Goal: Task Accomplishment & Management: Complete application form

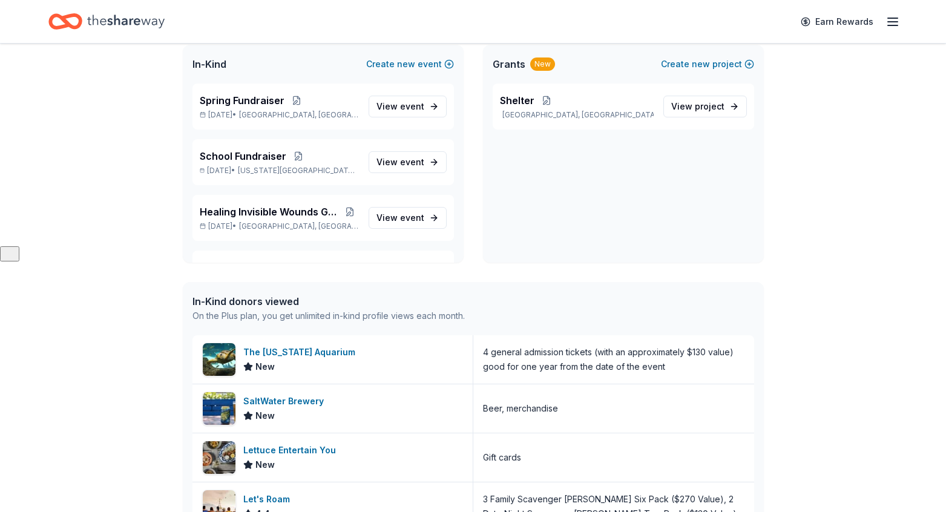
scroll to position [279, 0]
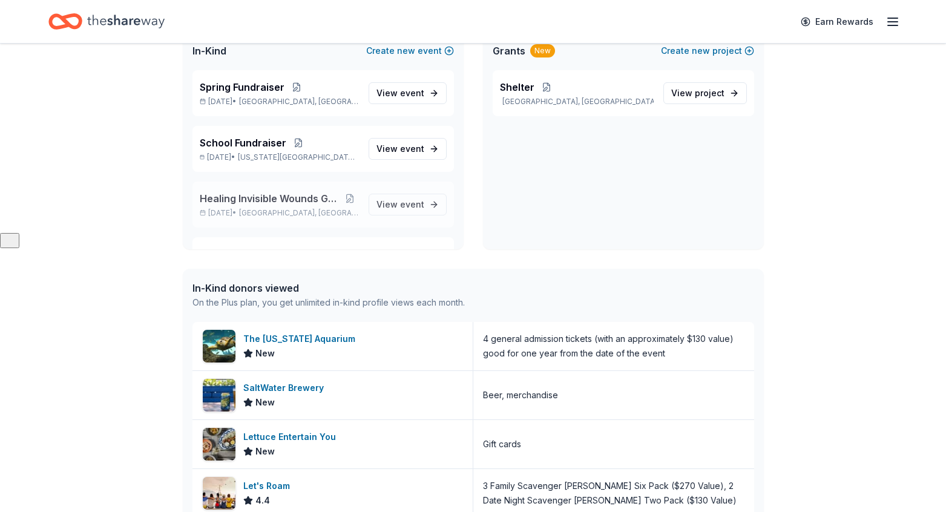
click at [284, 195] on span "Healing Invisible Wounds Golf Tournament" at bounding box center [271, 198] width 142 height 15
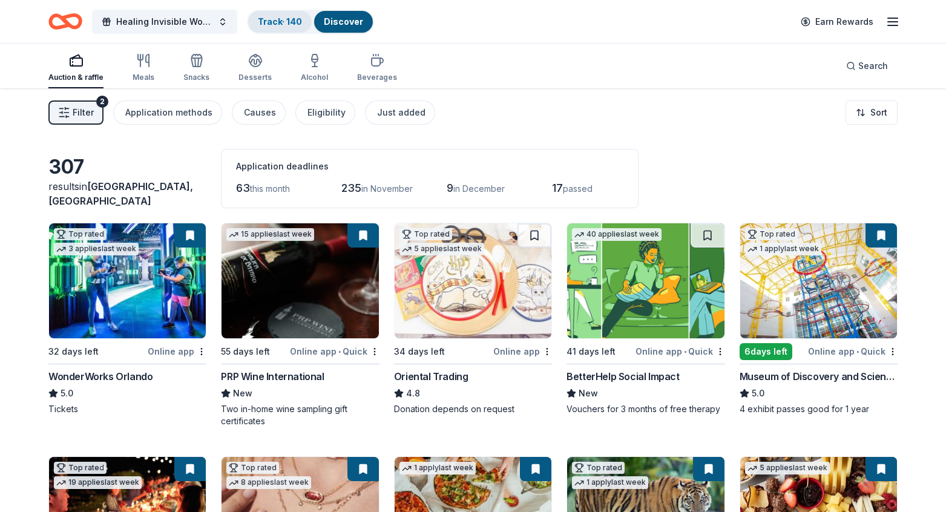
click at [278, 19] on link "Track · 140" at bounding box center [280, 21] width 44 height 10
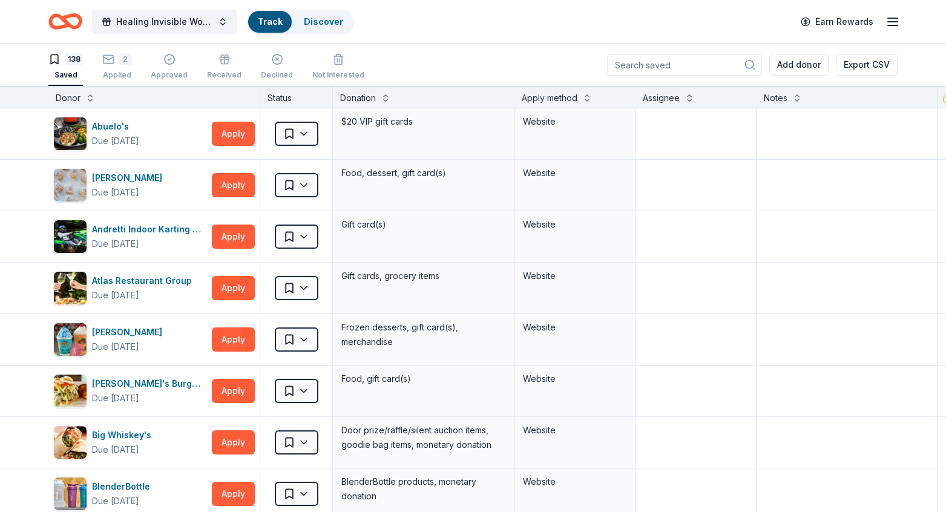
scroll to position [1, 0]
click at [177, 18] on span "Healing Invisible Wounds Golf Tournament" at bounding box center [164, 22] width 97 height 15
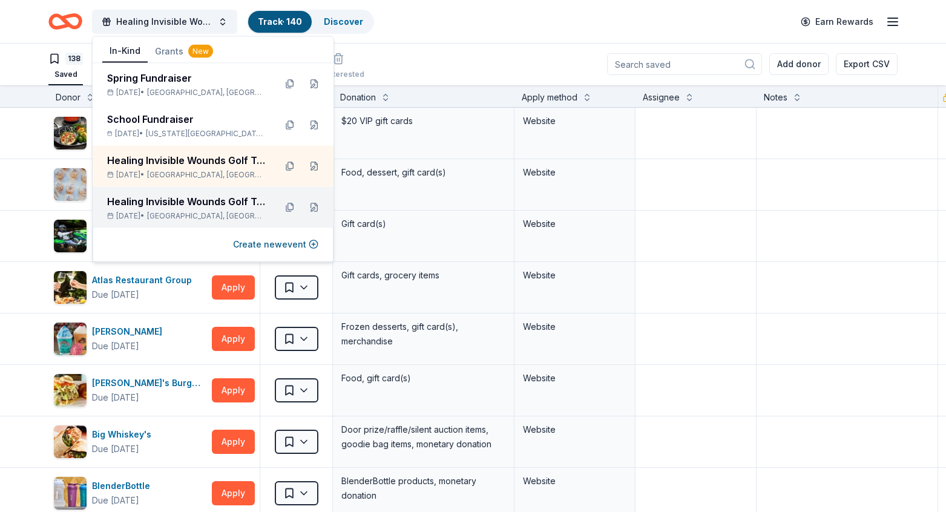
click at [168, 200] on div "Healing Invisible Wounds Golf Tournament" at bounding box center [186, 201] width 158 height 15
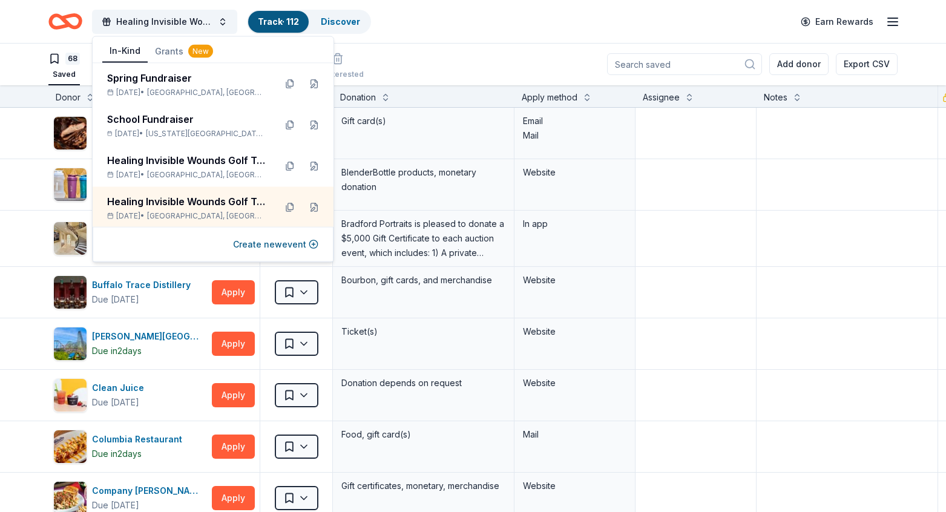
click at [400, 38] on div "Healing Invisible Wounds Golf Tournament Track · 112 Discover Earn Rewards" at bounding box center [473, 21] width 946 height 43
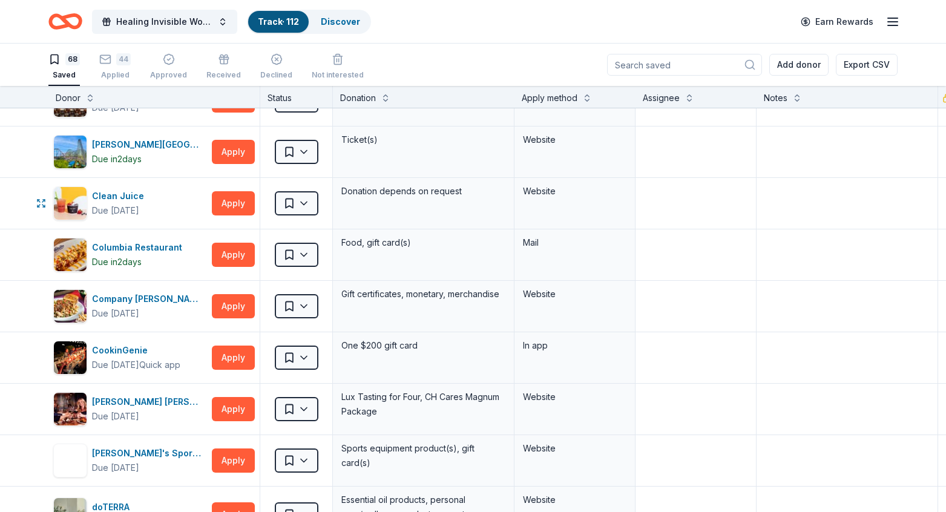
scroll to position [193, 0]
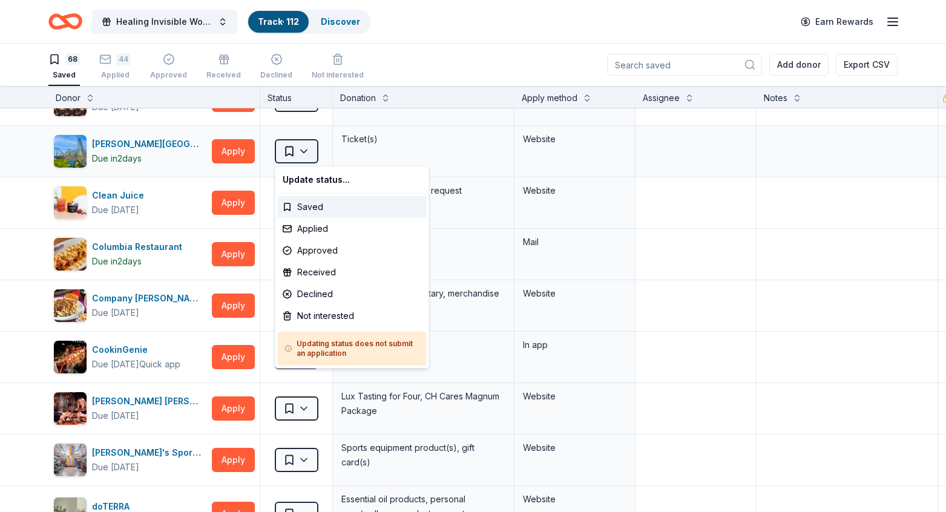
click at [303, 152] on html "Healing Invisible Wounds Golf Tournament Track · 112 Discover Earn Rewards 68 S…" at bounding box center [473, 256] width 946 height 512
click at [307, 224] on div "Applied" at bounding box center [352, 229] width 149 height 22
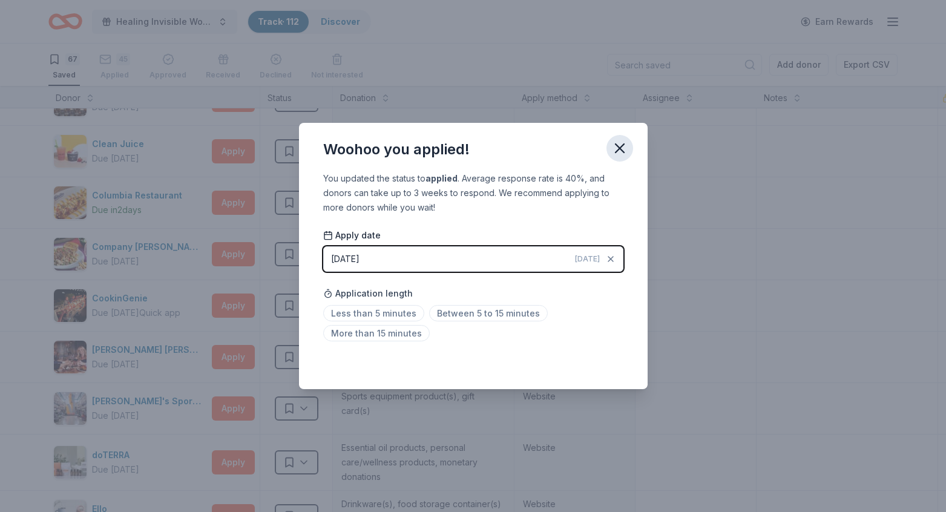
click at [620, 148] on icon "button" at bounding box center [619, 148] width 17 height 17
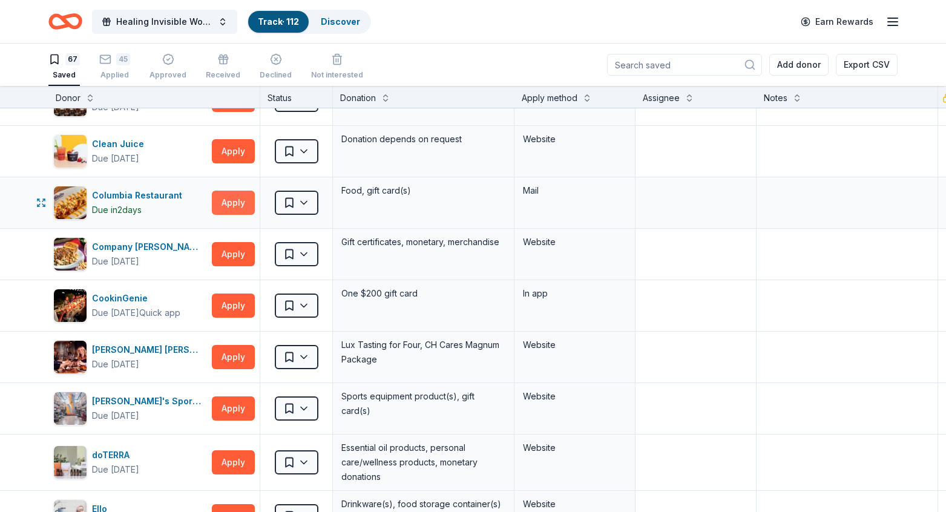
click at [230, 204] on button "Apply" at bounding box center [233, 203] width 43 height 24
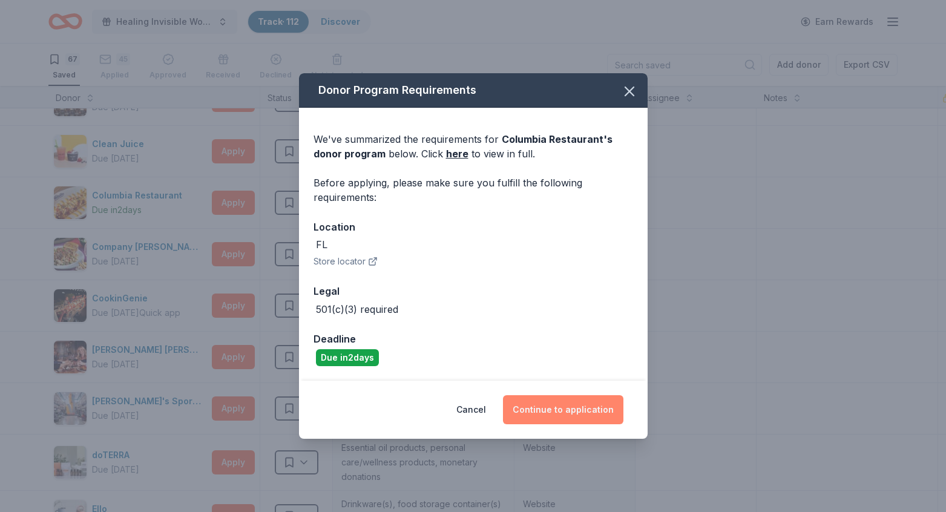
click at [540, 408] on button "Continue to application" at bounding box center [563, 409] width 120 height 29
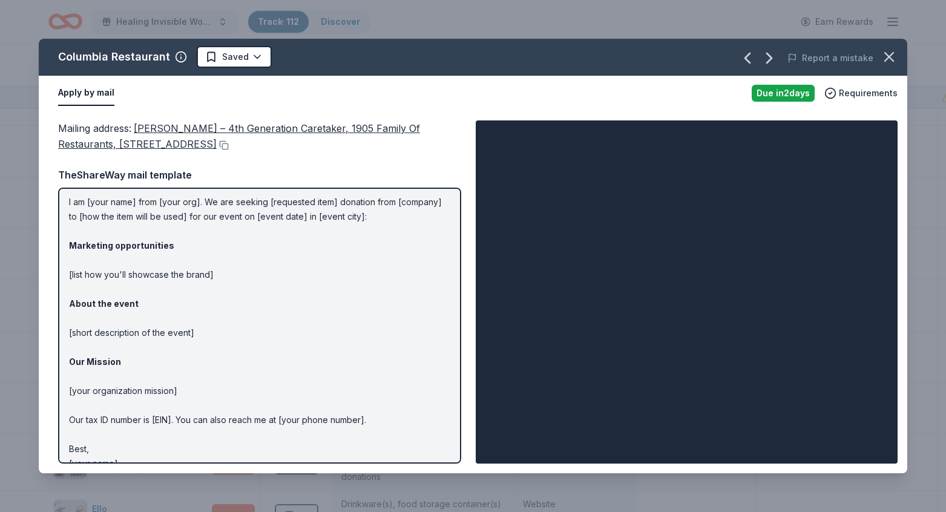
scroll to position [51, 0]
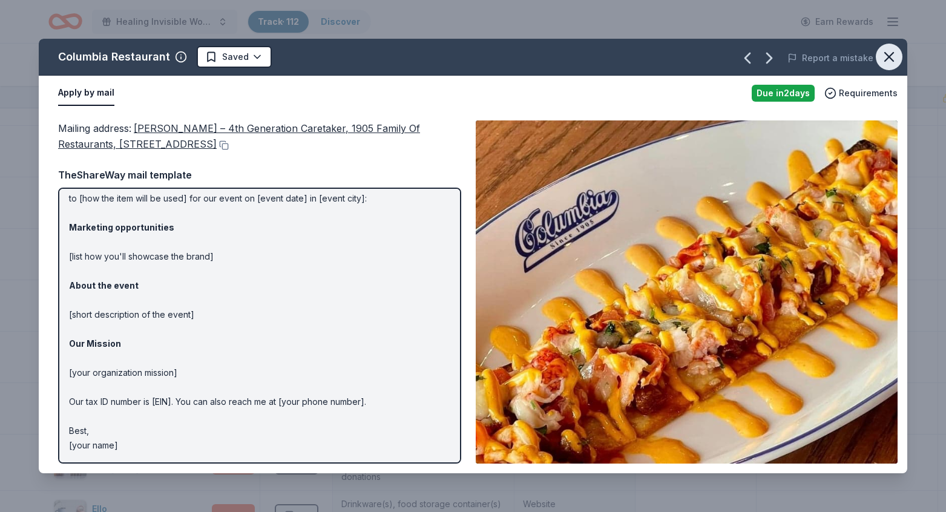
click at [887, 60] on icon "button" at bounding box center [888, 56] width 17 height 17
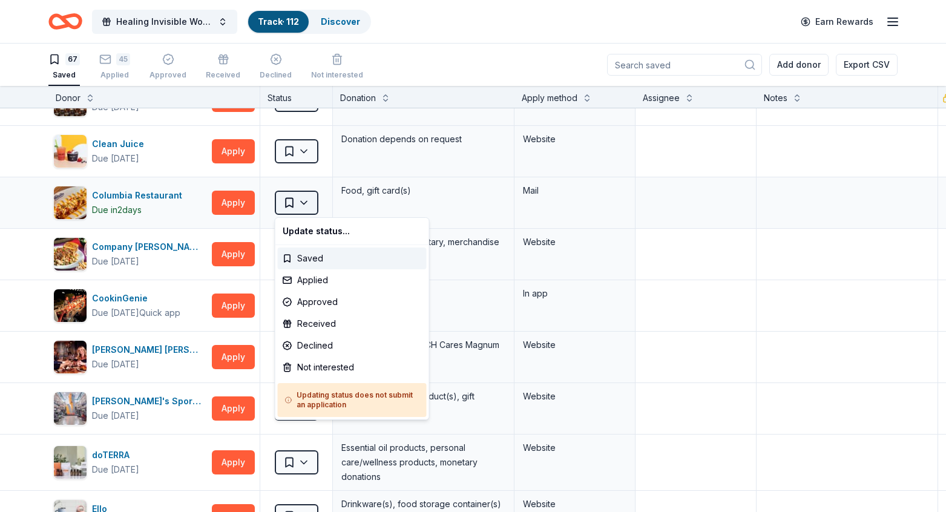
click at [306, 203] on html "Healing Invisible Wounds Golf Tournament Track · 112 Discover Earn Rewards 67 S…" at bounding box center [473, 256] width 946 height 512
click at [310, 362] on div "Not interested" at bounding box center [352, 367] width 149 height 22
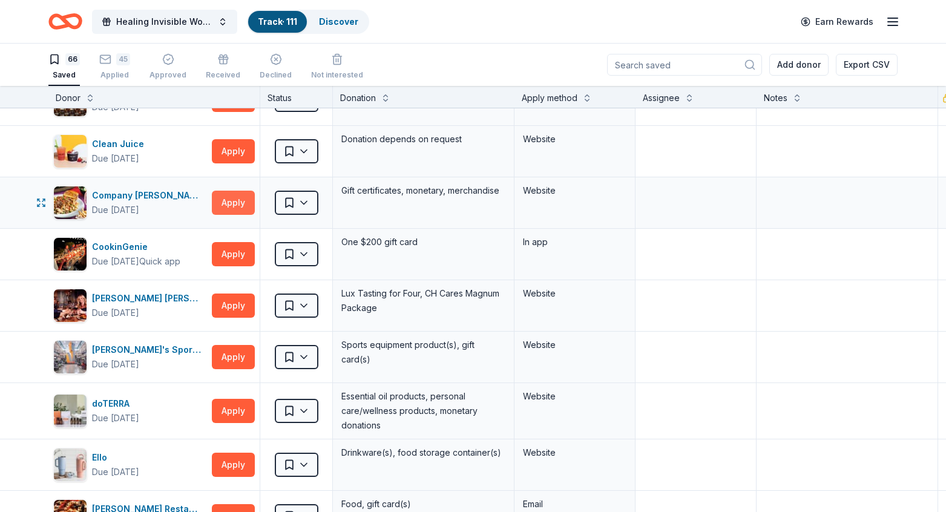
click at [235, 206] on button "Apply" at bounding box center [233, 203] width 43 height 24
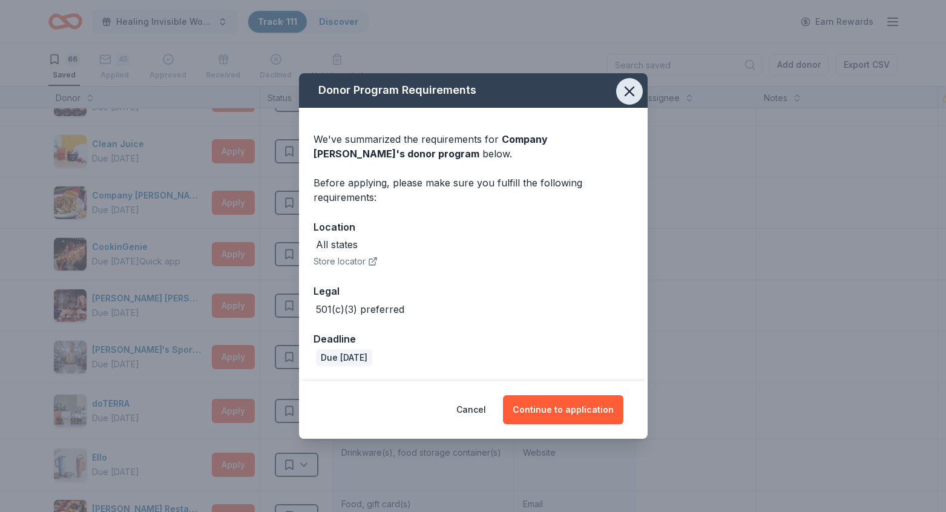
click at [629, 85] on icon "button" at bounding box center [629, 91] width 17 height 17
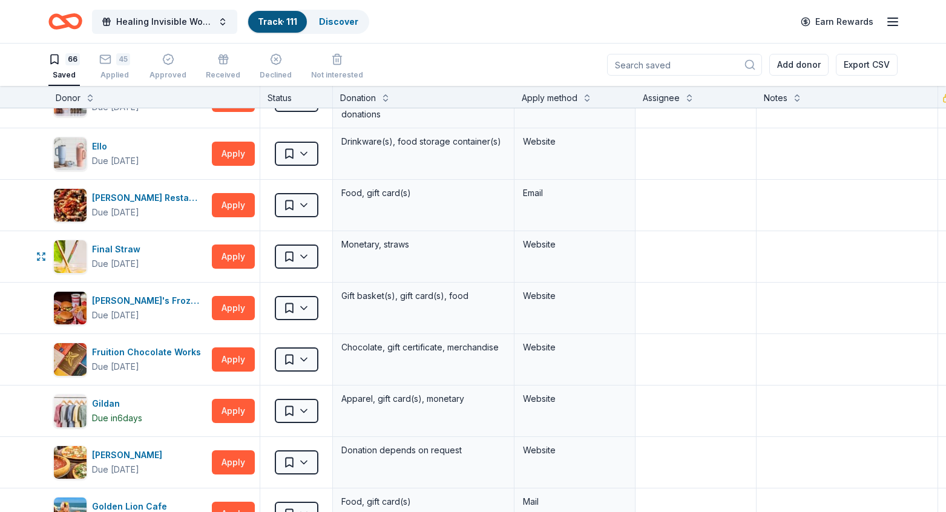
scroll to position [512, 0]
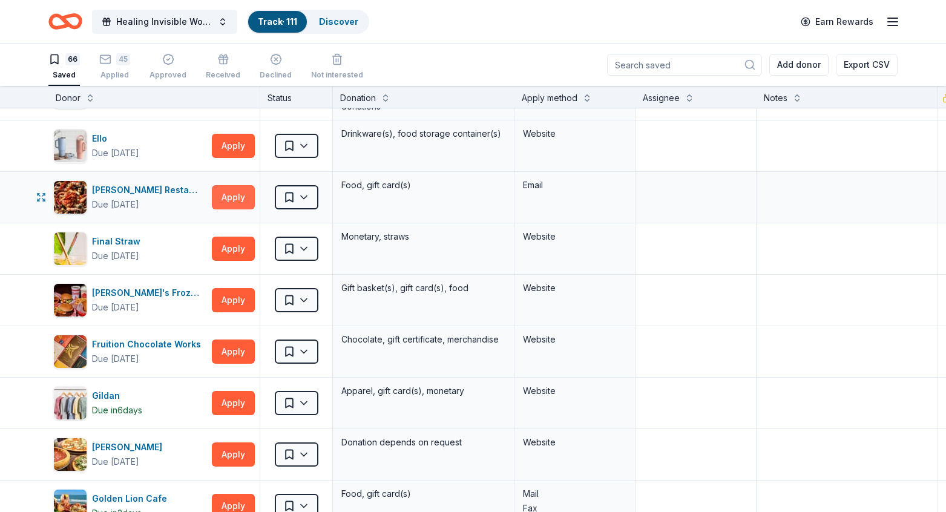
click at [235, 204] on button "Apply" at bounding box center [233, 197] width 43 height 24
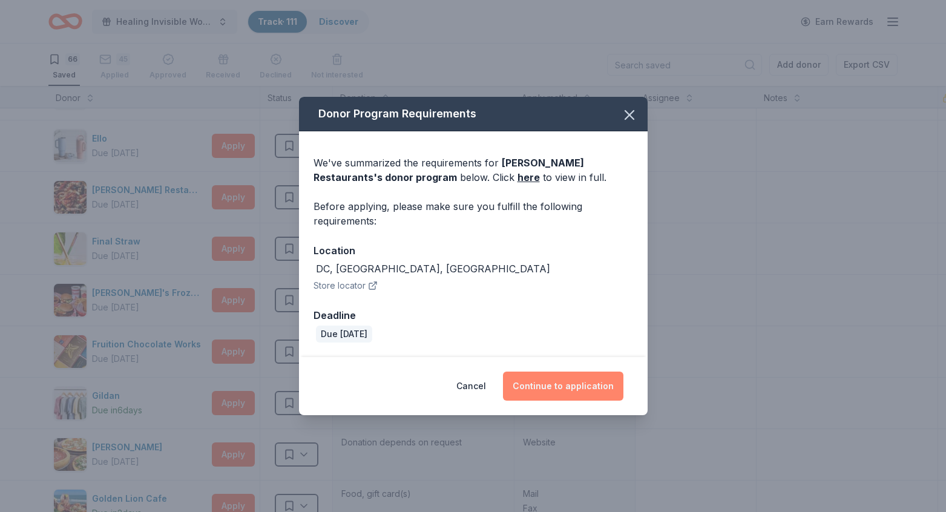
click at [566, 394] on button "Continue to application" at bounding box center [563, 385] width 120 height 29
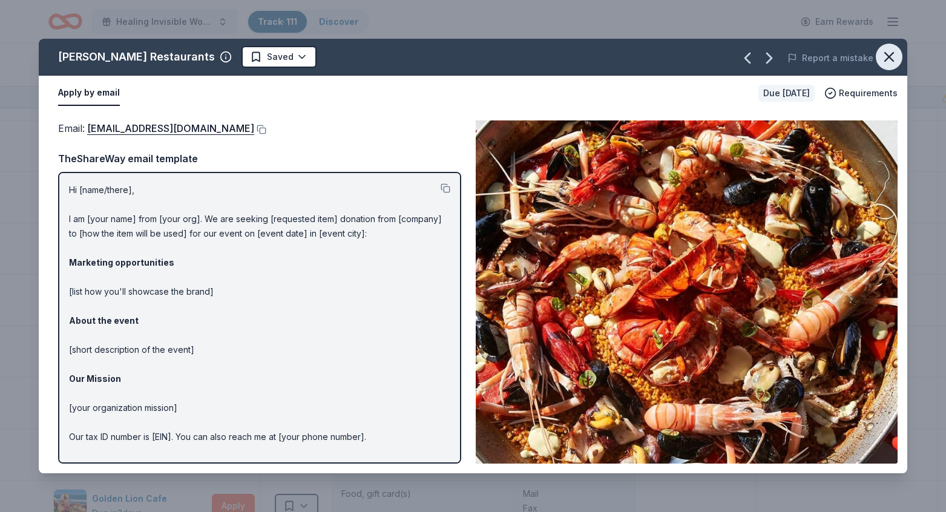
click at [888, 57] on icon "button" at bounding box center [888, 57] width 8 height 8
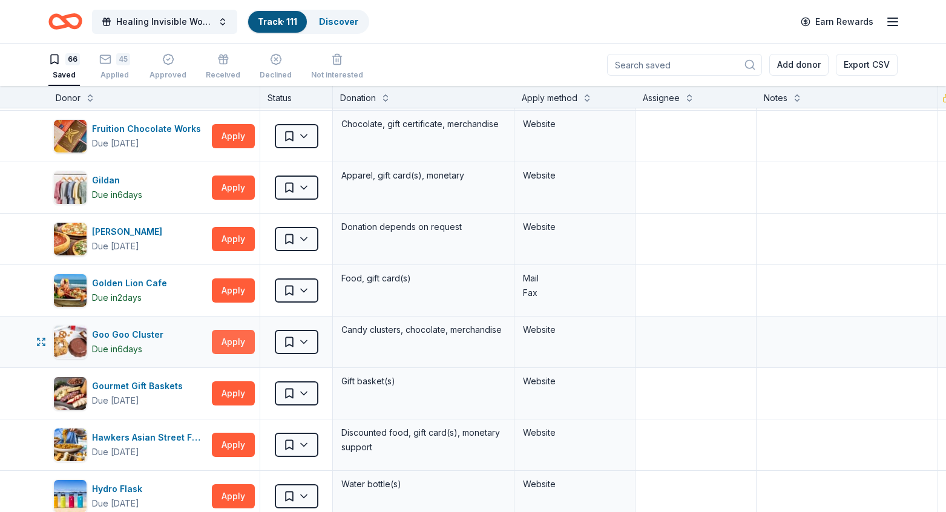
scroll to position [743, 0]
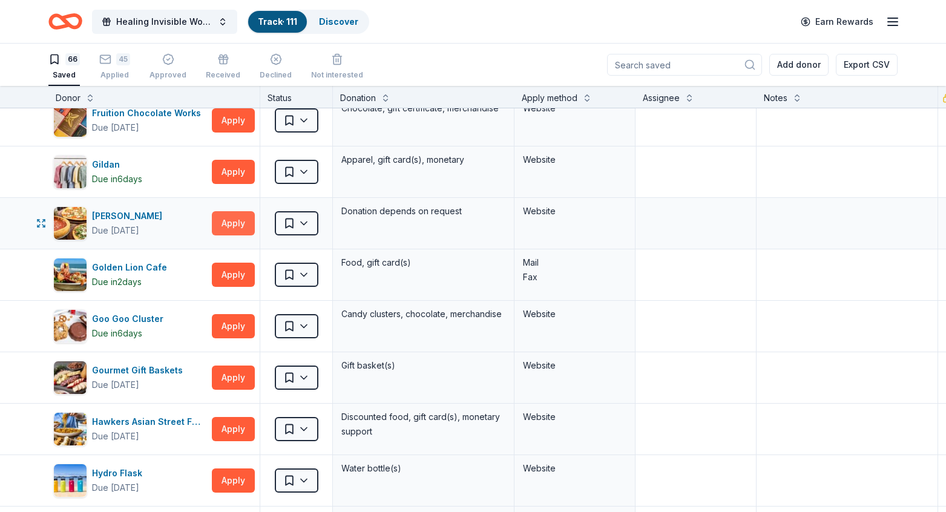
click at [230, 226] on button "Apply" at bounding box center [233, 223] width 43 height 24
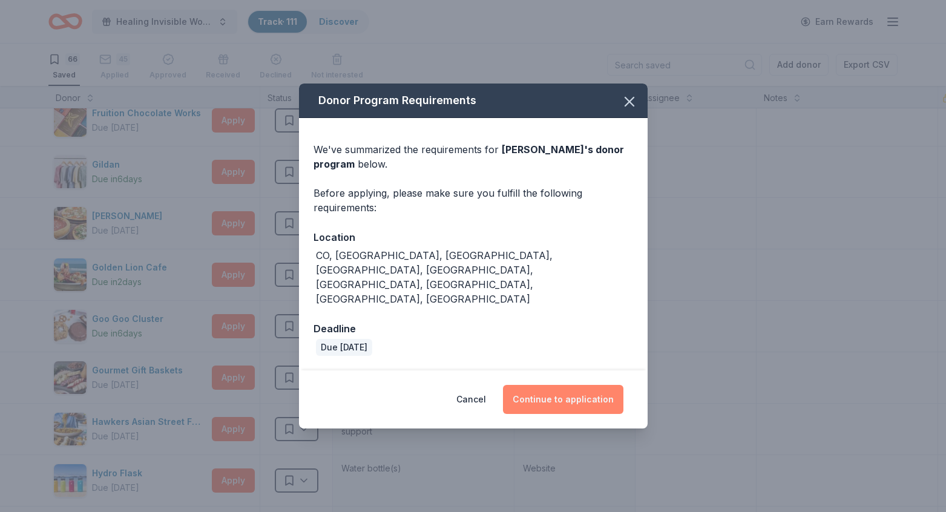
click at [594, 385] on button "Continue to application" at bounding box center [563, 399] width 120 height 29
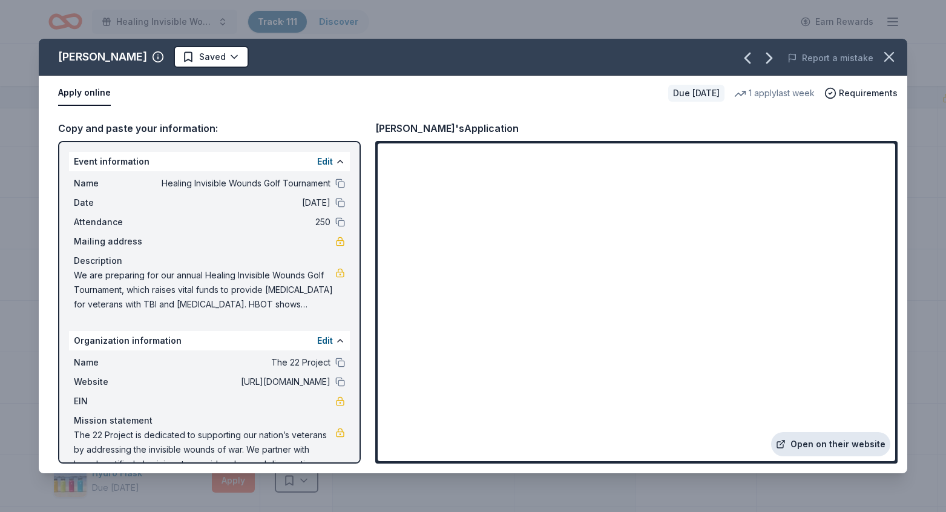
click at [855, 444] on link "Open on their website" at bounding box center [830, 444] width 119 height 24
click at [894, 53] on icon "button" at bounding box center [888, 56] width 17 height 17
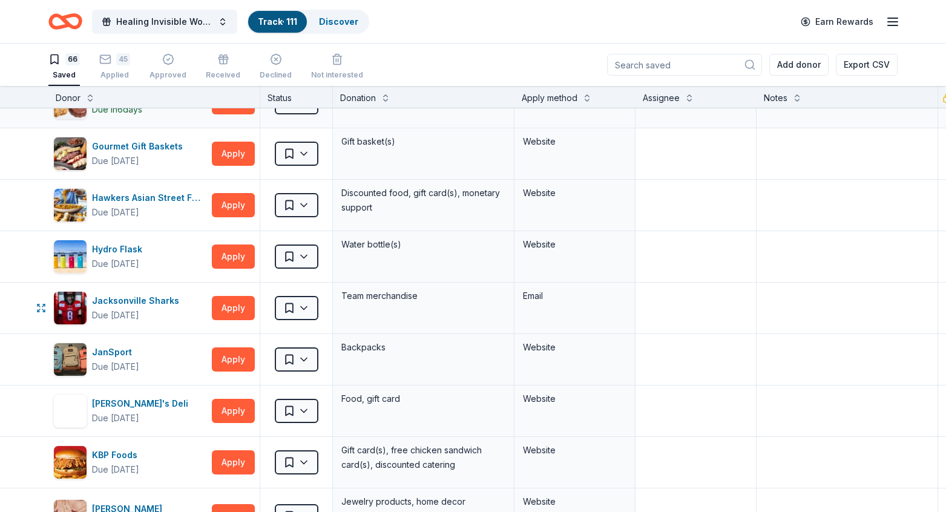
scroll to position [968, 0]
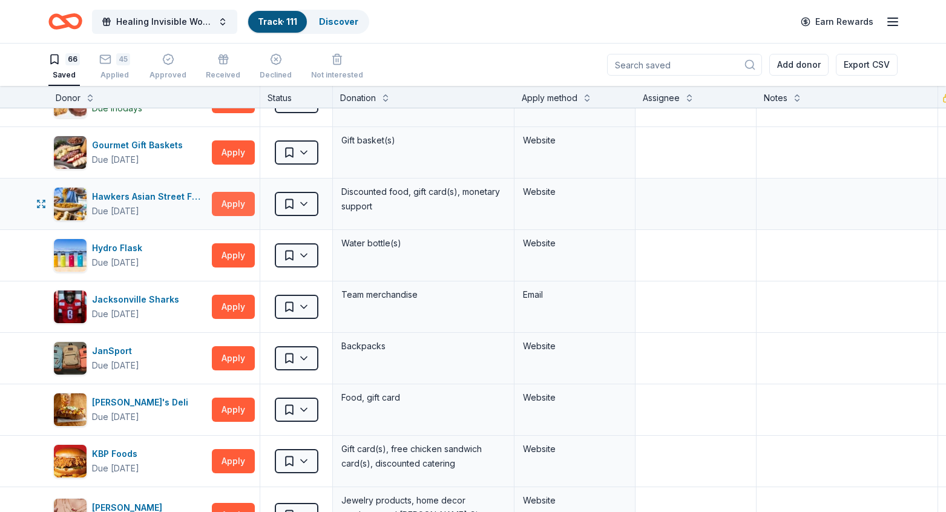
click at [236, 203] on button "Apply" at bounding box center [233, 204] width 43 height 24
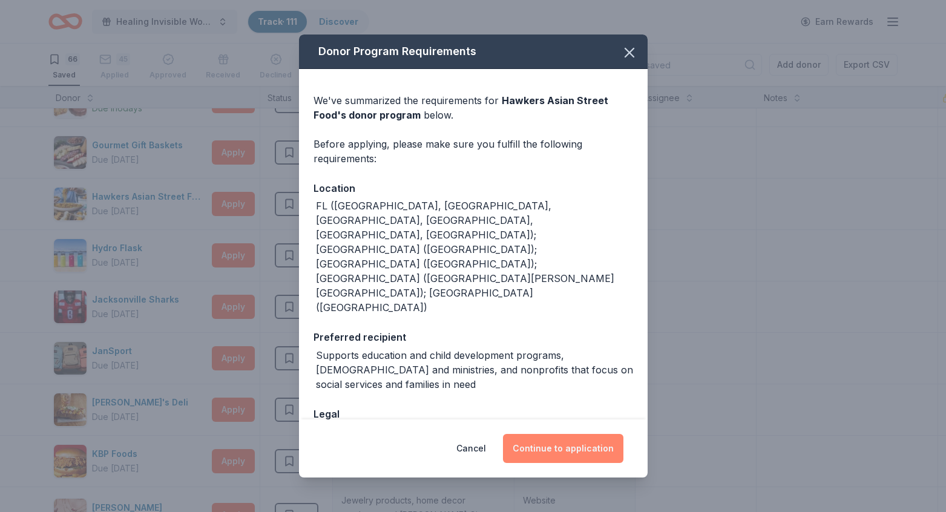
click at [552, 440] on button "Continue to application" at bounding box center [563, 448] width 120 height 29
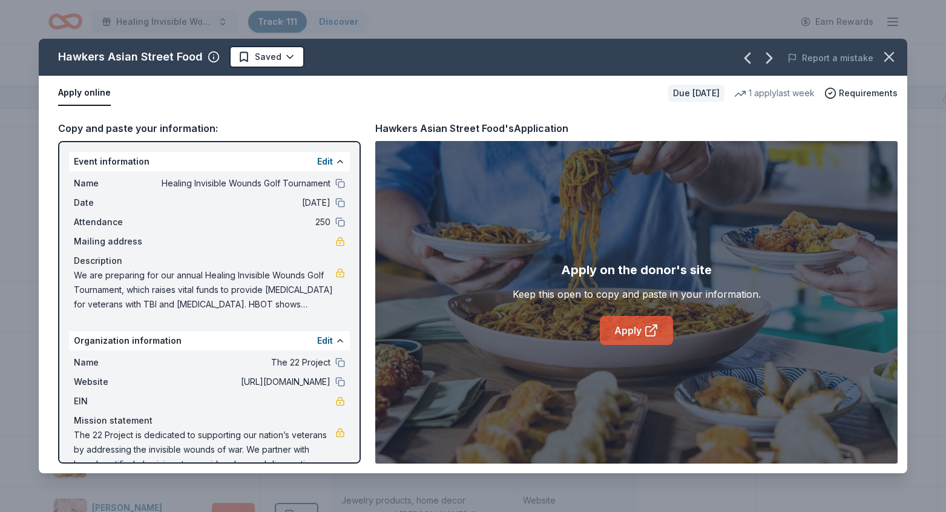
click at [646, 332] on icon at bounding box center [651, 330] width 15 height 15
click at [278, 57] on html "Healing Invisible Wounds Golf Tournament Track · 111 Discover Earn Rewards 66 S…" at bounding box center [473, 256] width 946 height 512
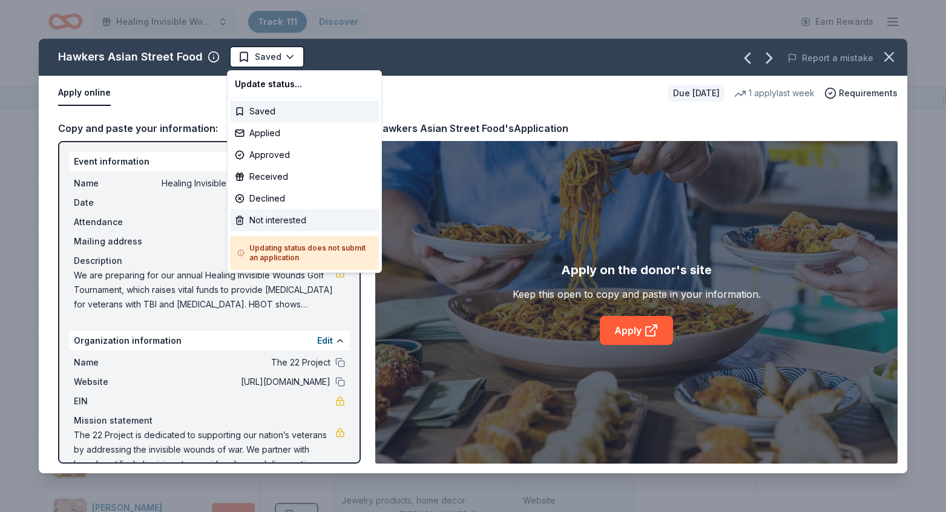
click at [269, 217] on div "Not interested" at bounding box center [304, 220] width 149 height 22
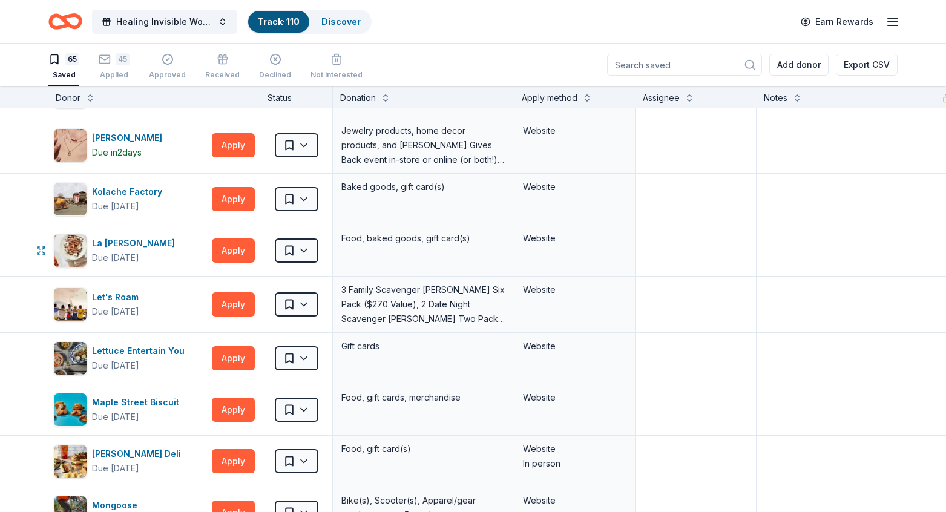
scroll to position [1292, 0]
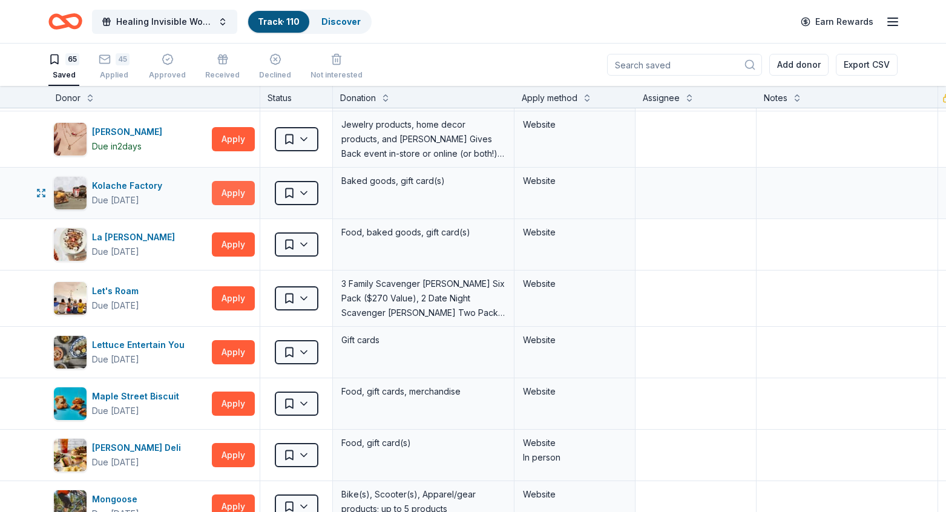
click at [237, 194] on button "Apply" at bounding box center [233, 193] width 43 height 24
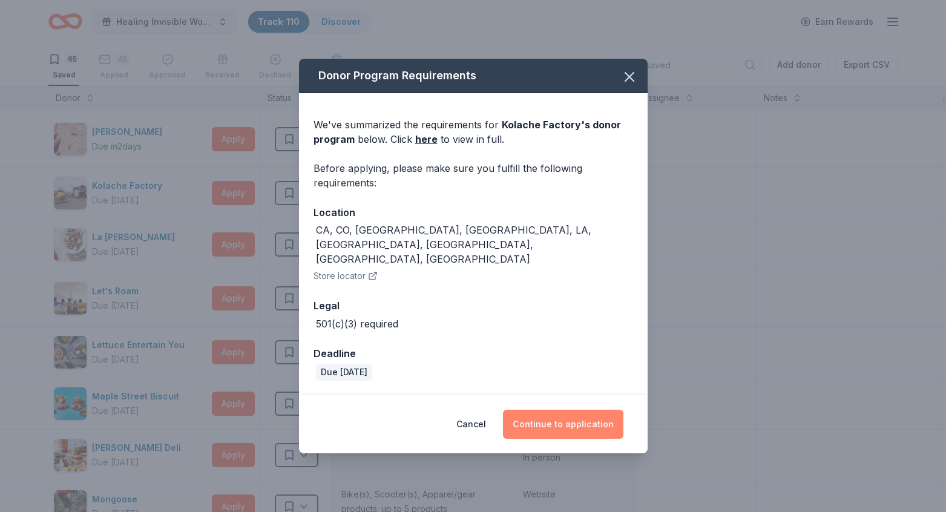
click at [562, 411] on button "Continue to application" at bounding box center [563, 424] width 120 height 29
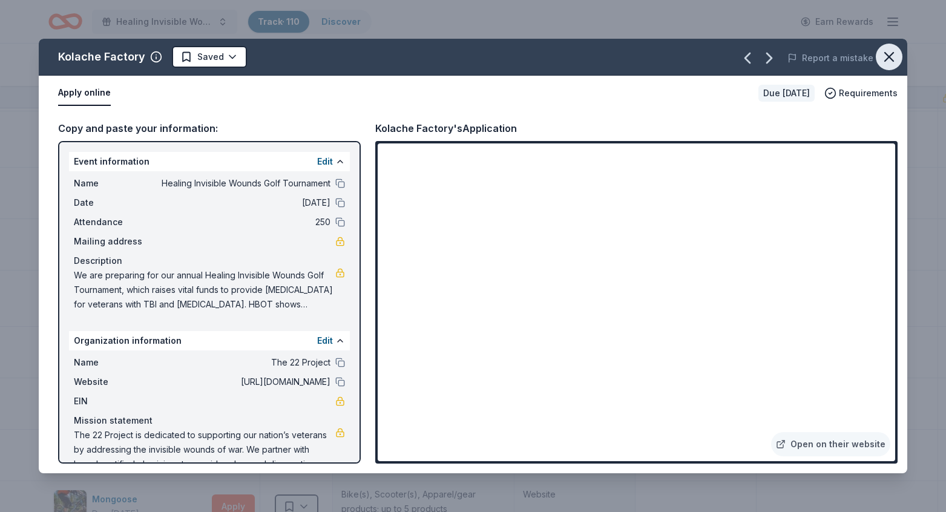
click at [890, 56] on icon "button" at bounding box center [888, 57] width 8 height 8
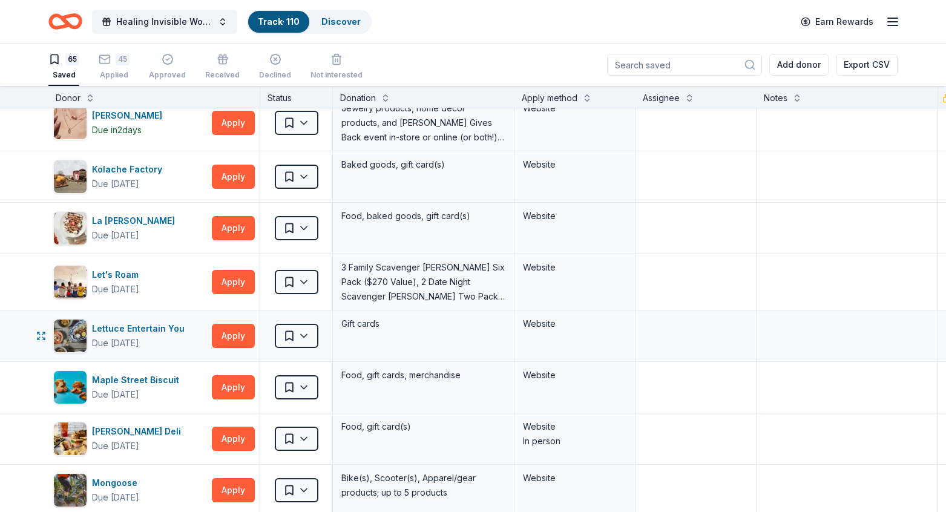
scroll to position [1312, 0]
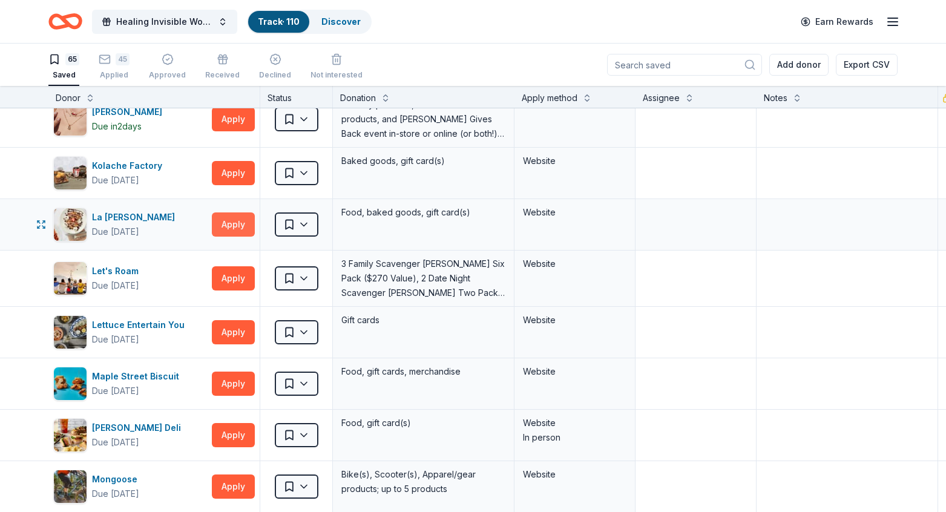
click at [234, 228] on button "Apply" at bounding box center [233, 224] width 43 height 24
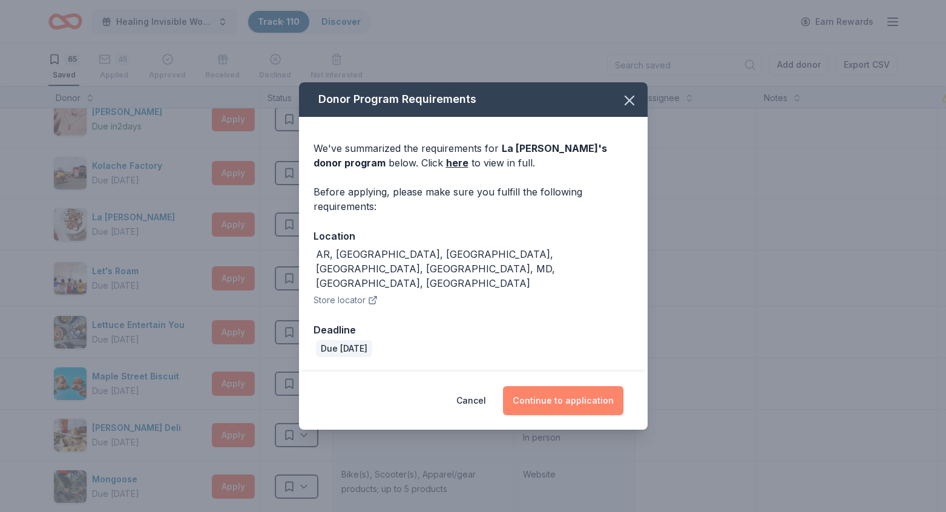
click at [568, 386] on button "Continue to application" at bounding box center [563, 400] width 120 height 29
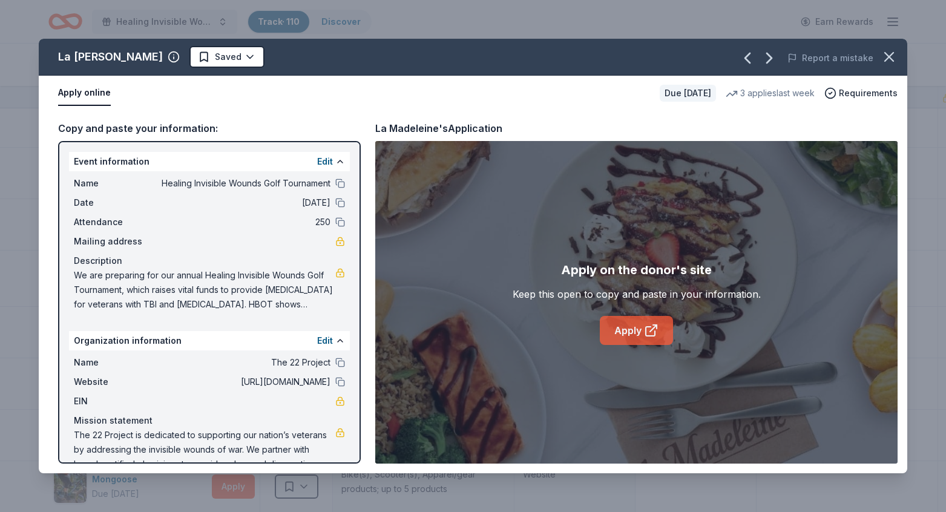
click at [635, 327] on link "Apply" at bounding box center [636, 330] width 73 height 29
click at [890, 55] on icon "button" at bounding box center [888, 57] width 8 height 8
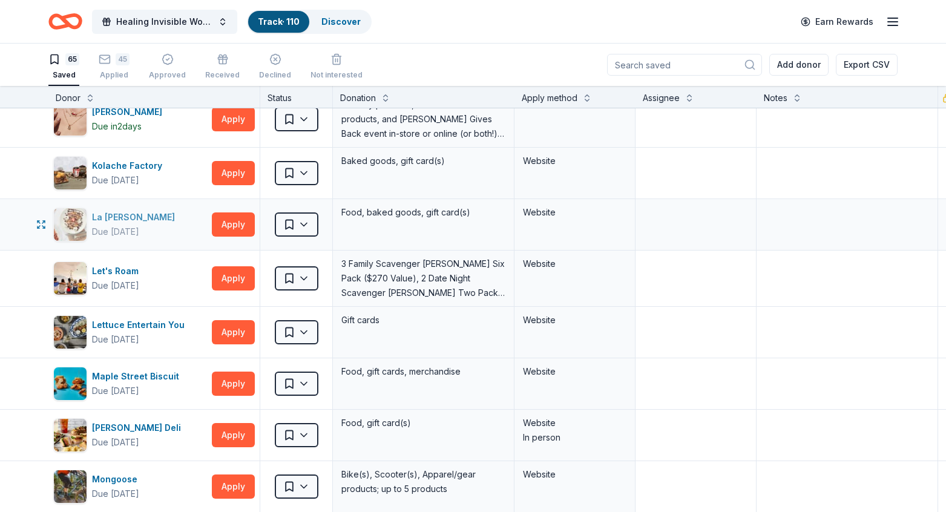
click at [102, 216] on div "La Madeleine" at bounding box center [136, 217] width 88 height 15
click at [293, 218] on html "Healing Invisible Wounds Golf Tournament Track · 110 Discover Earn Rewards 65 S…" at bounding box center [473, 256] width 946 height 512
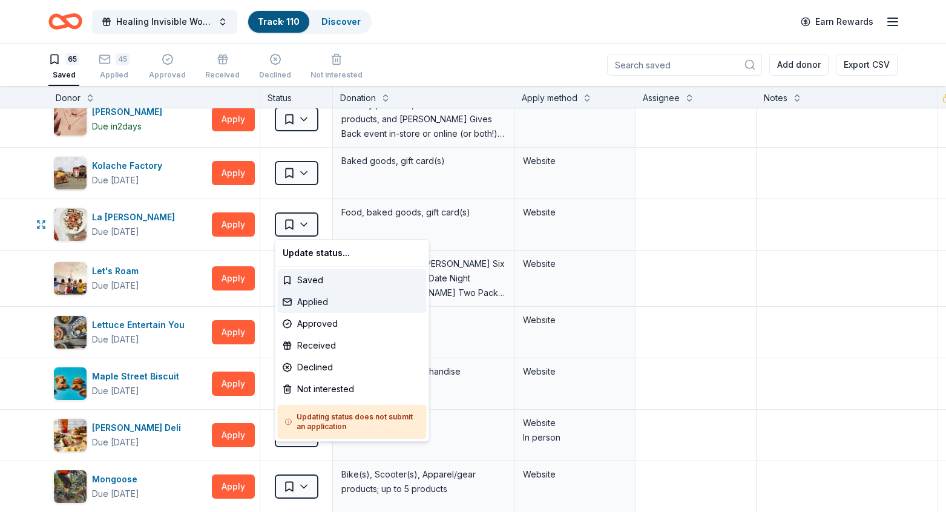
click at [304, 304] on div "Applied" at bounding box center [352, 302] width 149 height 22
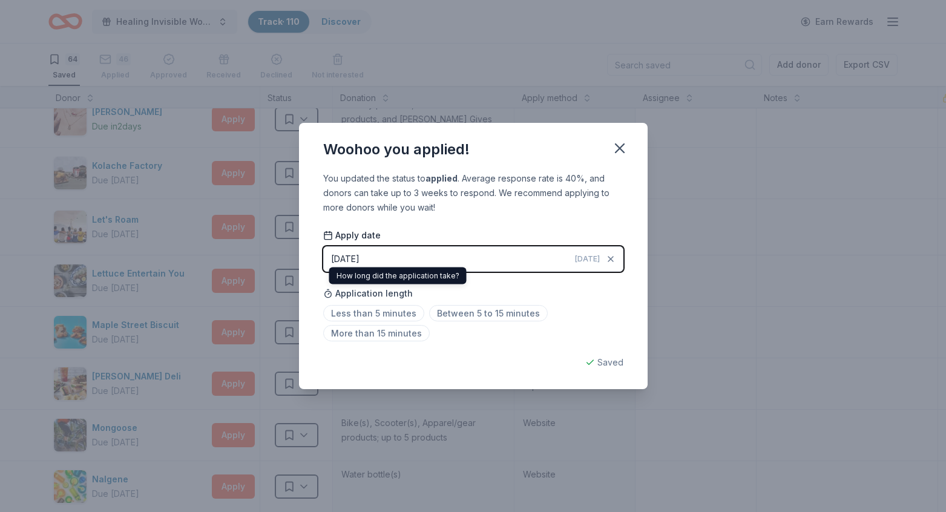
click at [378, 302] on div "Application length Less than 5 minutes Between 5 to 15 minutes More than 15 min…" at bounding box center [473, 313] width 300 height 64
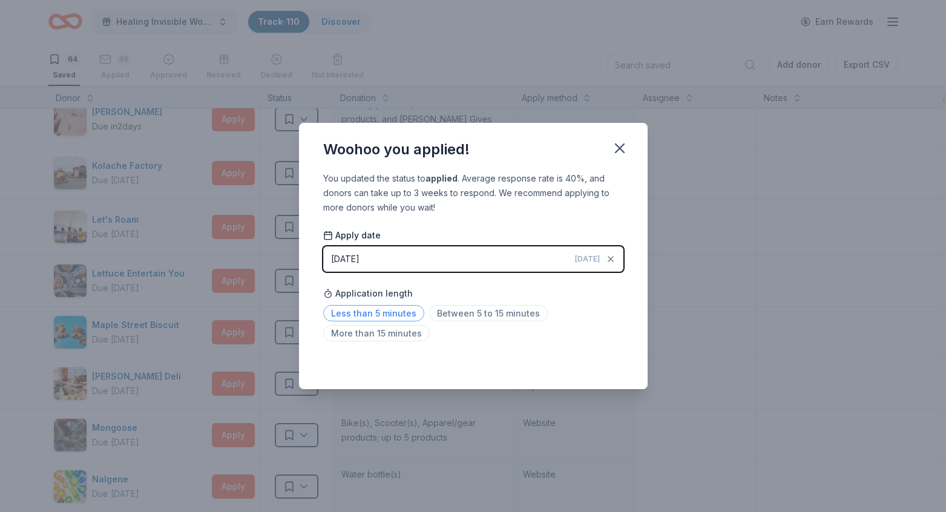
click at [378, 312] on span "Less than 5 minutes" at bounding box center [373, 313] width 101 height 16
click at [618, 149] on icon "button" at bounding box center [619, 148] width 8 height 8
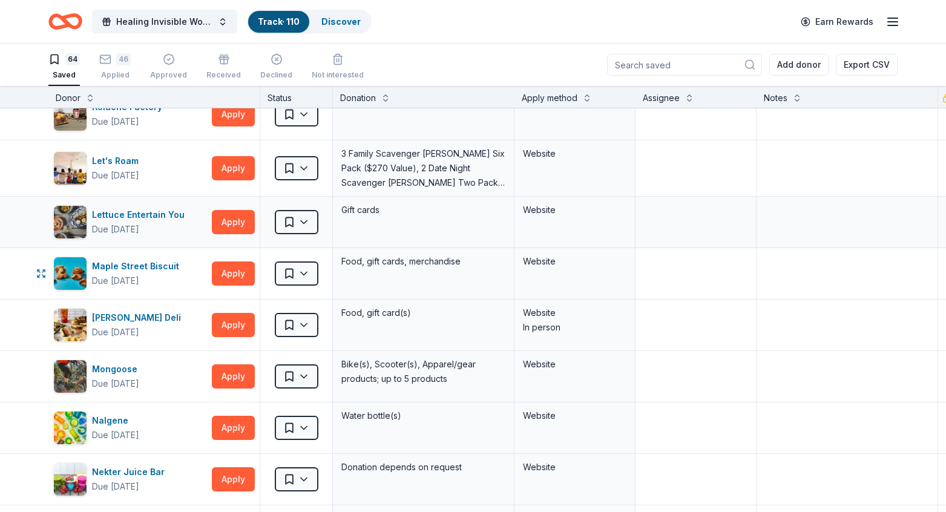
scroll to position [1373, 0]
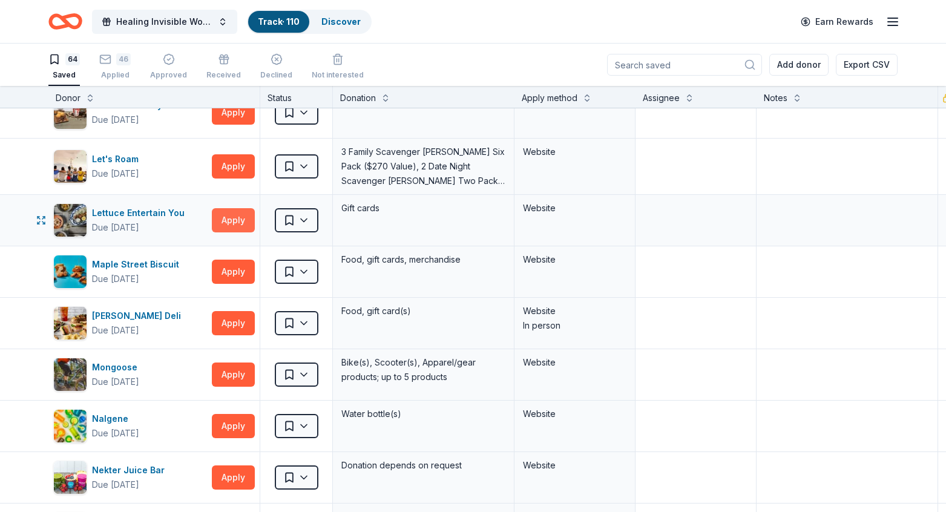
click at [223, 218] on button "Apply" at bounding box center [233, 220] width 43 height 24
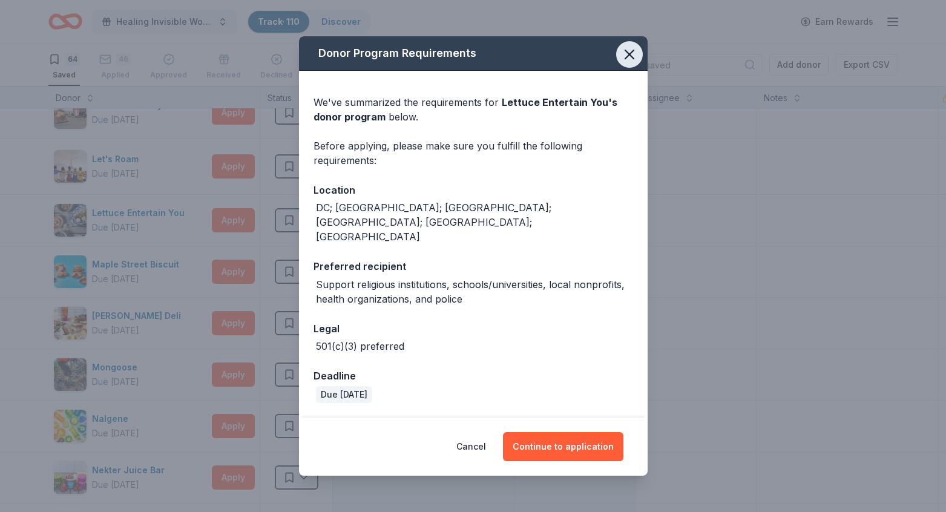
click at [630, 59] on icon "button" at bounding box center [629, 54] width 8 height 8
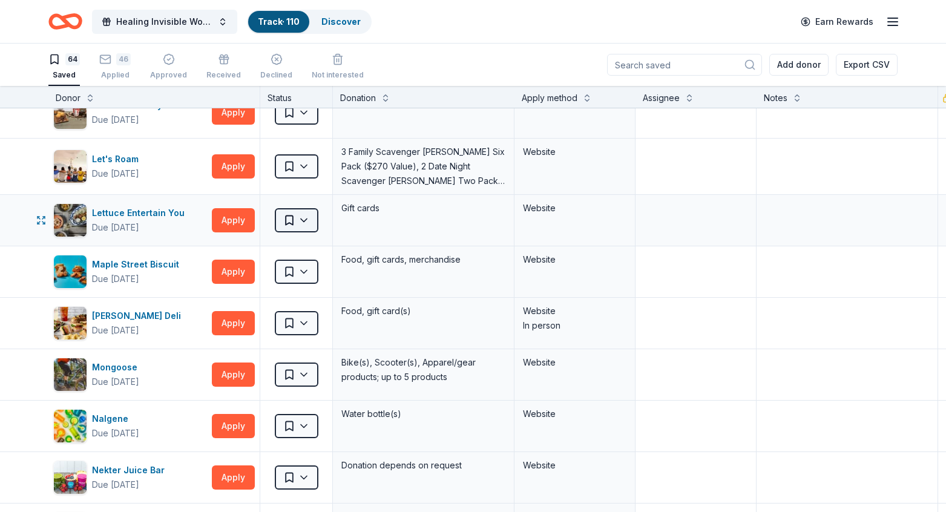
click at [305, 218] on html "Healing Invisible Wounds Golf Tournament Track · 110 Discover Earn Rewards 64 S…" at bounding box center [473, 256] width 946 height 512
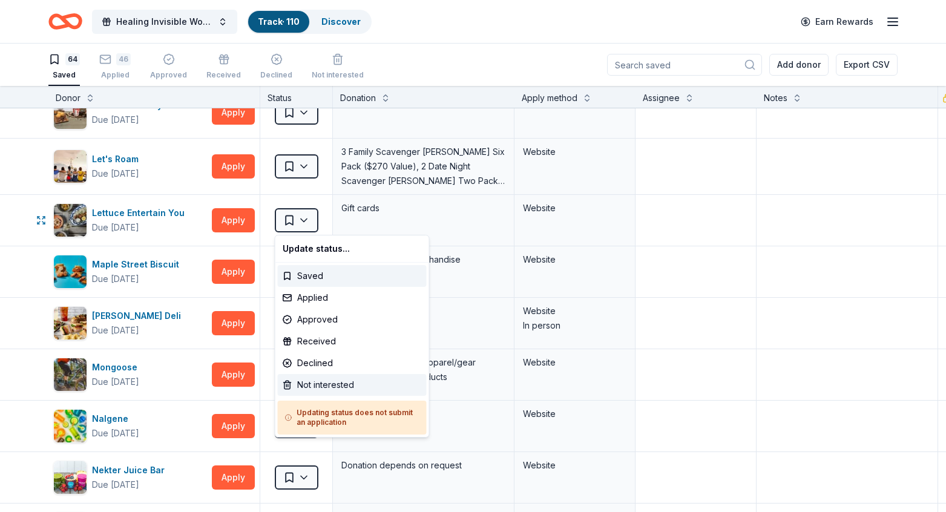
click at [312, 386] on div "Not interested" at bounding box center [352, 385] width 149 height 22
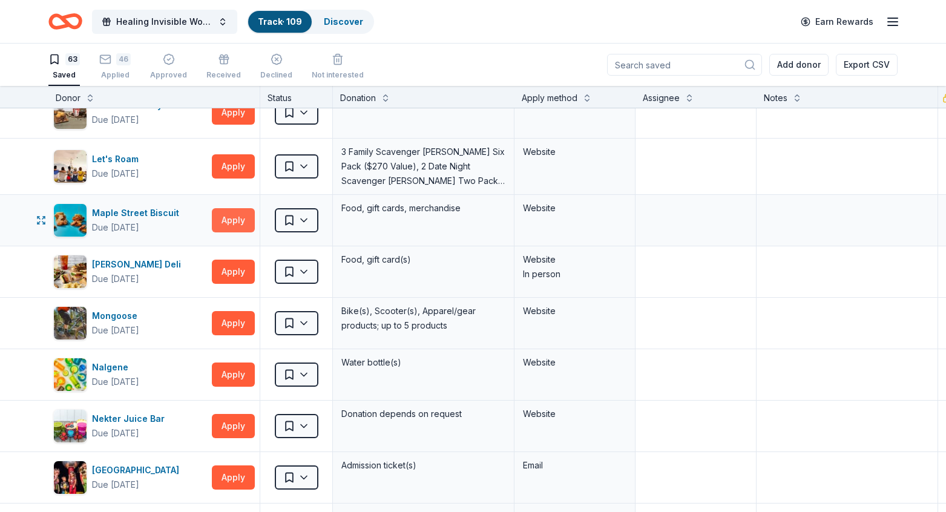
click at [234, 221] on button "Apply" at bounding box center [233, 220] width 43 height 24
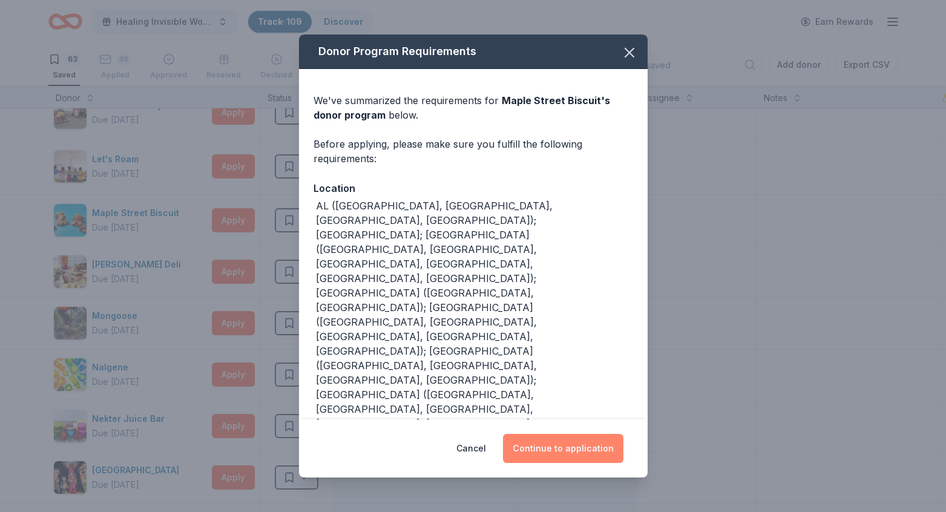
click at [552, 441] on button "Continue to application" at bounding box center [563, 448] width 120 height 29
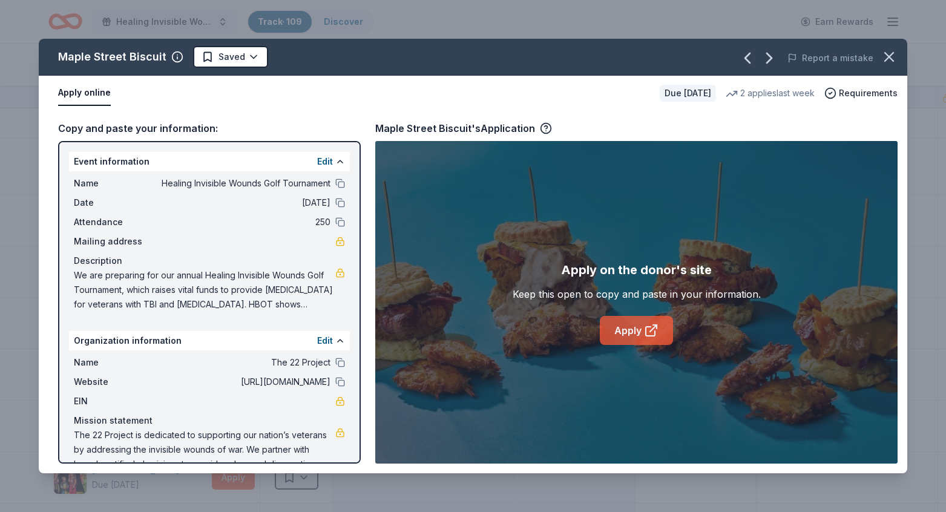
click at [641, 335] on link "Apply" at bounding box center [636, 330] width 73 height 29
click at [627, 328] on link "Apply" at bounding box center [636, 330] width 73 height 29
click at [886, 51] on icon "button" at bounding box center [888, 56] width 17 height 17
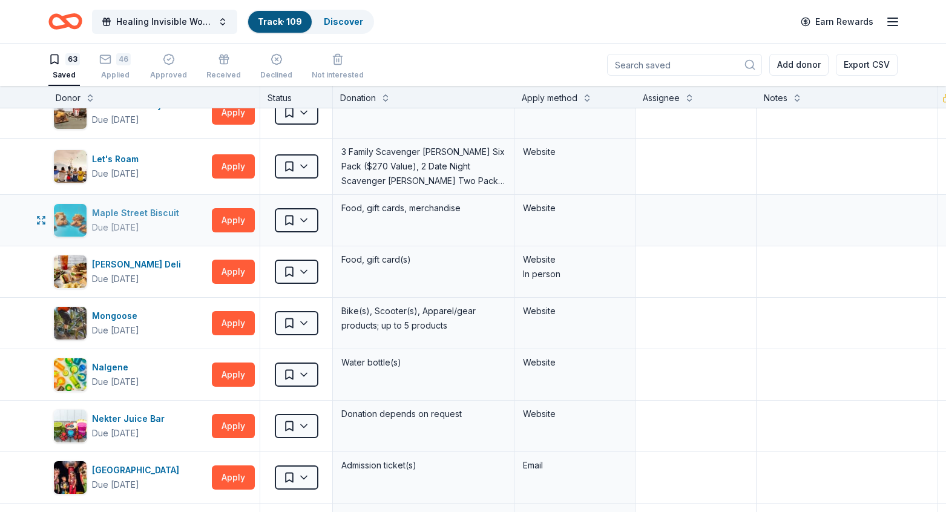
click at [161, 214] on div "Maple Street Biscuit" at bounding box center [138, 213] width 92 height 15
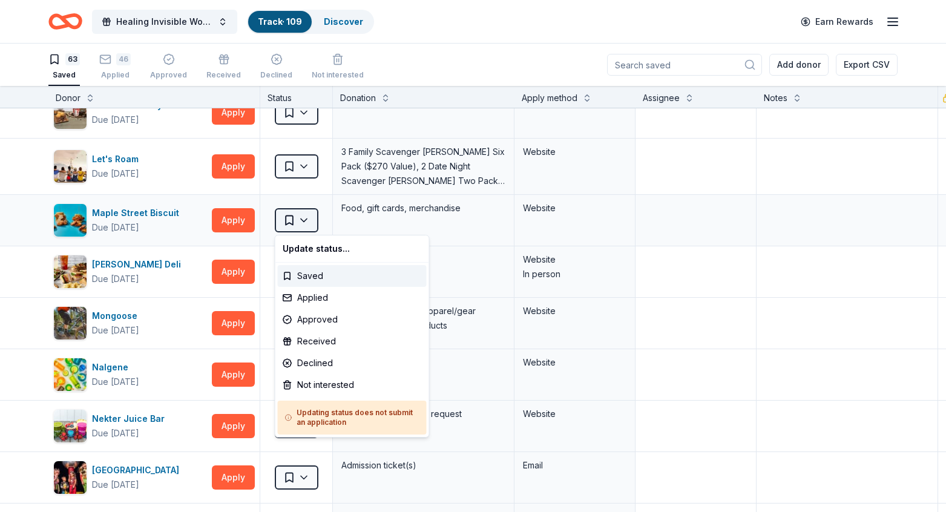
click at [303, 222] on html "Healing Invisible Wounds Golf Tournament Track · 109 Discover Earn Rewards 63 S…" at bounding box center [473, 256] width 946 height 512
click at [311, 296] on div "Applied" at bounding box center [352, 298] width 149 height 22
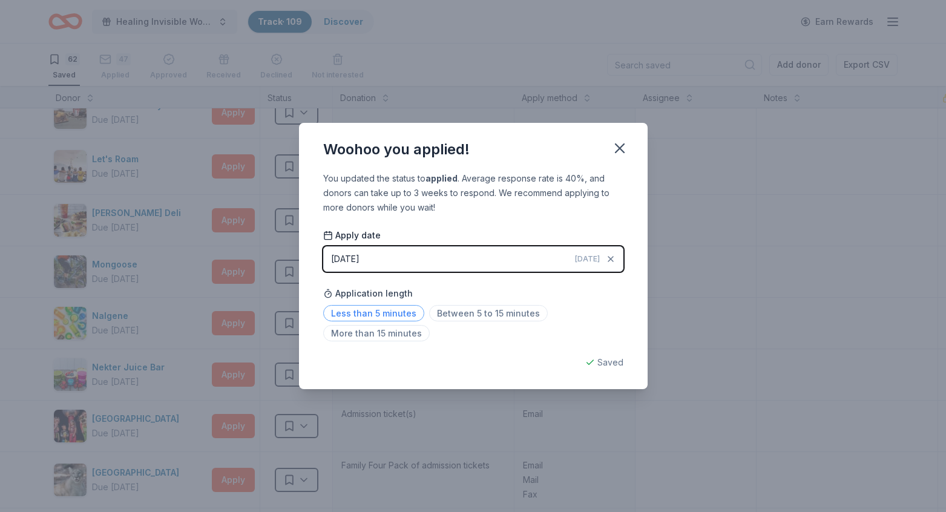
click at [377, 315] on span "Less than 5 minutes" at bounding box center [373, 313] width 101 height 16
click at [614, 153] on icon "button" at bounding box center [619, 148] width 17 height 17
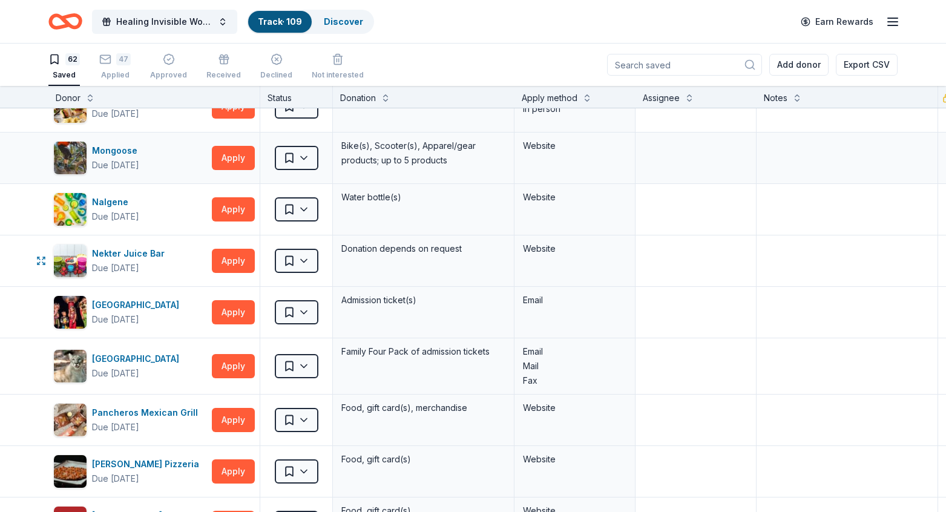
scroll to position [1498, 0]
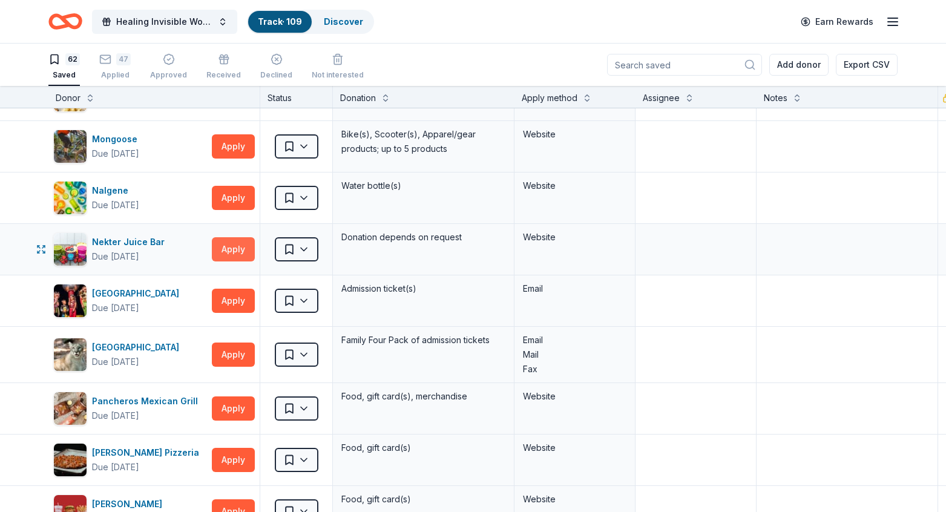
click at [232, 255] on button "Apply" at bounding box center [233, 249] width 43 height 24
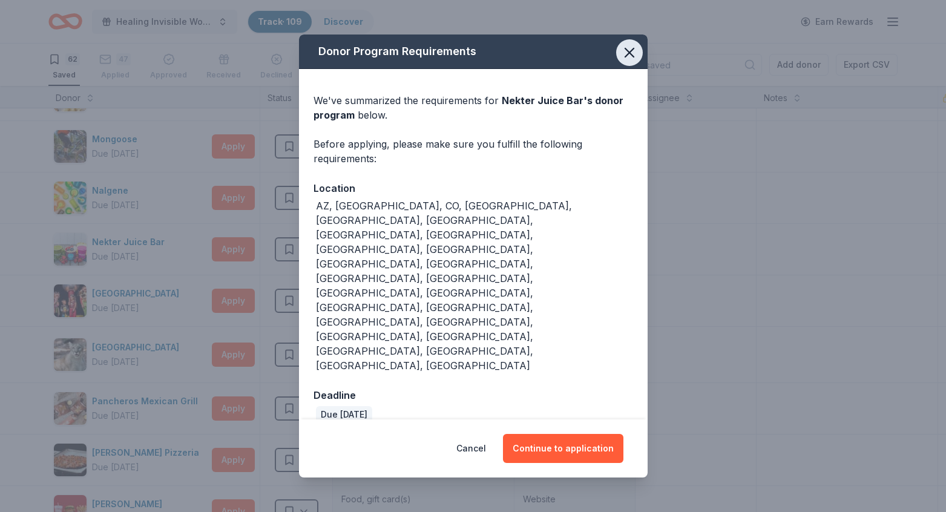
click at [621, 61] on icon "button" at bounding box center [629, 52] width 17 height 17
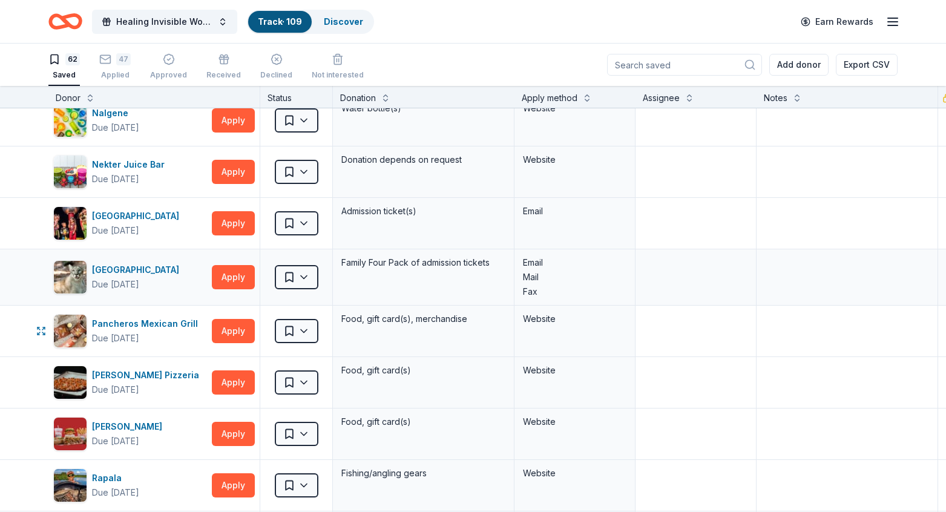
scroll to position [1578, 0]
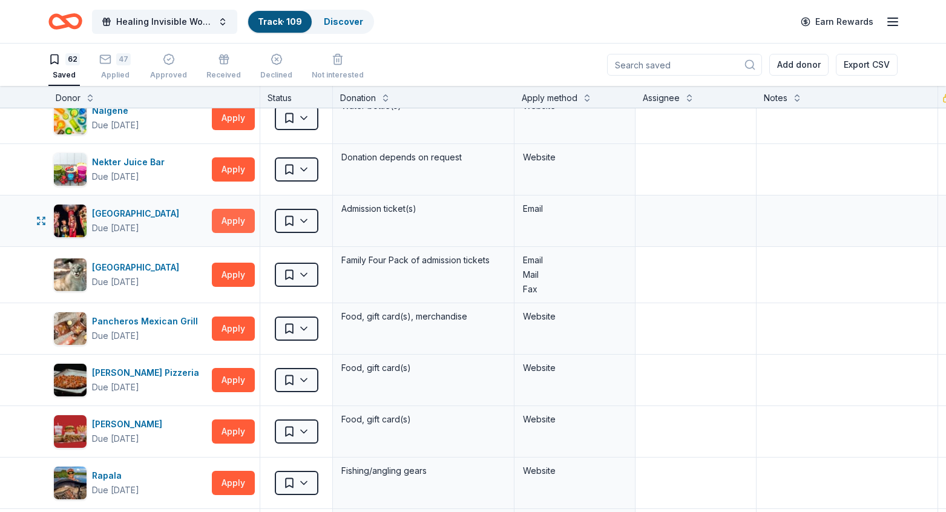
click at [234, 221] on button "Apply" at bounding box center [233, 221] width 43 height 24
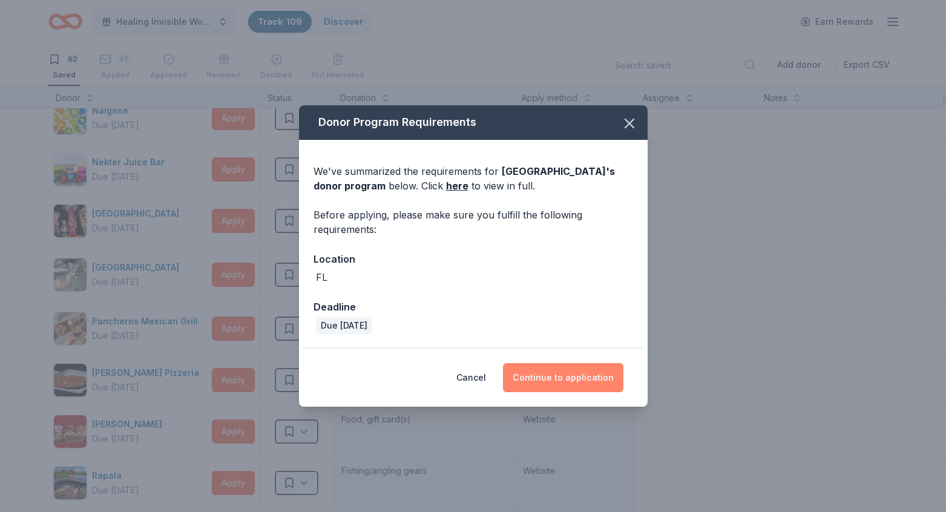
click at [560, 382] on button "Continue to application" at bounding box center [563, 377] width 120 height 29
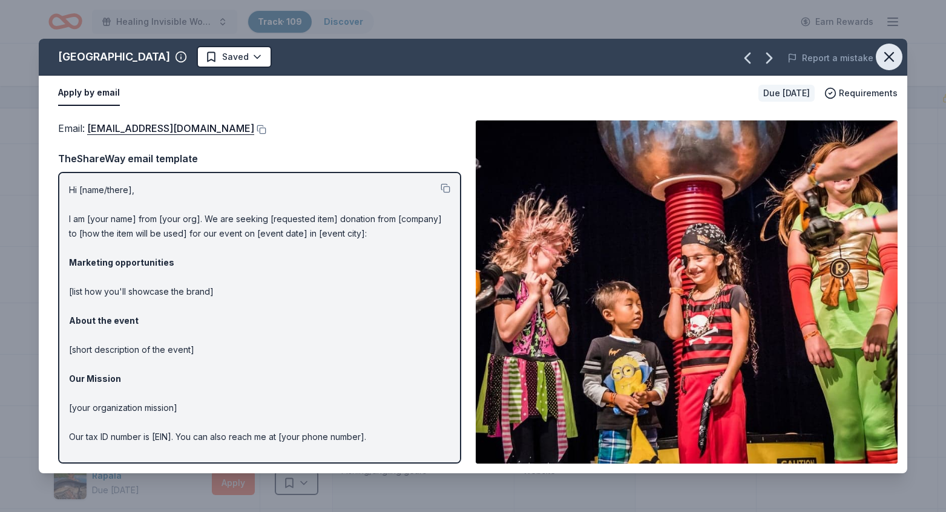
click at [893, 56] on icon "button" at bounding box center [888, 56] width 17 height 17
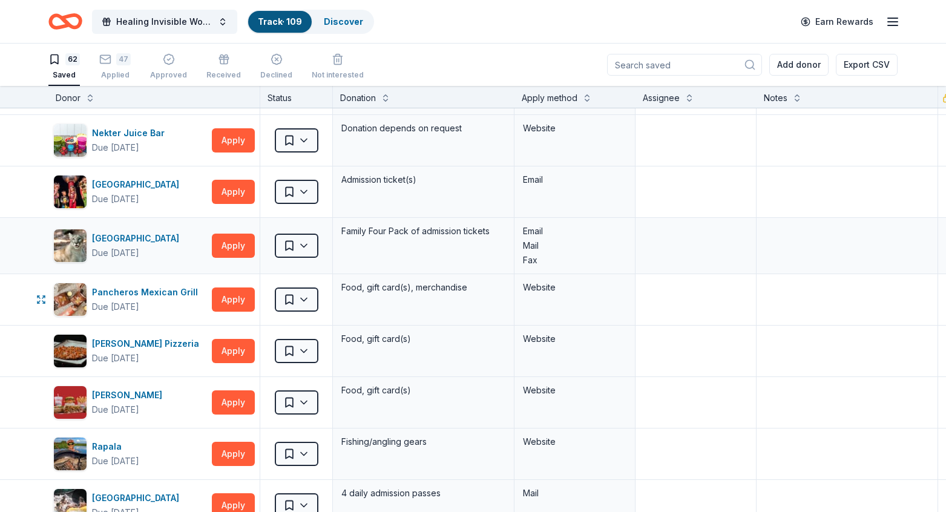
scroll to position [1581, 0]
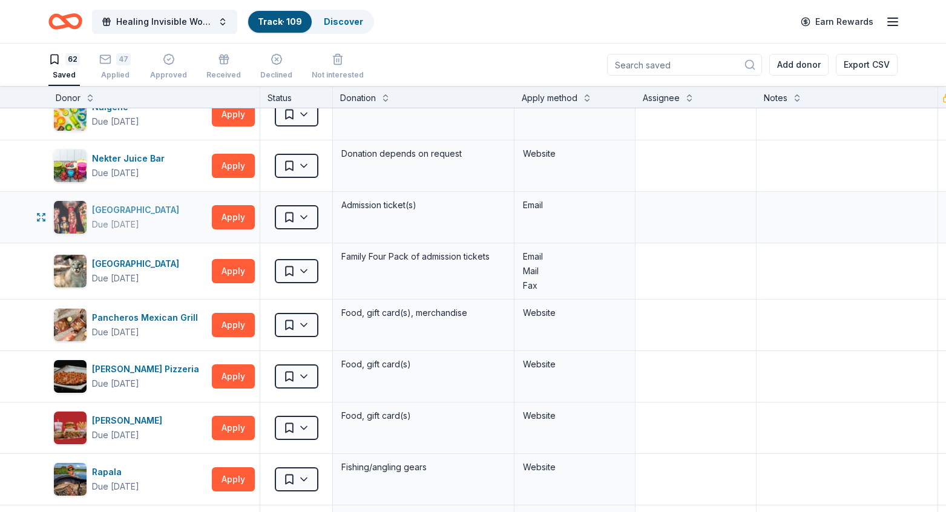
click at [163, 209] on div "Orlando Science Center" at bounding box center [138, 210] width 92 height 15
click at [311, 215] on html "Healing Invisible Wounds Golf Tournament Track · 109 Discover Earn Rewards 62 S…" at bounding box center [473, 256] width 946 height 512
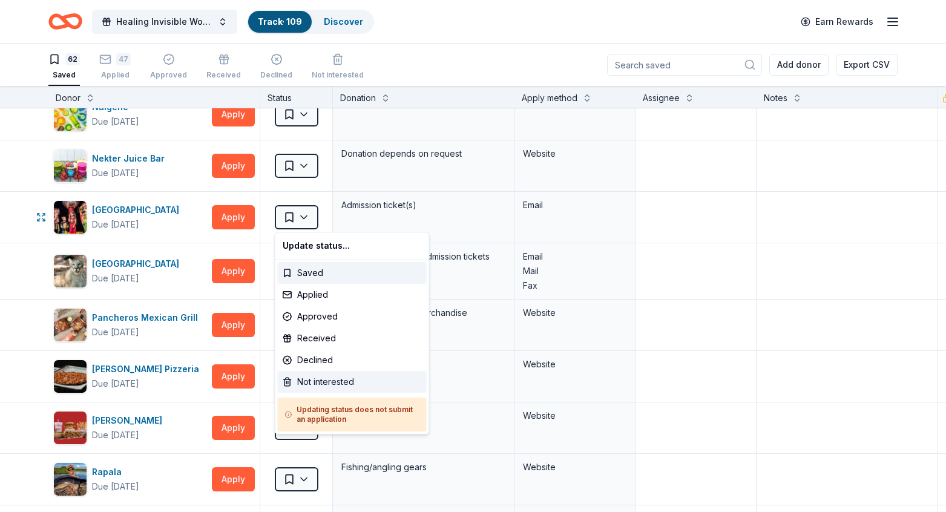
click at [314, 377] on div "Not interested" at bounding box center [352, 382] width 149 height 22
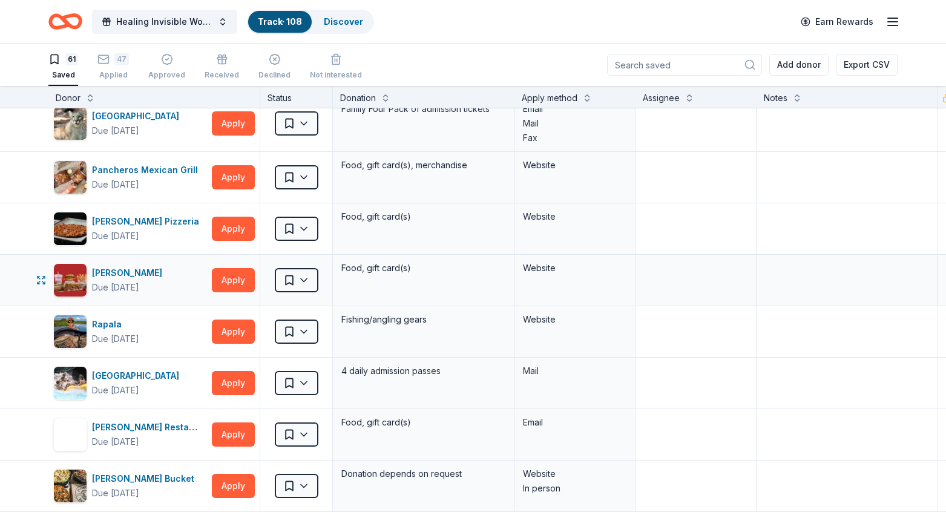
scroll to position [1587, 0]
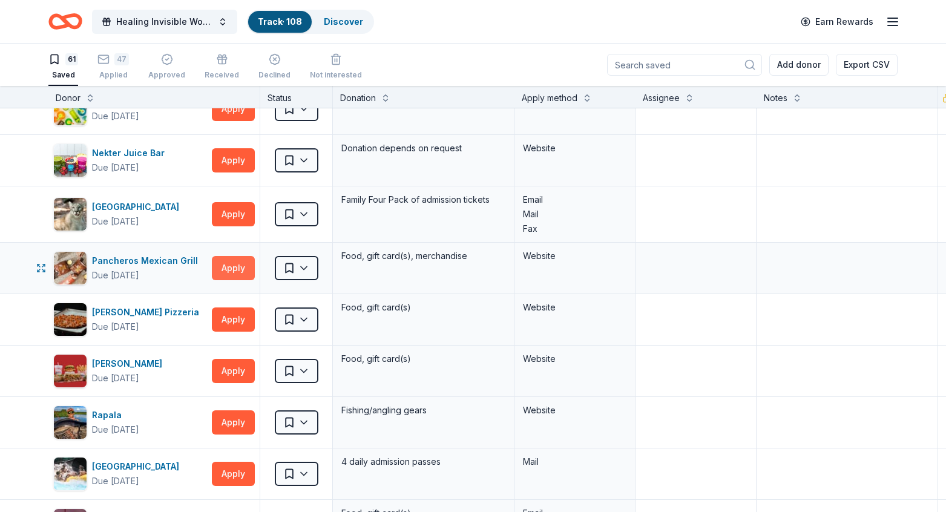
click at [233, 267] on button "Apply" at bounding box center [233, 268] width 43 height 24
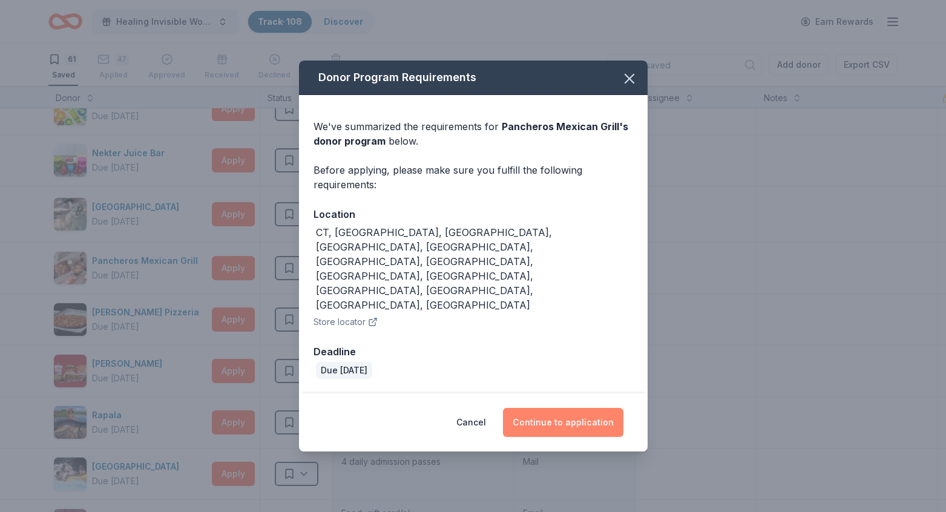
click at [564, 408] on button "Continue to application" at bounding box center [563, 422] width 120 height 29
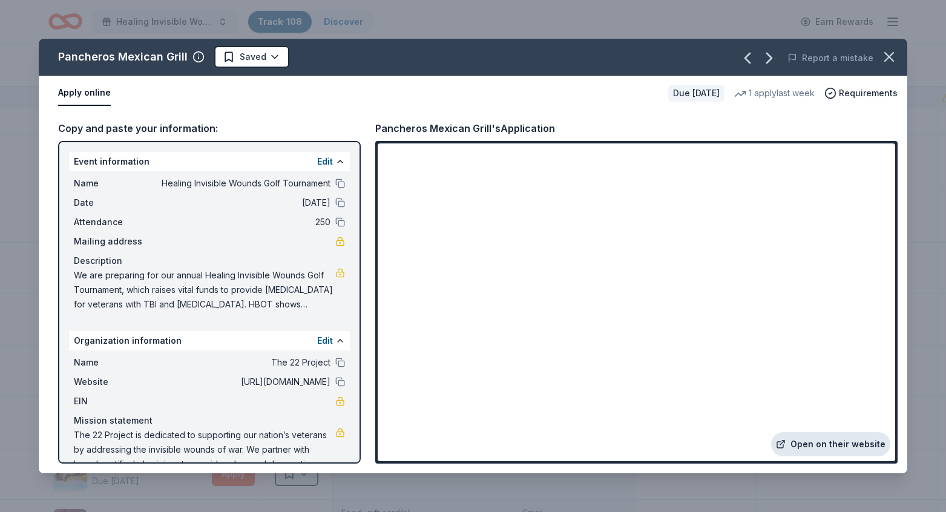
click at [829, 446] on link "Open on their website" at bounding box center [830, 444] width 119 height 24
click at [276, 64] on html "Healing Invisible Wounds Golf Tournament Track · 108 Discover Earn Rewards 61 S…" at bounding box center [473, 256] width 946 height 512
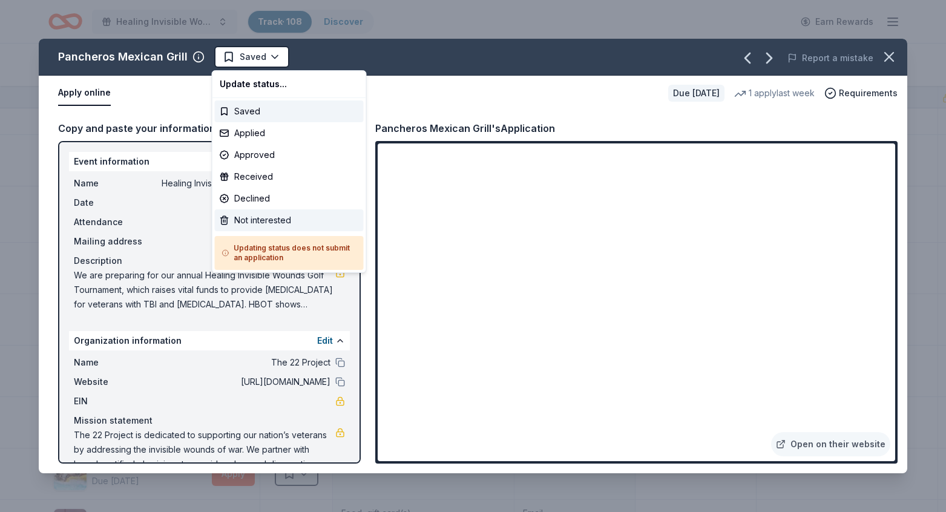
click at [254, 217] on div "Not interested" at bounding box center [289, 220] width 149 height 22
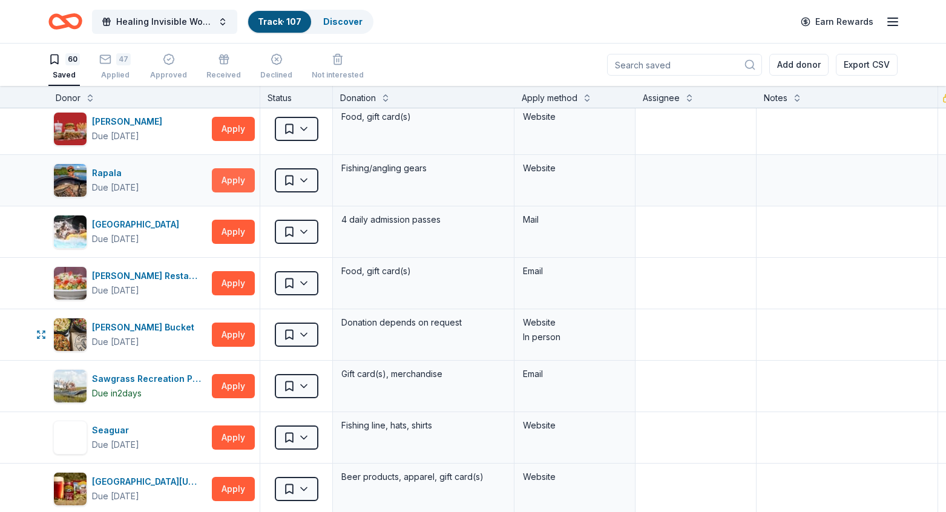
scroll to position [1779, 0]
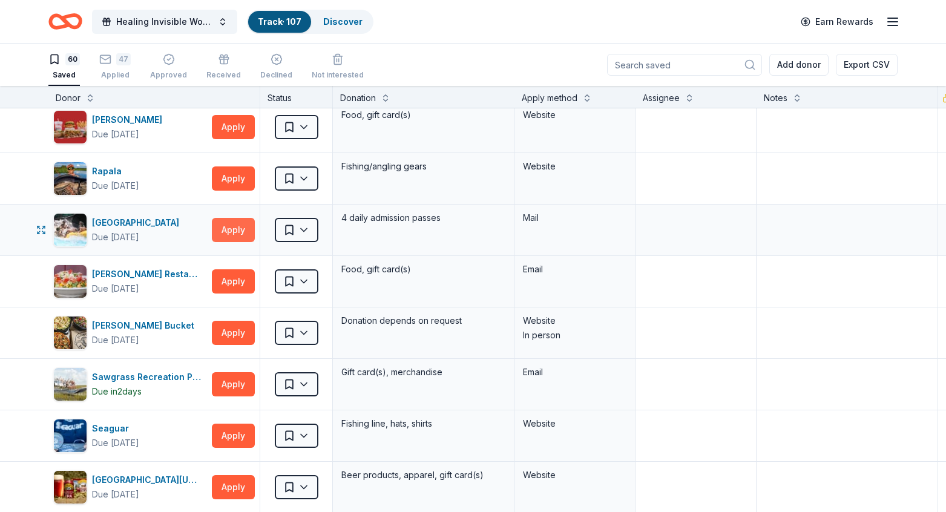
click at [237, 228] on button "Apply" at bounding box center [233, 230] width 43 height 24
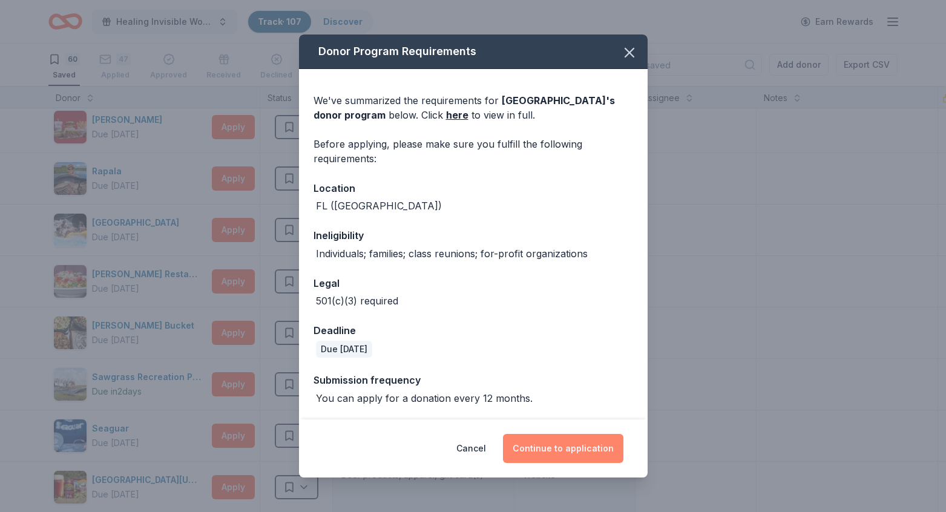
click at [575, 450] on button "Continue to application" at bounding box center [563, 448] width 120 height 29
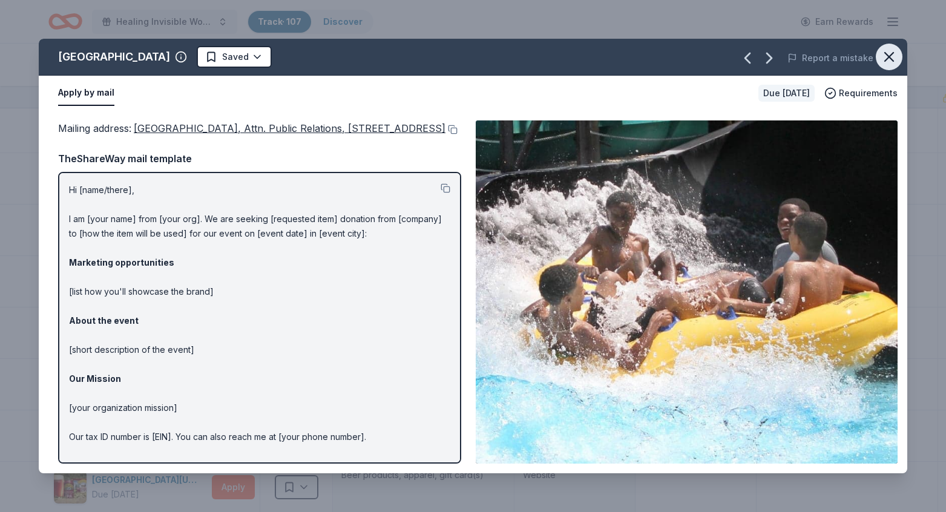
click at [890, 64] on icon "button" at bounding box center [888, 56] width 17 height 17
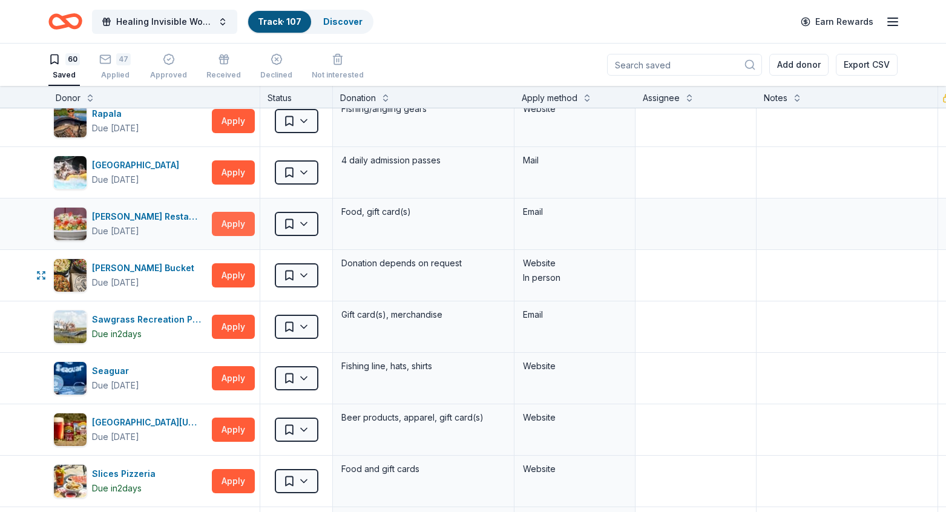
scroll to position [1838, 0]
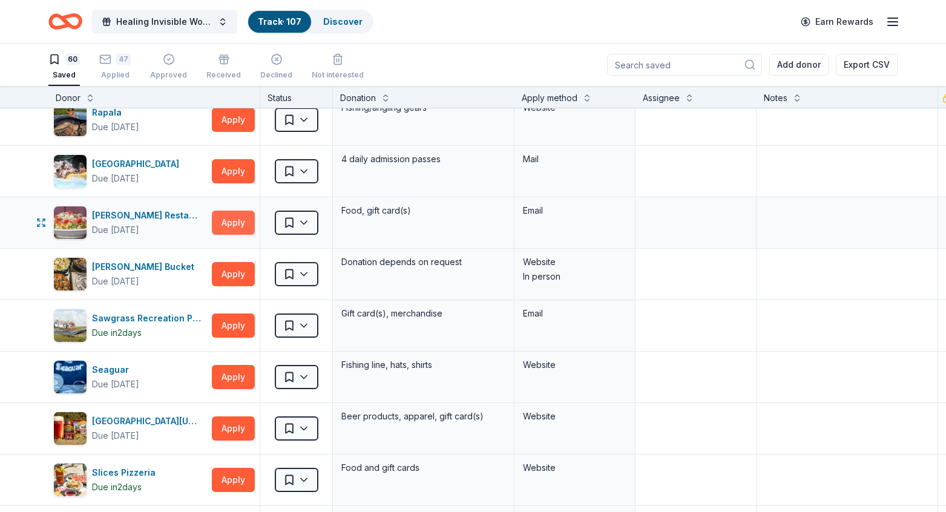
click at [241, 221] on button "Apply" at bounding box center [233, 223] width 43 height 24
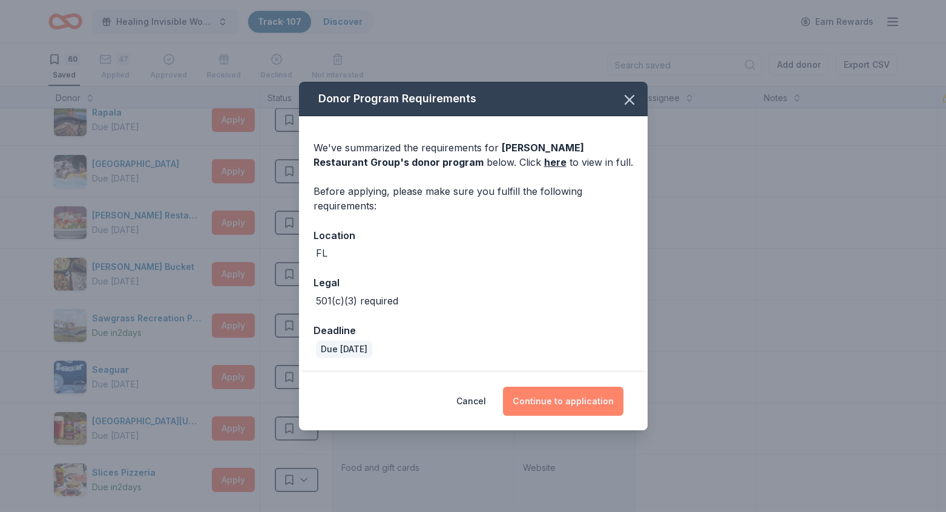
click at [564, 399] on button "Continue to application" at bounding box center [563, 401] width 120 height 29
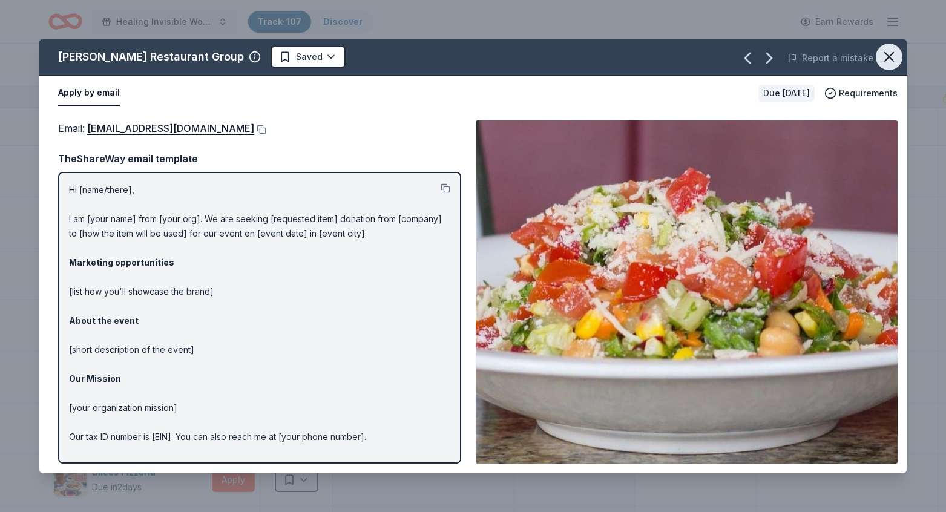
click at [886, 56] on icon "button" at bounding box center [888, 56] width 17 height 17
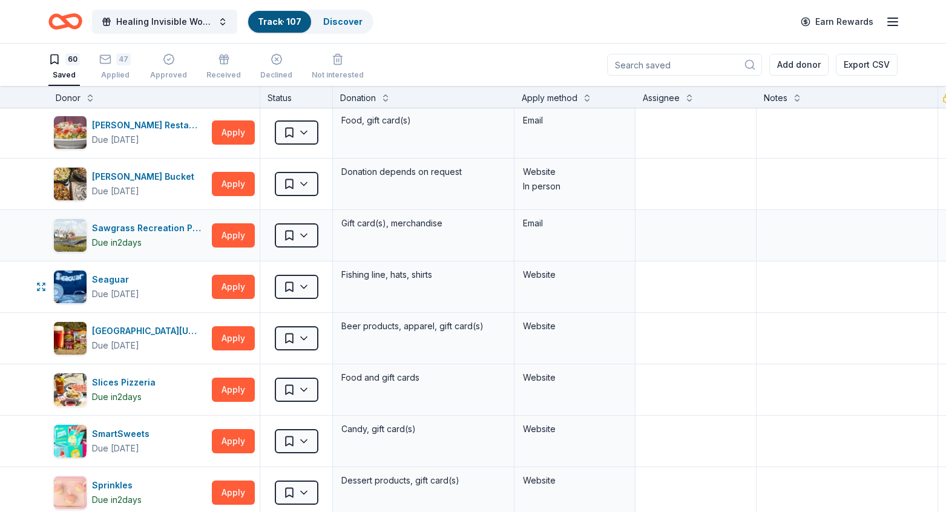
scroll to position [1929, 0]
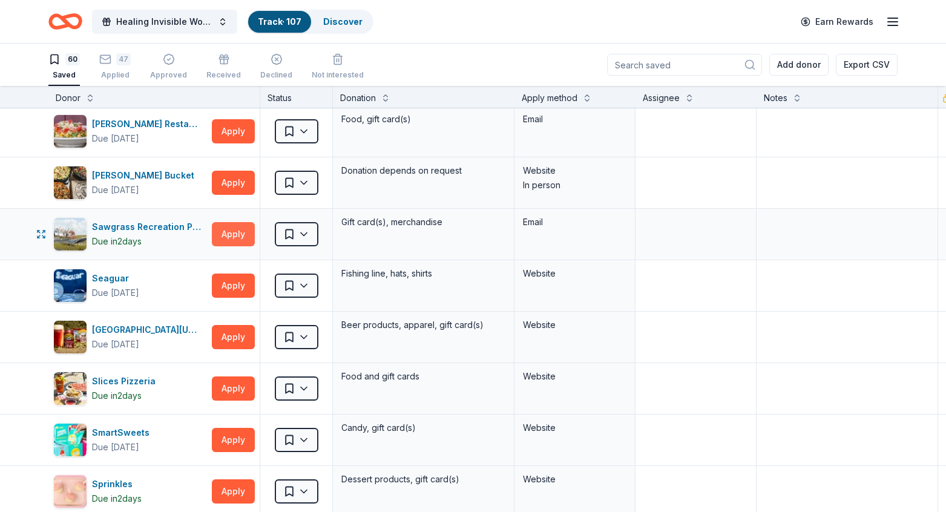
click at [234, 233] on button "Apply" at bounding box center [233, 234] width 43 height 24
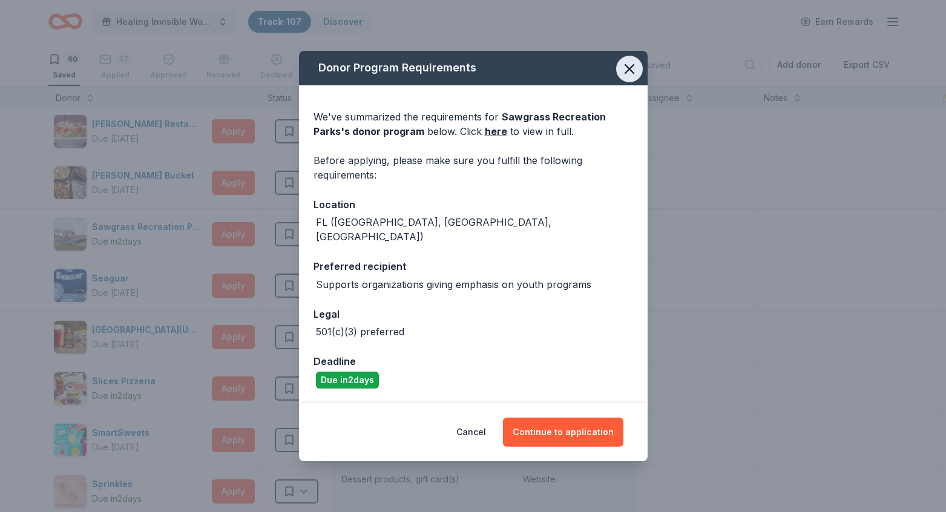
click at [633, 69] on icon "button" at bounding box center [629, 68] width 17 height 17
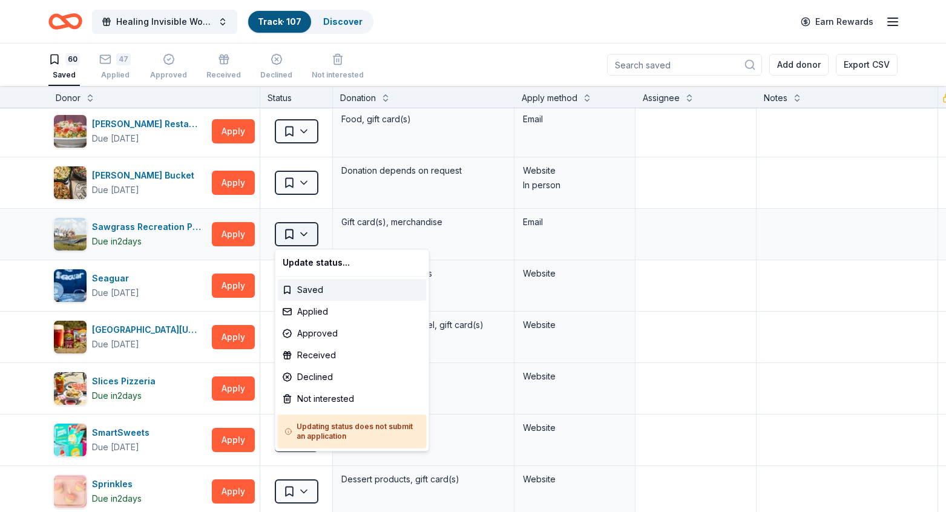
click at [301, 231] on html "Healing Invisible Wounds Golf Tournament Track · 107 Discover Earn Rewards 60 S…" at bounding box center [473, 256] width 946 height 512
click at [313, 394] on div "Not interested" at bounding box center [352, 399] width 149 height 22
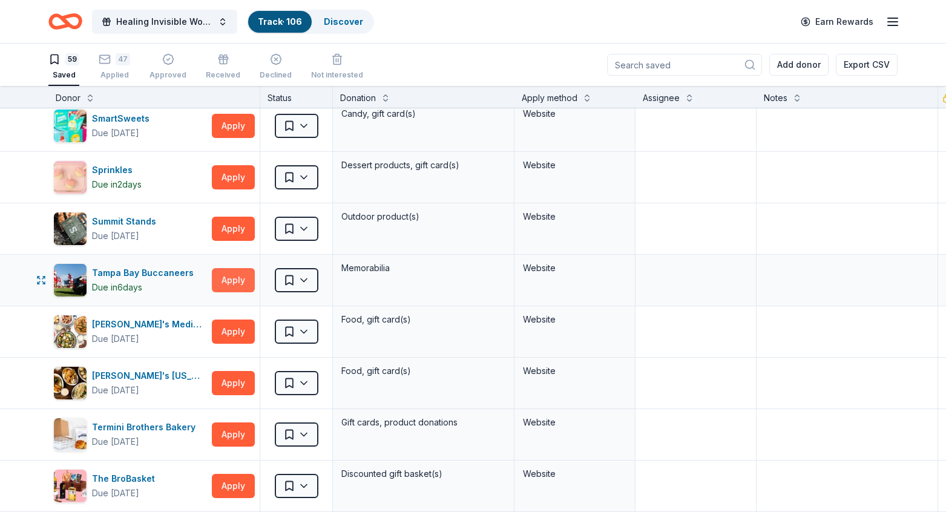
scroll to position [2192, 0]
click at [234, 278] on button "Apply" at bounding box center [233, 279] width 43 height 24
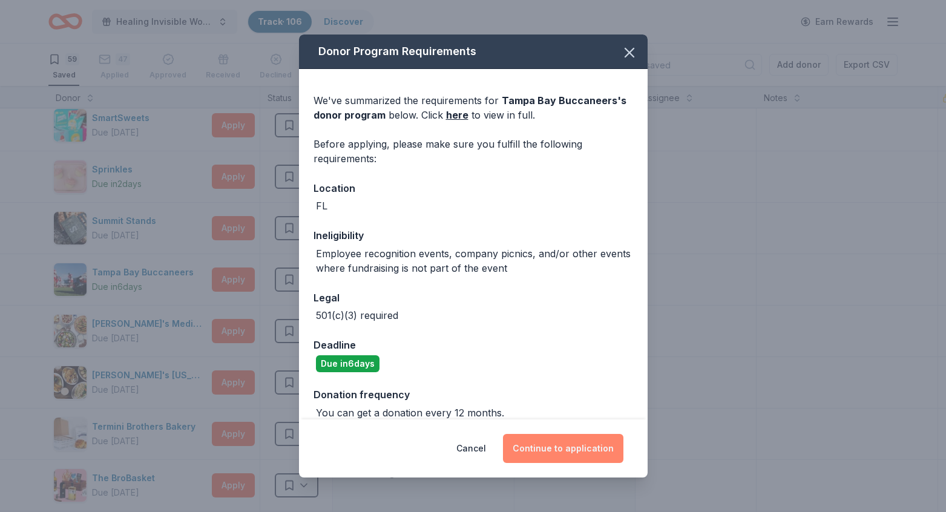
click at [595, 458] on button "Continue to application" at bounding box center [563, 448] width 120 height 29
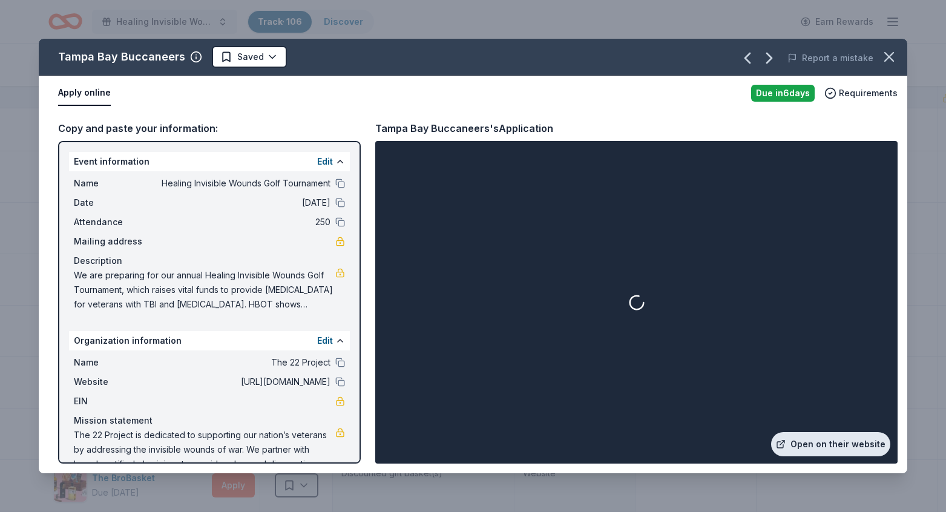
click at [854, 442] on link "Open on their website" at bounding box center [830, 444] width 119 height 24
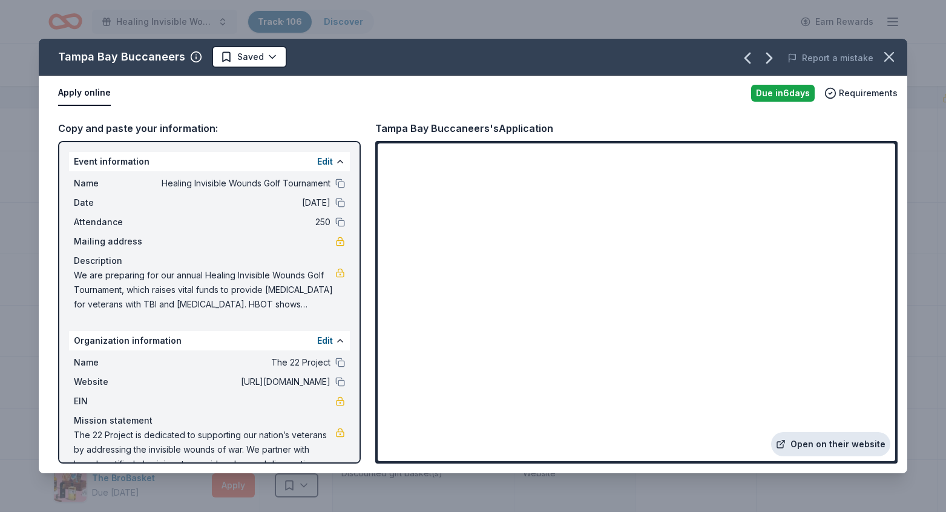
click at [856, 441] on link "Open on their website" at bounding box center [830, 444] width 119 height 24
click at [887, 53] on icon "button" at bounding box center [888, 56] width 17 height 17
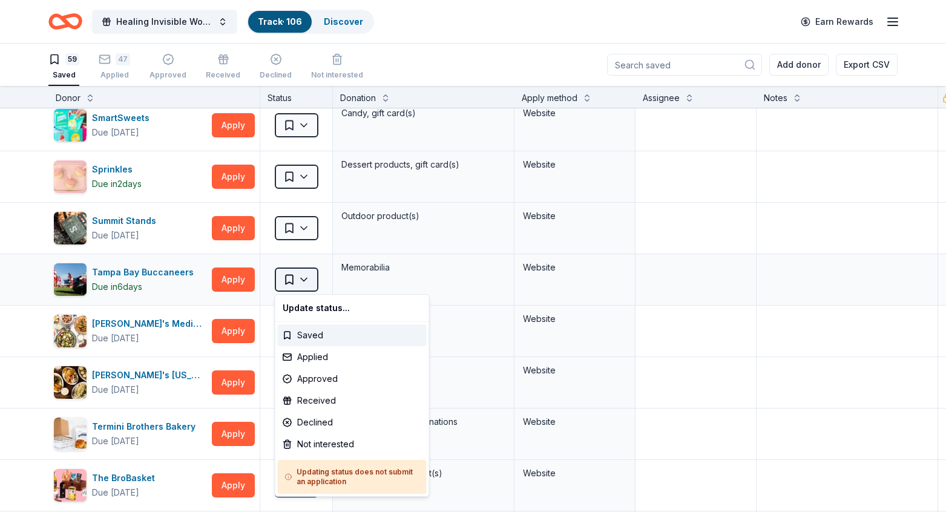
click at [296, 278] on html "Healing Invisible Wounds Golf Tournament Track · 106 Discover Earn Rewards 59 S…" at bounding box center [473, 256] width 946 height 512
click at [315, 359] on div "Applied" at bounding box center [352, 357] width 149 height 22
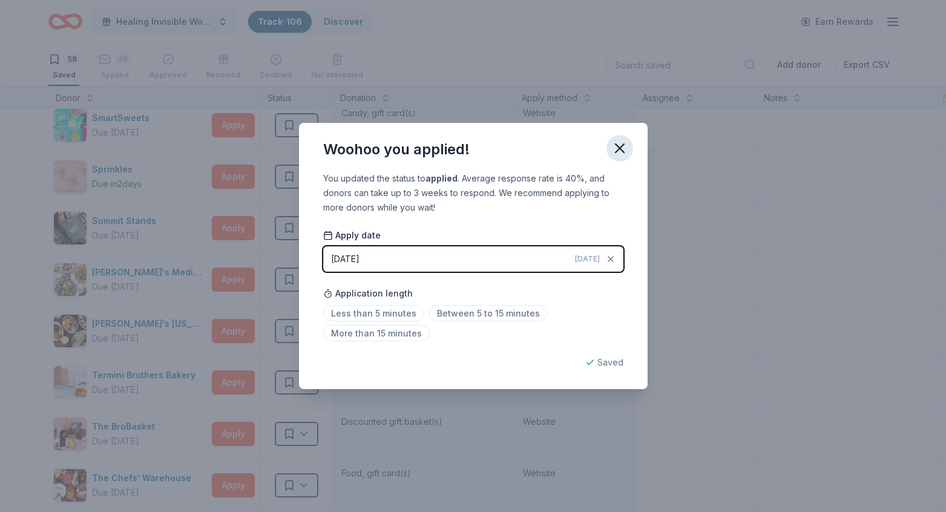
click at [619, 147] on icon "button" at bounding box center [619, 148] width 8 height 8
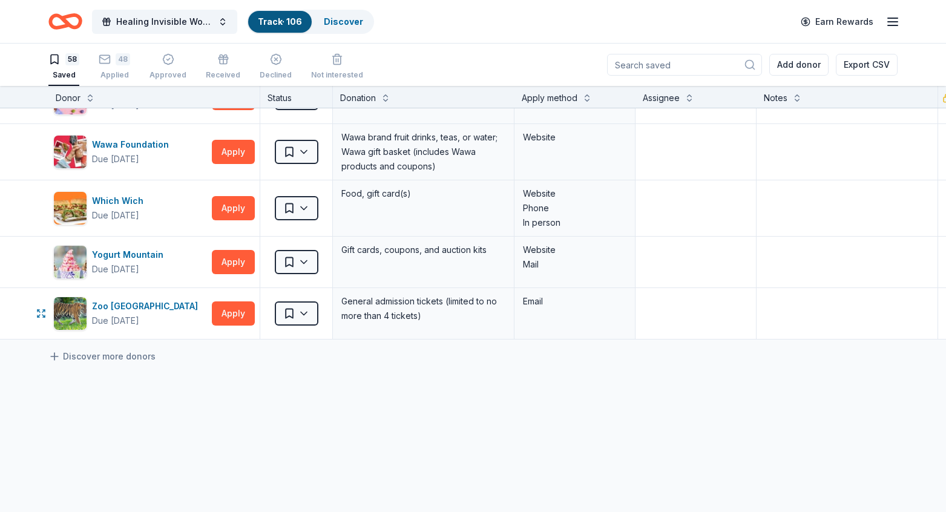
scroll to position [2789, 0]
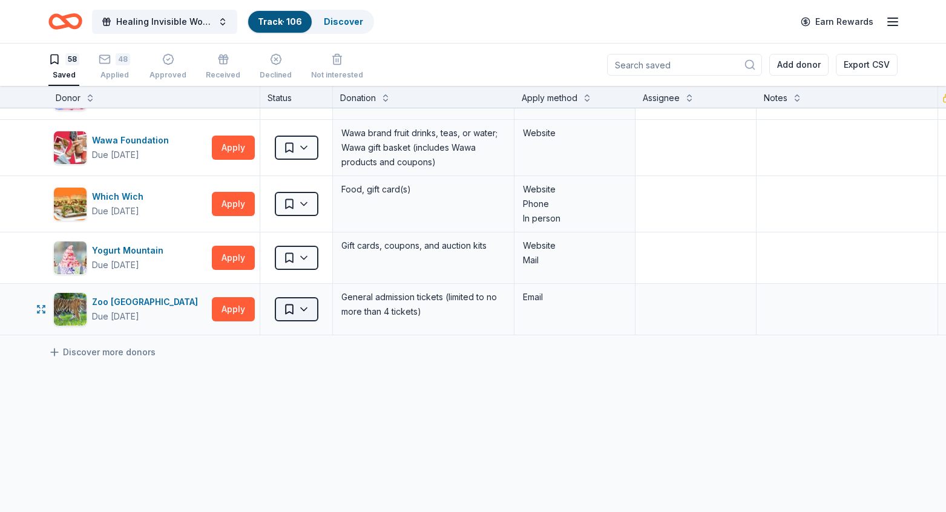
click at [296, 307] on html "Healing Invisible Wounds Golf Tournament Track · 106 Discover Earn Rewards 58 S…" at bounding box center [473, 256] width 946 height 512
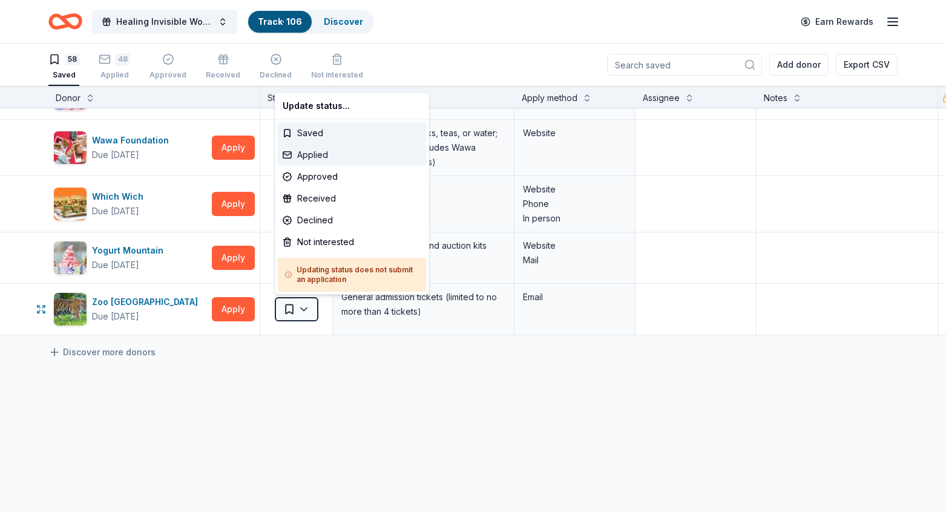
click at [319, 157] on div "Applied" at bounding box center [352, 155] width 149 height 22
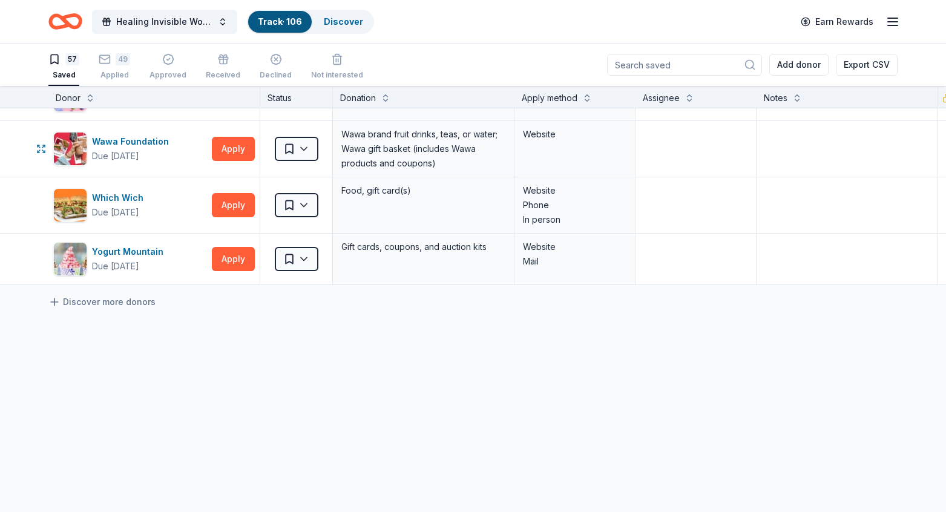
scroll to position [2788, 0]
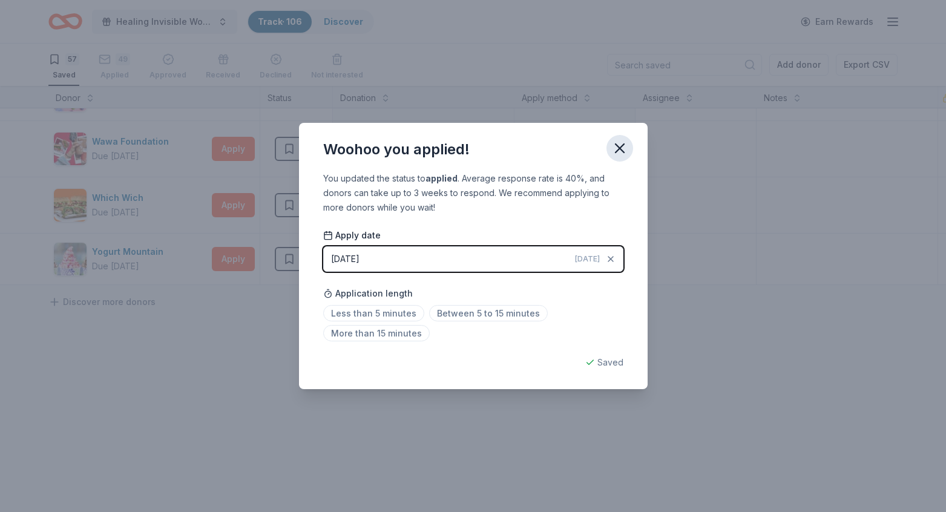
click at [622, 149] on icon "button" at bounding box center [619, 148] width 17 height 17
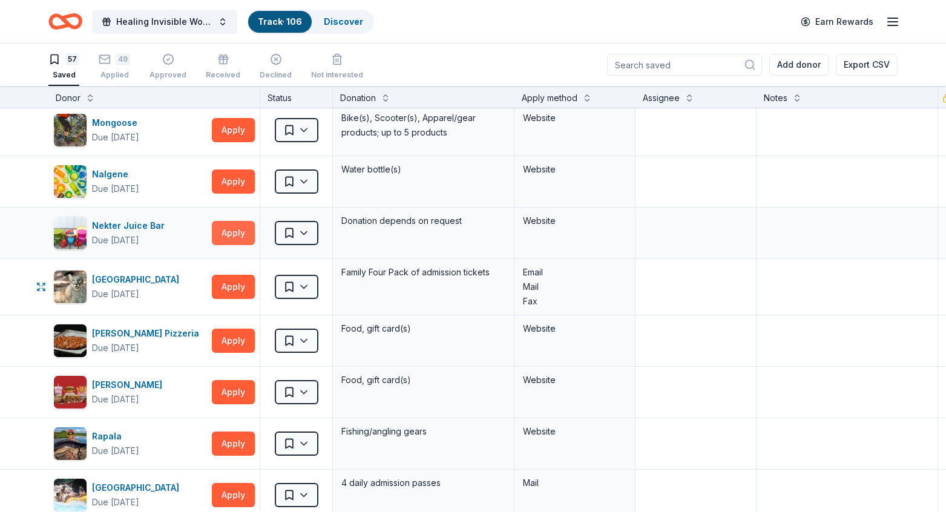
scroll to position [1516, 1]
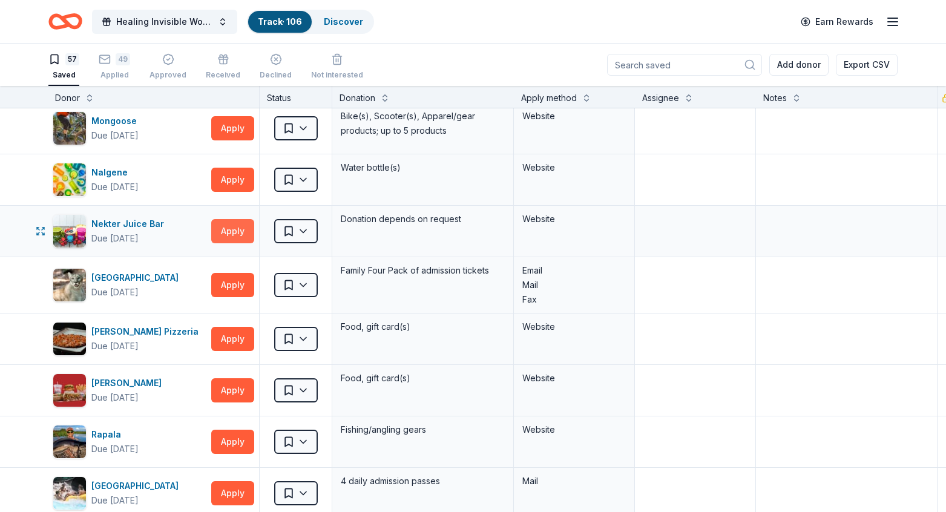
click at [236, 232] on button "Apply" at bounding box center [232, 231] width 43 height 24
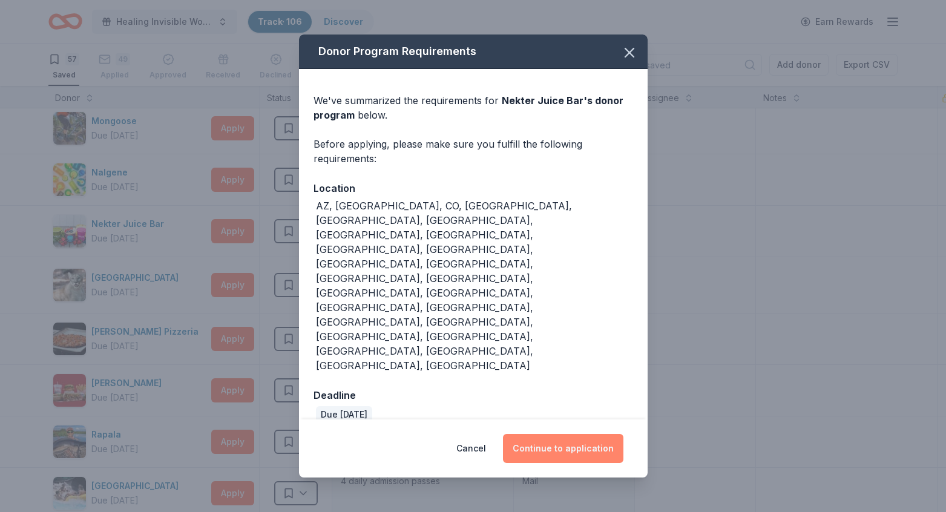
click at [574, 434] on button "Continue to application" at bounding box center [563, 448] width 120 height 29
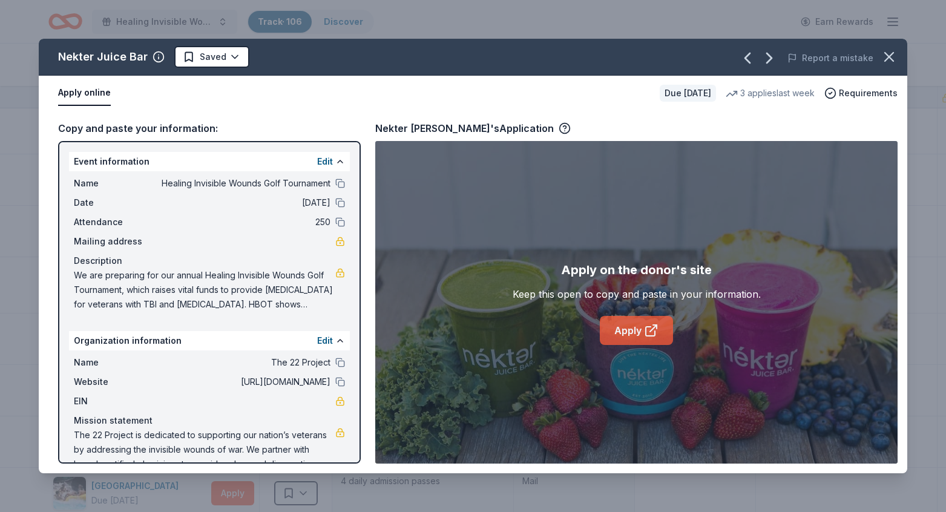
click at [659, 322] on link "Apply" at bounding box center [636, 330] width 73 height 29
click at [220, 56] on html "Healing Invisible Wounds Golf Tournament Track · 106 Discover Earn Rewards 57 S…" at bounding box center [473, 256] width 946 height 512
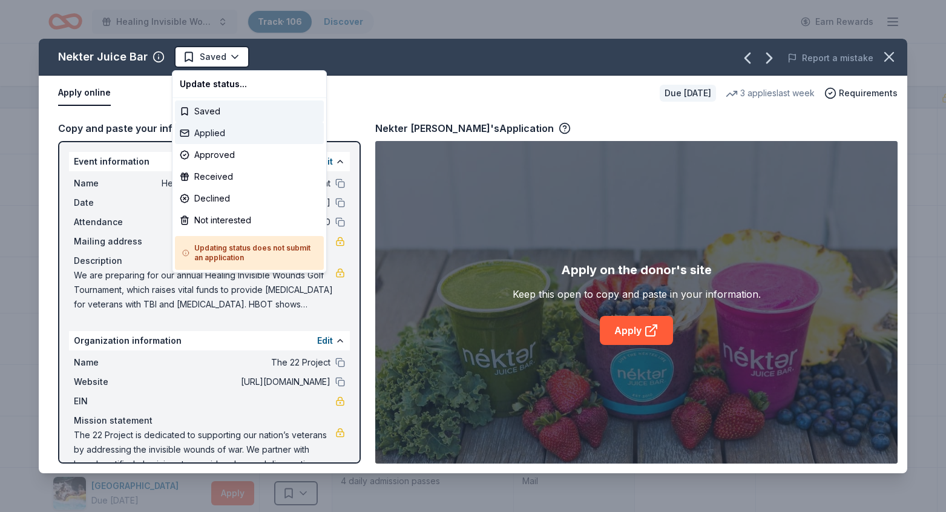
click at [217, 137] on div "Applied" at bounding box center [249, 133] width 149 height 22
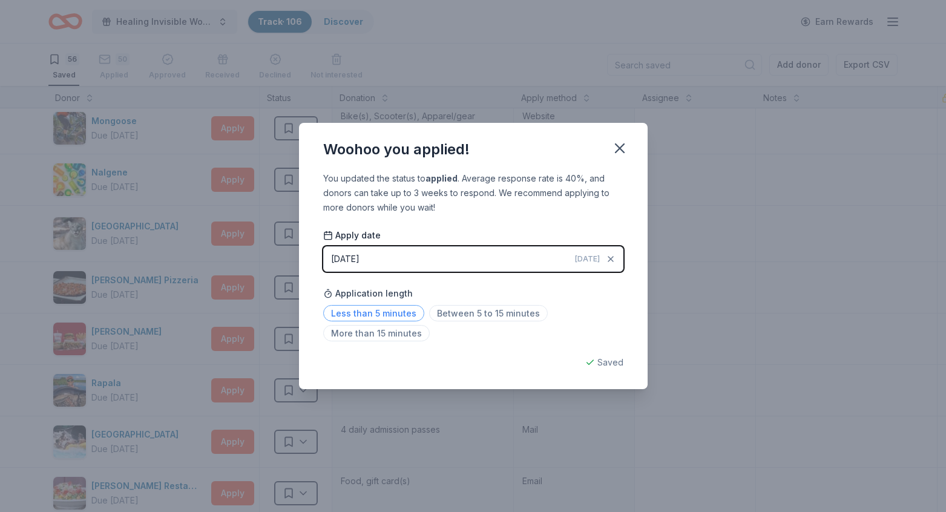
click at [398, 314] on span "Less than 5 minutes" at bounding box center [373, 313] width 101 height 16
click at [613, 146] on icon "button" at bounding box center [619, 148] width 17 height 17
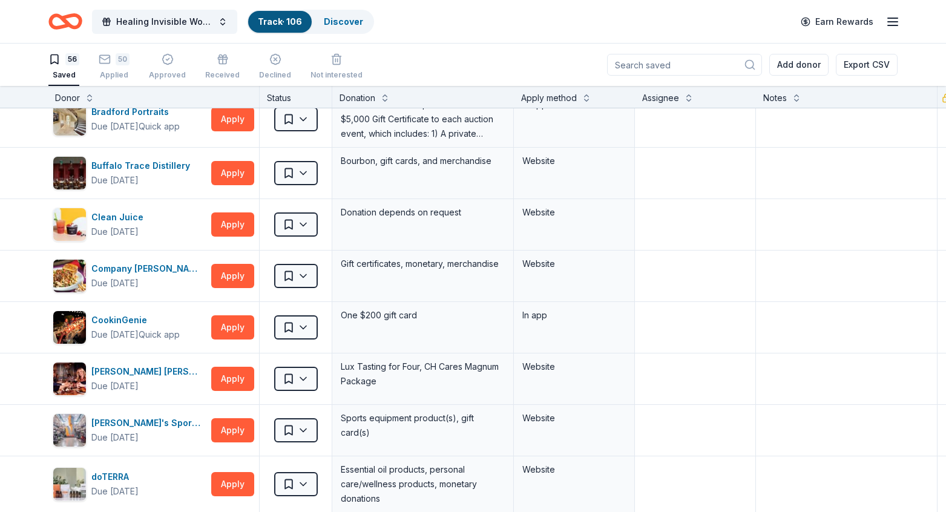
scroll to position [0, 1]
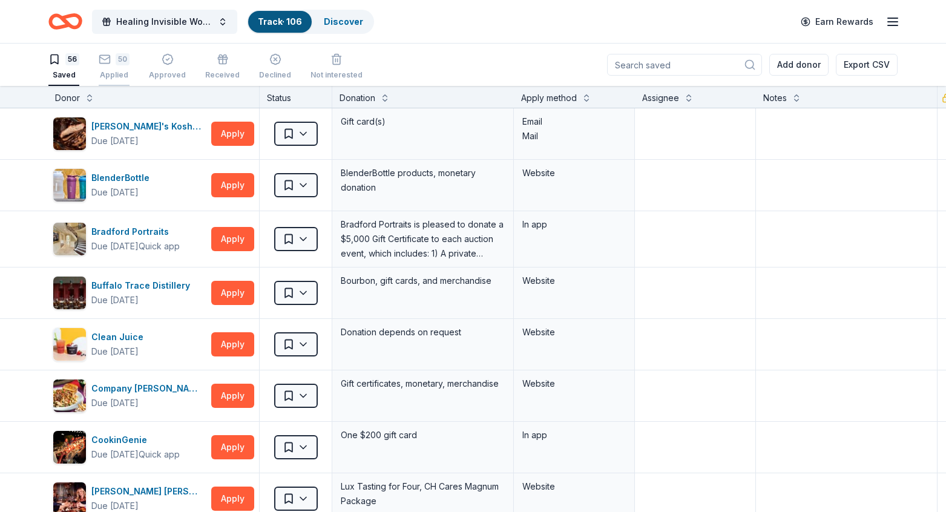
click at [117, 68] on div "50 Applied" at bounding box center [114, 60] width 31 height 27
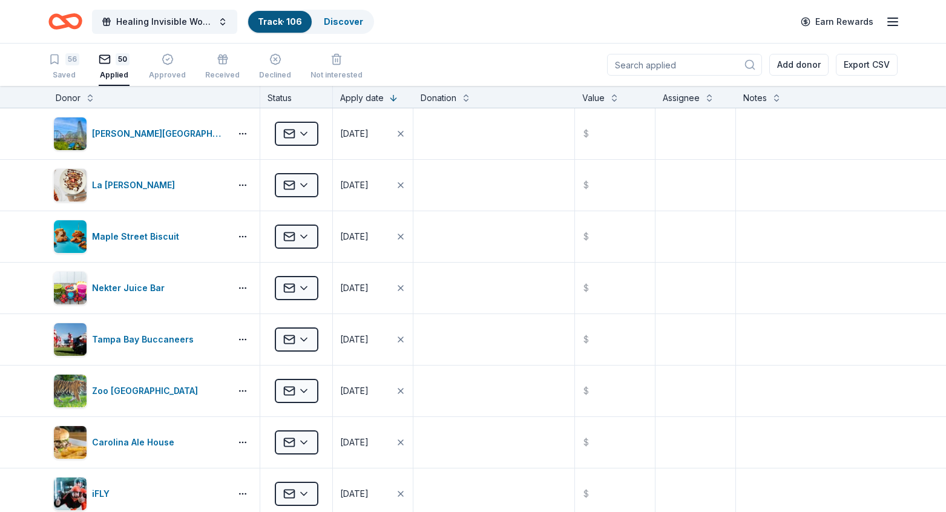
click at [277, 20] on link "Track · 106" at bounding box center [280, 21] width 44 height 10
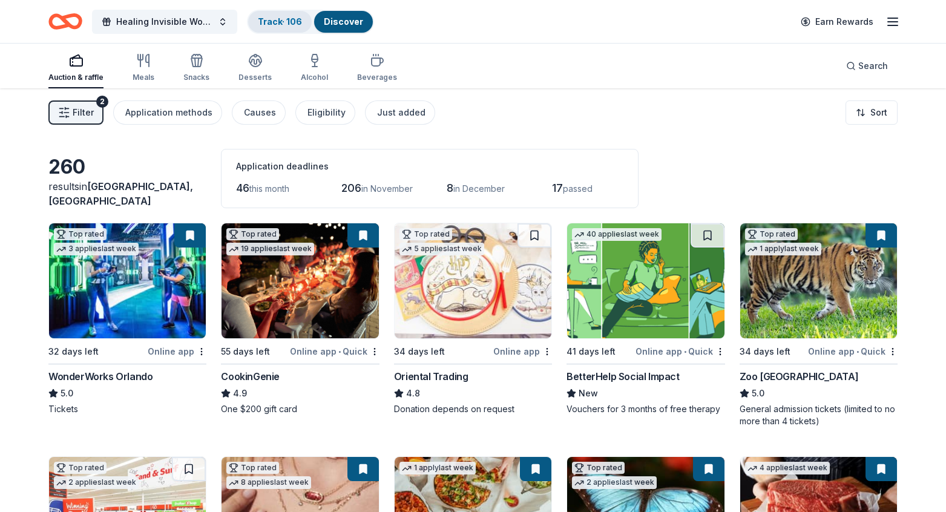
click at [281, 21] on link "Track · 106" at bounding box center [280, 21] width 44 height 10
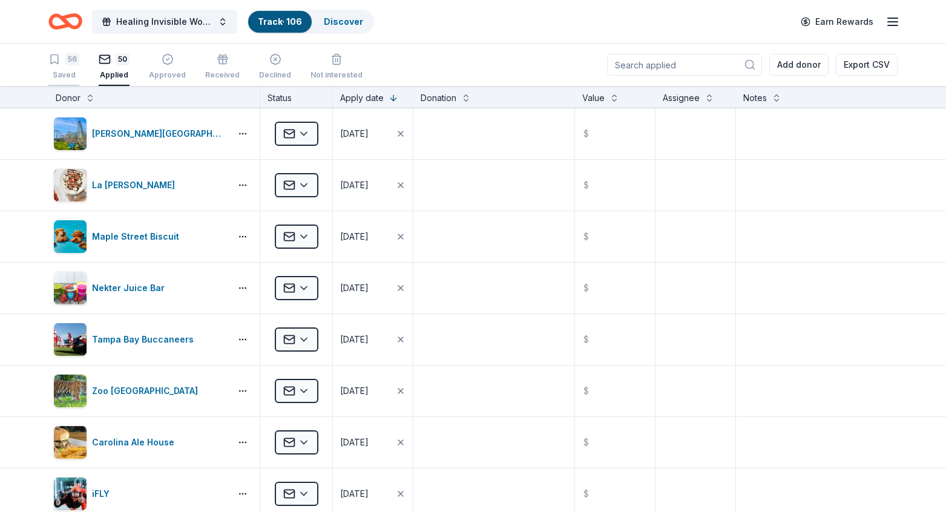
click at [71, 65] on div "56 Saved" at bounding box center [63, 66] width 31 height 27
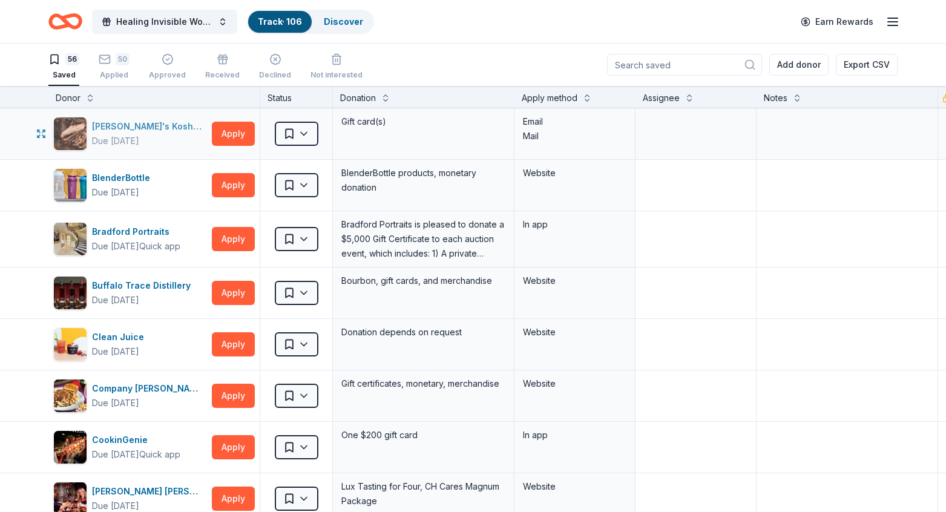
click at [163, 134] on div "Due [DATE]" at bounding box center [149, 141] width 115 height 15
click at [227, 134] on button "Apply" at bounding box center [233, 134] width 43 height 24
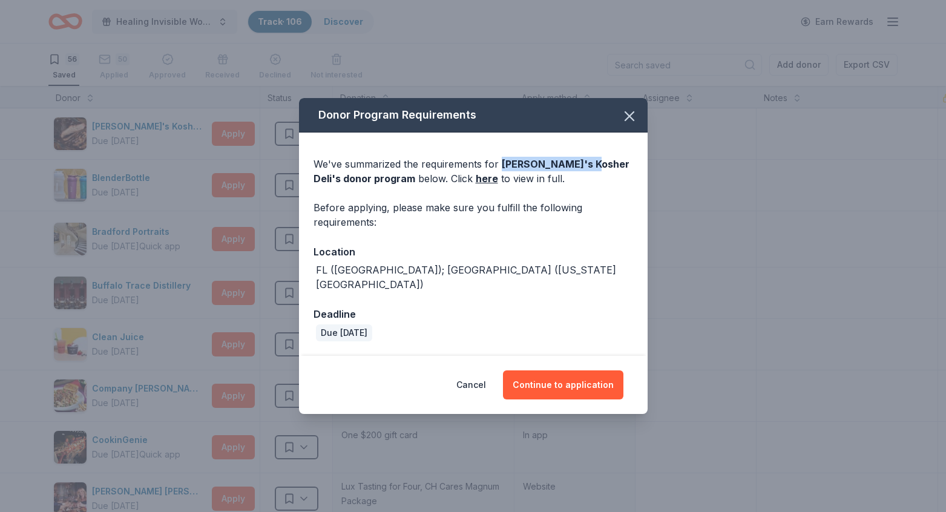
drag, startPoint x: 498, startPoint y: 171, endPoint x: 580, endPoint y: 169, distance: 81.7
click at [580, 169] on span "Ben's Kosher Deli 's donor program" at bounding box center [471, 171] width 316 height 27
copy span "Ben's Kosher Deli"
click at [534, 380] on button "Continue to application" at bounding box center [563, 384] width 120 height 29
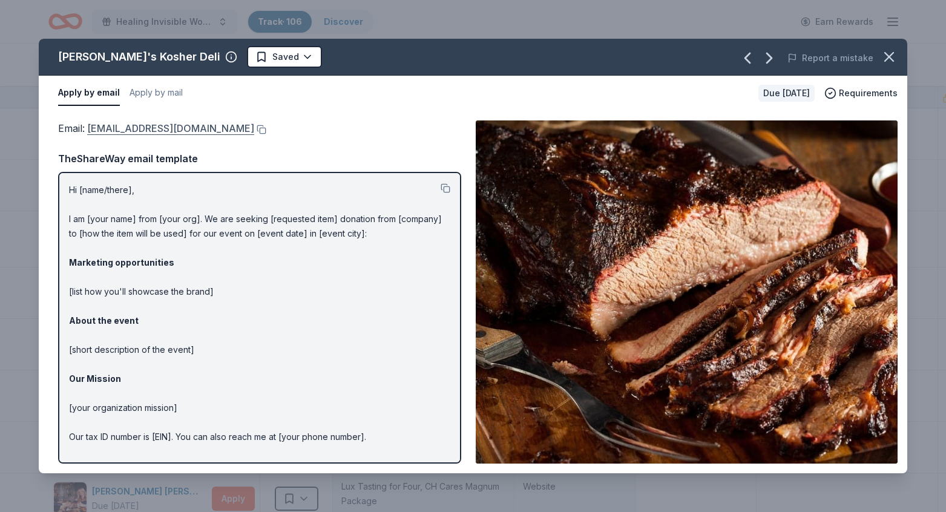
drag, startPoint x: 50, startPoint y: 125, endPoint x: 220, endPoint y: 125, distance: 170.6
click at [220, 125] on div "Email : bensfoundation@bensdeli.net Email : bensfoundation@bensdeli.net TheShar…" at bounding box center [473, 292] width 868 height 362
drag, startPoint x: 55, startPoint y: 123, endPoint x: 255, endPoint y: 130, distance: 200.3
click at [255, 130] on div "Email : bensfoundation@bensdeli.net Email : bensfoundation@bensdeli.net TheShar…" at bounding box center [473, 292] width 868 height 362
click at [254, 129] on button at bounding box center [260, 130] width 12 height 10
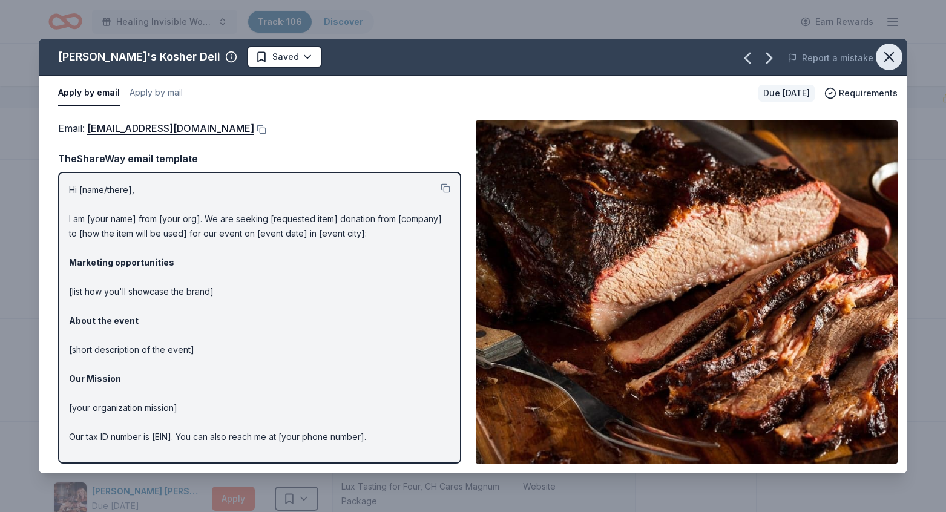
click at [887, 54] on icon "button" at bounding box center [888, 57] width 8 height 8
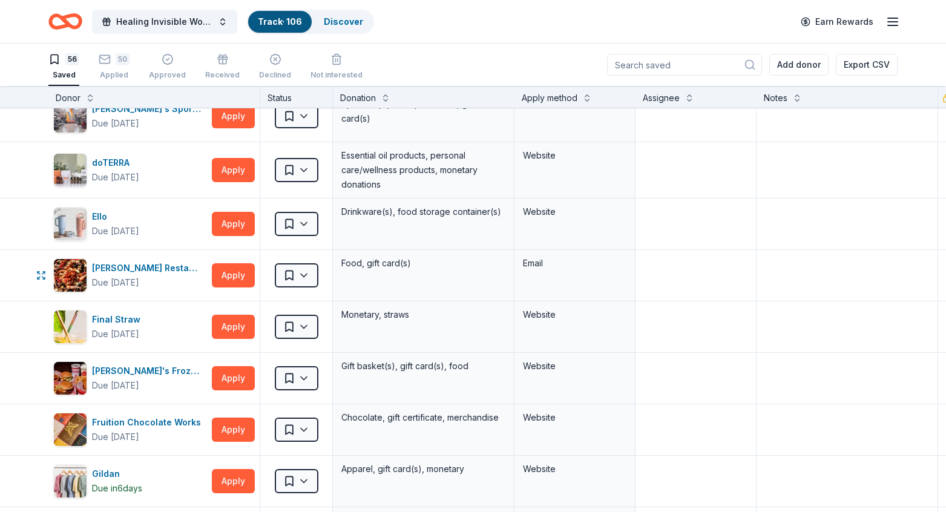
scroll to position [434, 0]
click at [230, 267] on button "Apply" at bounding box center [233, 275] width 43 height 24
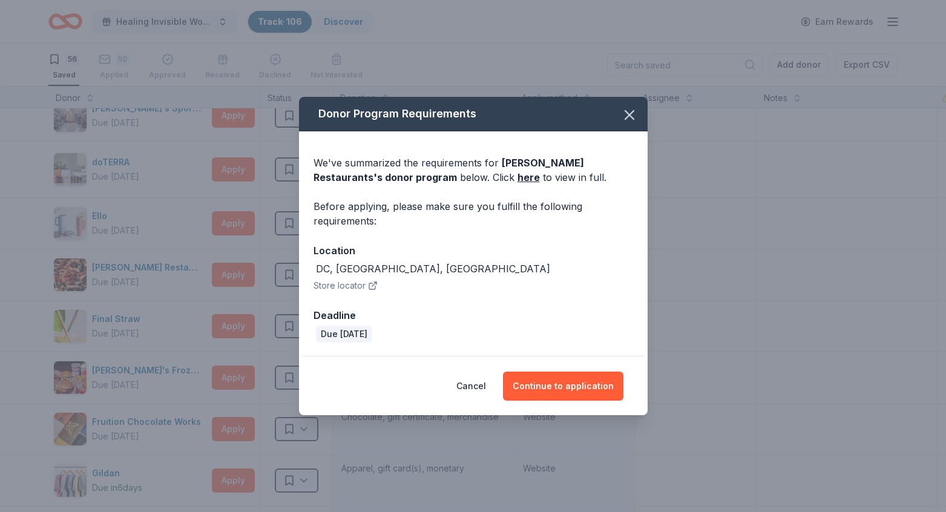
click at [375, 283] on icon "button" at bounding box center [375, 283] width 2 height 2
click at [474, 386] on button "Cancel" at bounding box center [471, 385] width 30 height 29
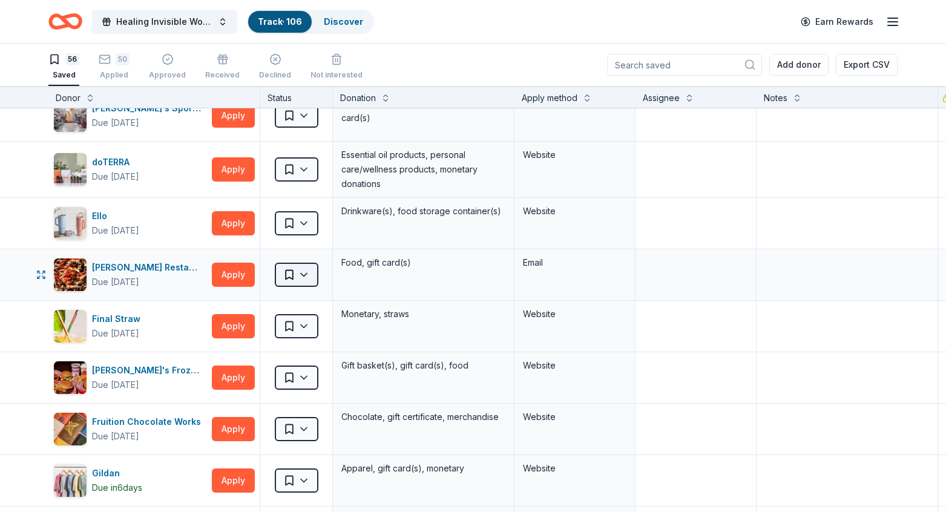
click at [310, 272] on html "Healing Invisible Wounds Golf Tournament Track · 106 Discover Earn Rewards 56 S…" at bounding box center [473, 256] width 946 height 512
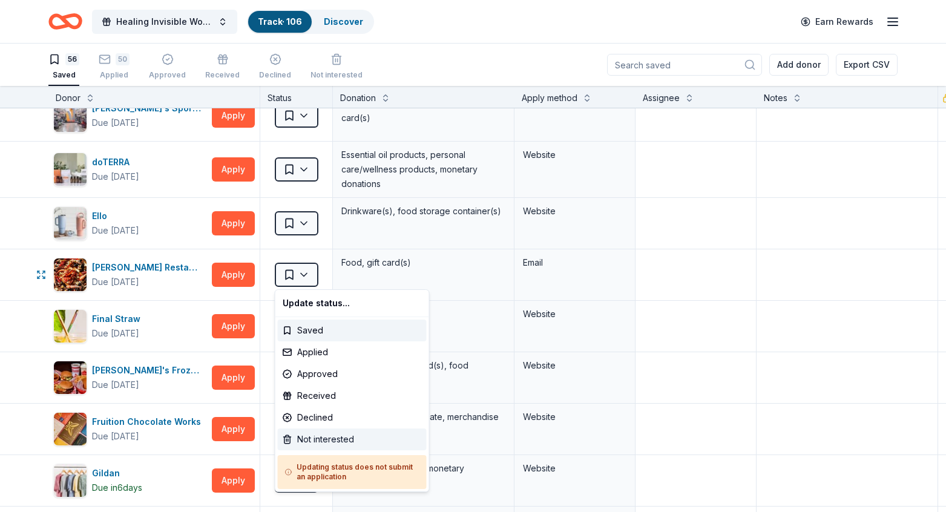
click at [319, 433] on div "Not interested" at bounding box center [352, 439] width 149 height 22
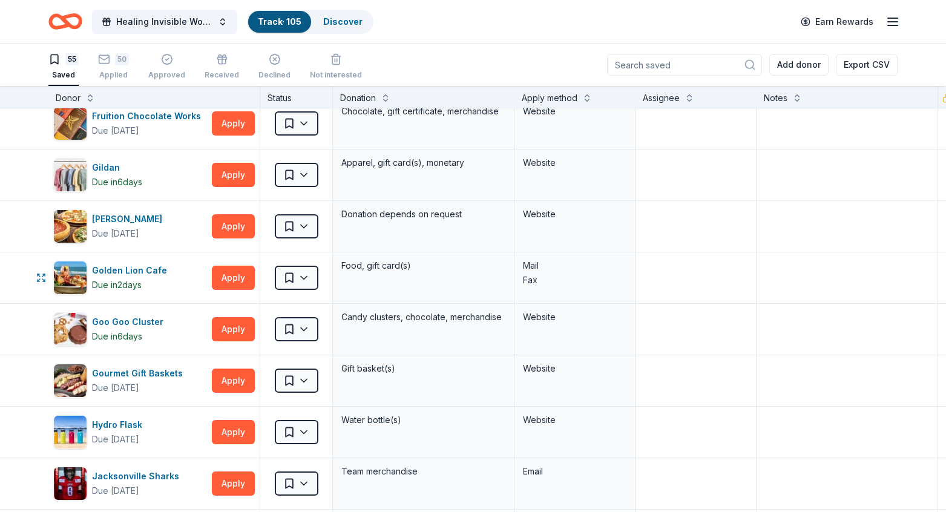
scroll to position [689, 0]
click at [136, 266] on div "Golden Lion Cafe" at bounding box center [132, 270] width 80 height 15
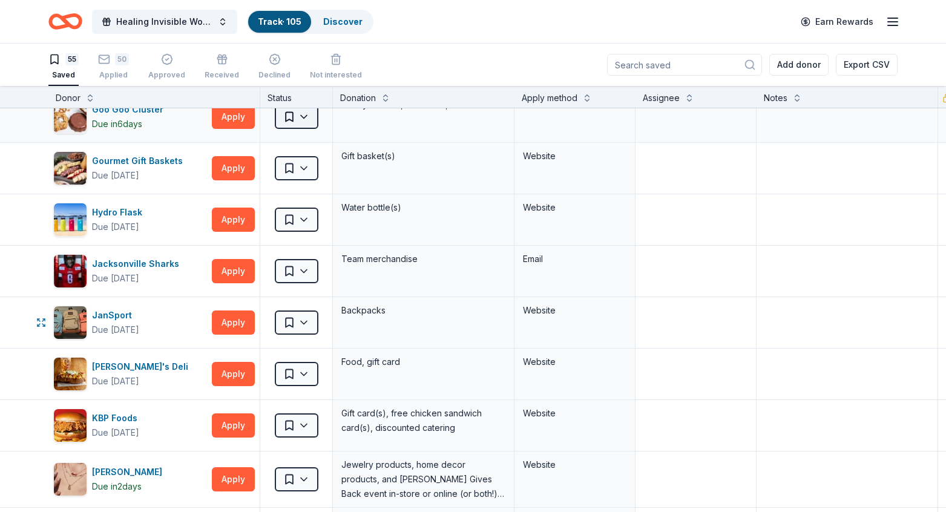
scroll to position [902, 0]
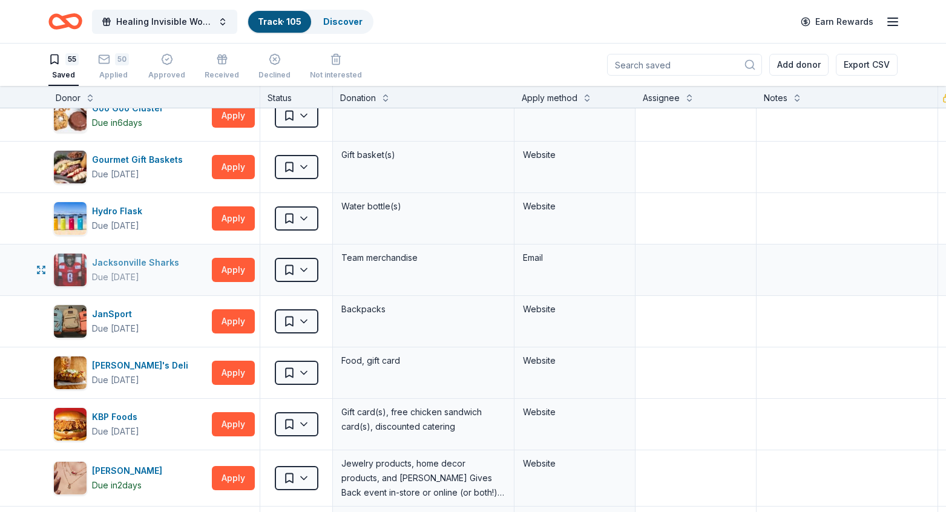
click at [158, 266] on div "Jacksonville Sharks" at bounding box center [138, 262] width 92 height 15
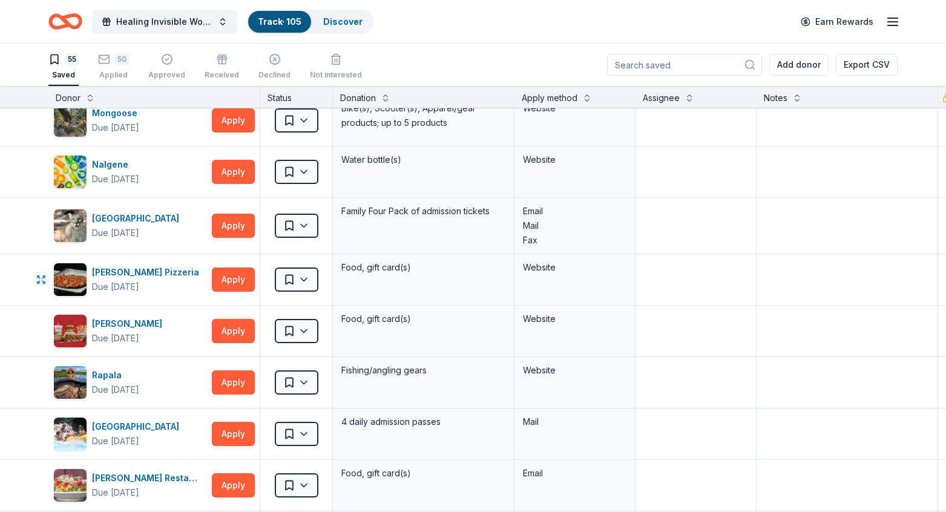
scroll to position [1475, 0]
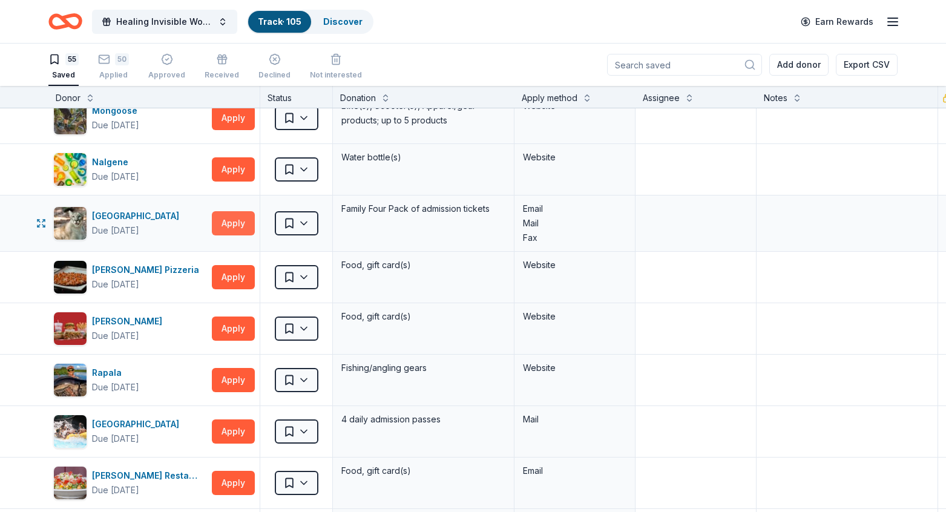
click at [240, 223] on button "Apply" at bounding box center [233, 223] width 43 height 24
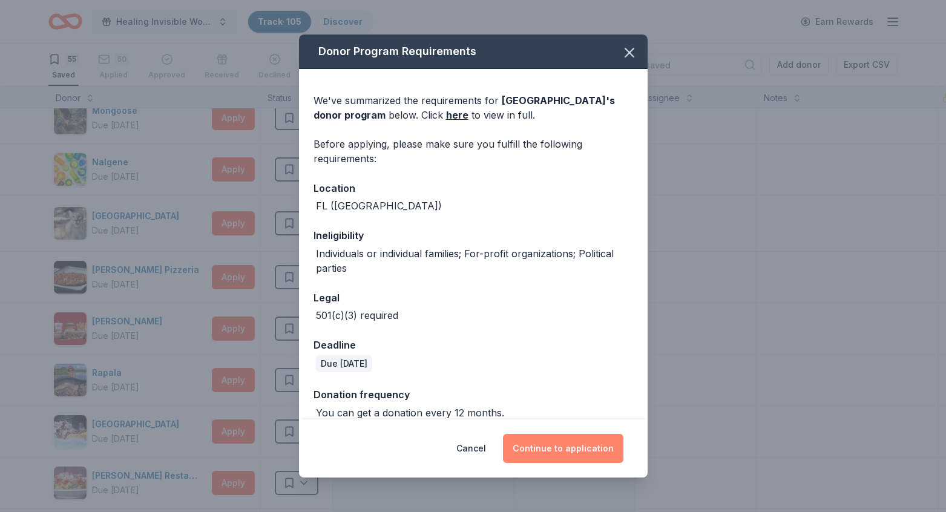
click at [565, 449] on button "Continue to application" at bounding box center [563, 448] width 120 height 29
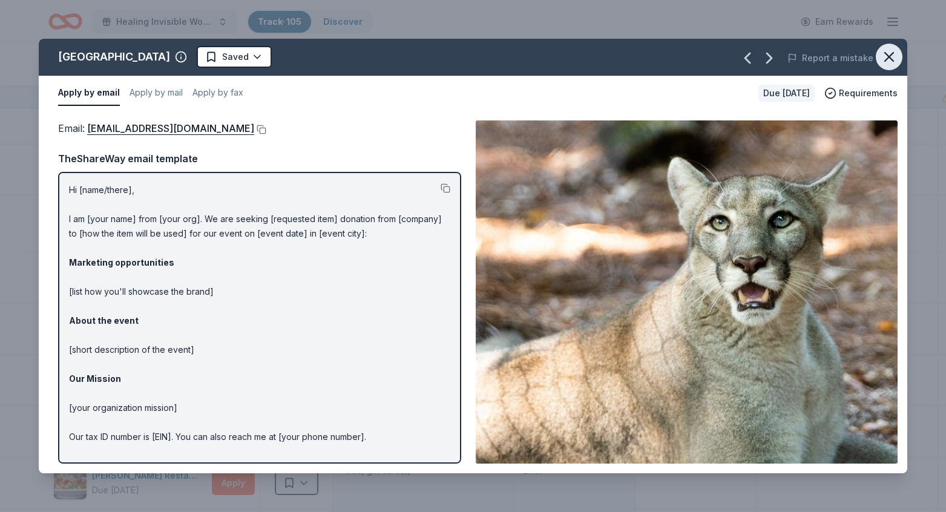
click at [887, 64] on icon "button" at bounding box center [888, 56] width 17 height 17
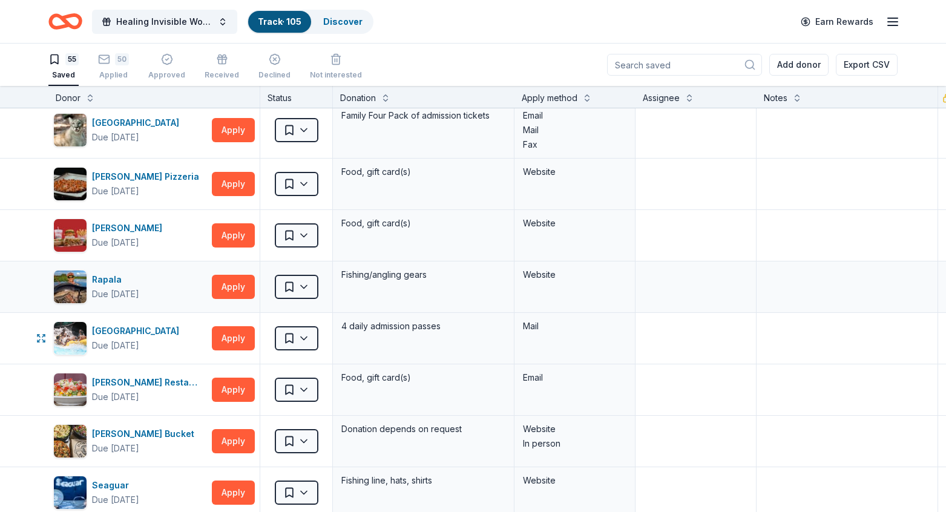
scroll to position [1659, 0]
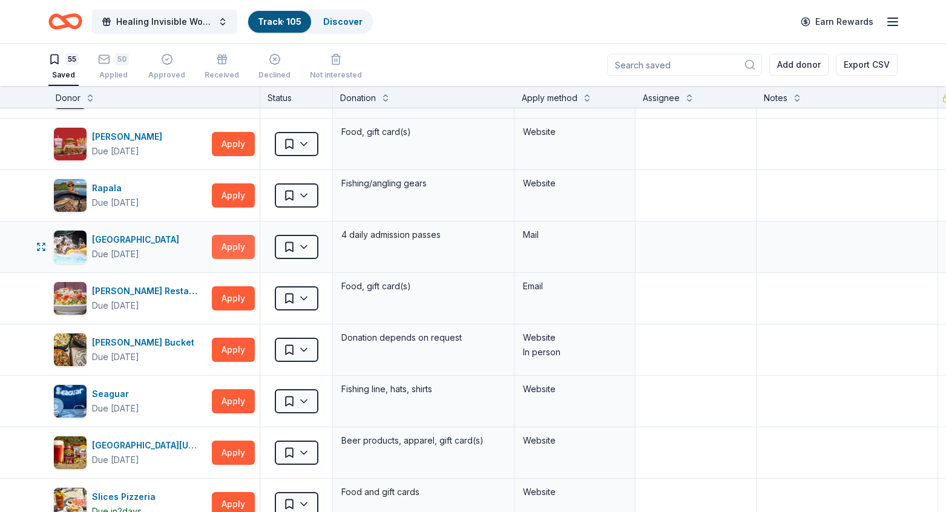
click at [234, 252] on button "Apply" at bounding box center [233, 247] width 43 height 24
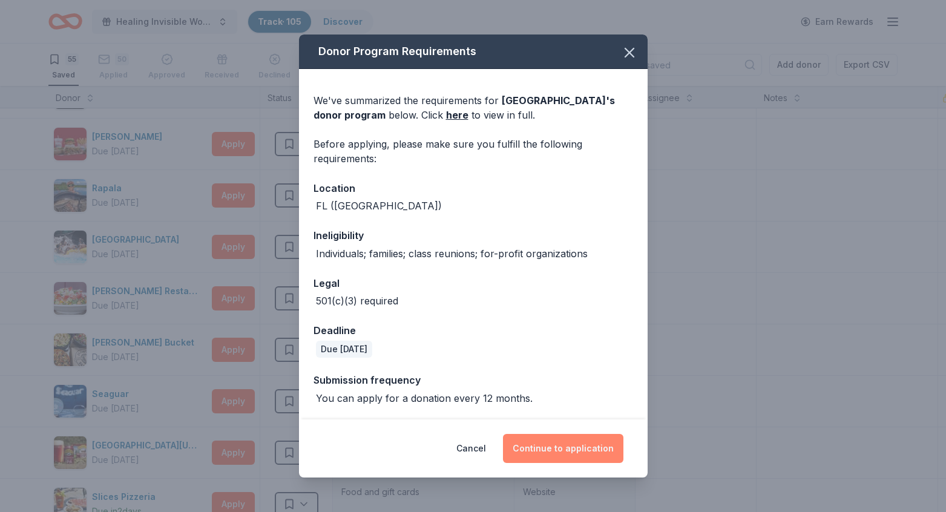
click at [528, 446] on button "Continue to application" at bounding box center [563, 448] width 120 height 29
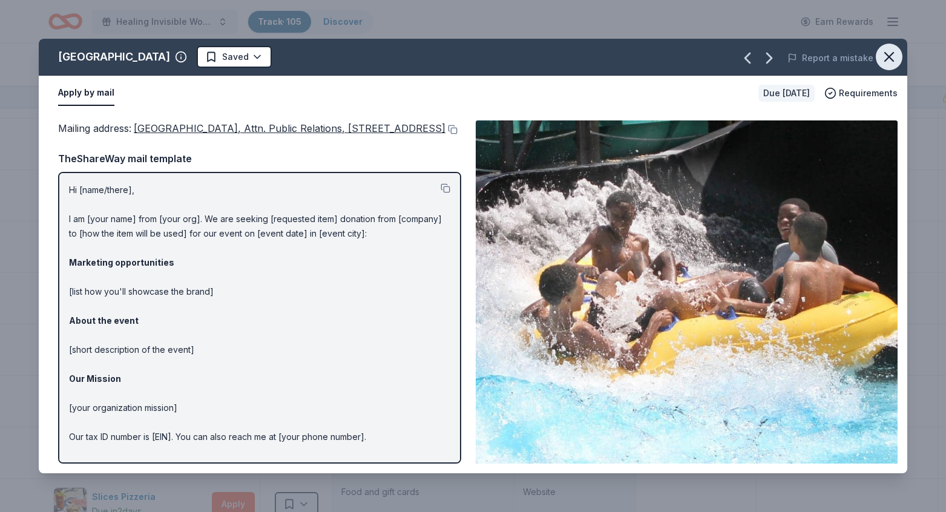
click at [886, 53] on icon "button" at bounding box center [888, 56] width 17 height 17
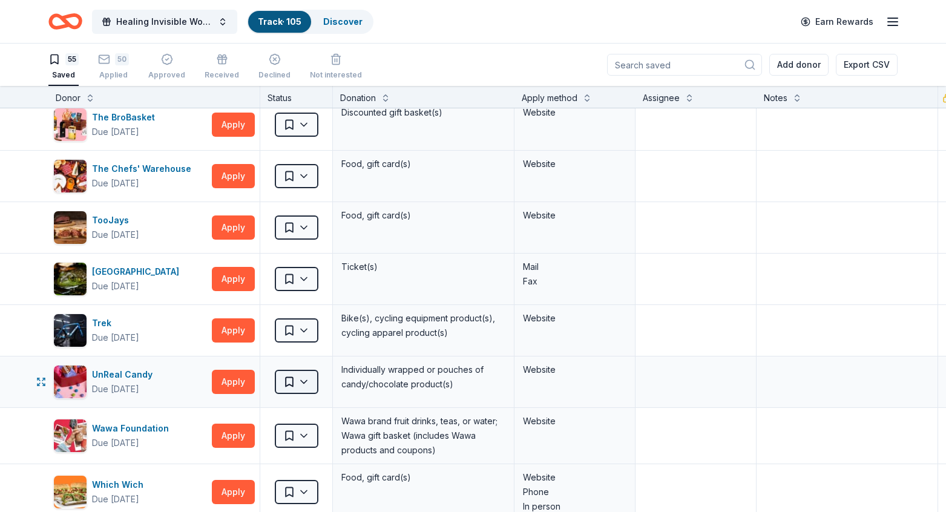
scroll to position [2367, 0]
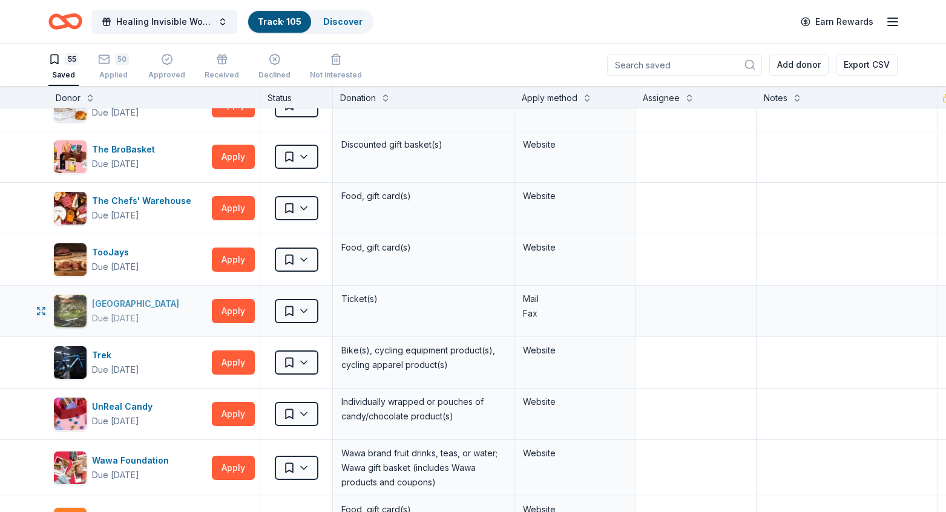
click at [141, 303] on div "[GEOGRAPHIC_DATA]" at bounding box center [138, 303] width 92 height 15
click at [118, 67] on div "50 Applied" at bounding box center [113, 66] width 31 height 27
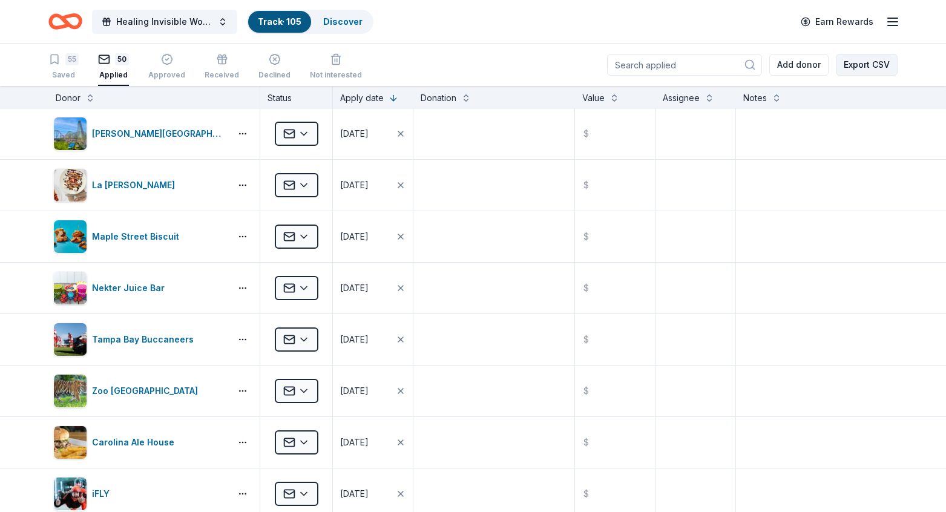
click at [884, 62] on button "Export CSV" at bounding box center [866, 65] width 62 height 22
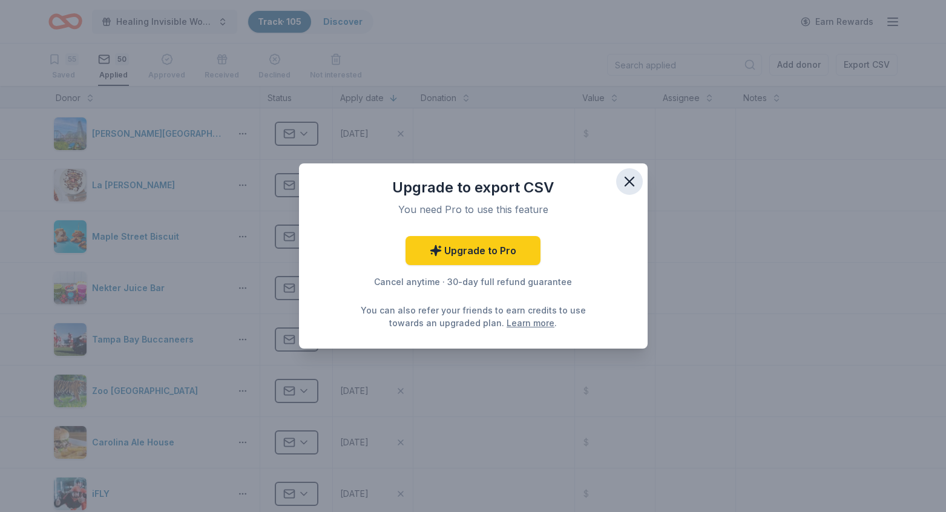
click at [626, 184] on icon "button" at bounding box center [629, 181] width 8 height 8
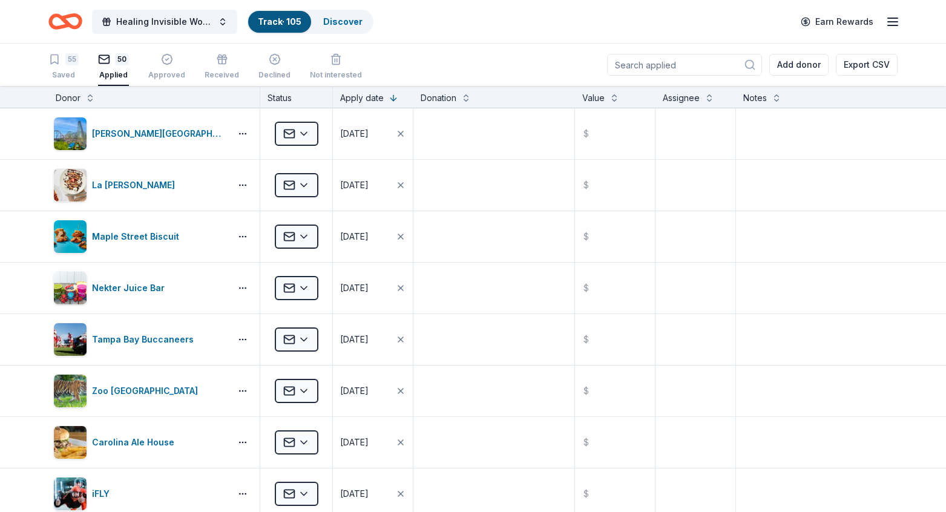
click at [886, 19] on icon "button" at bounding box center [892, 22] width 15 height 15
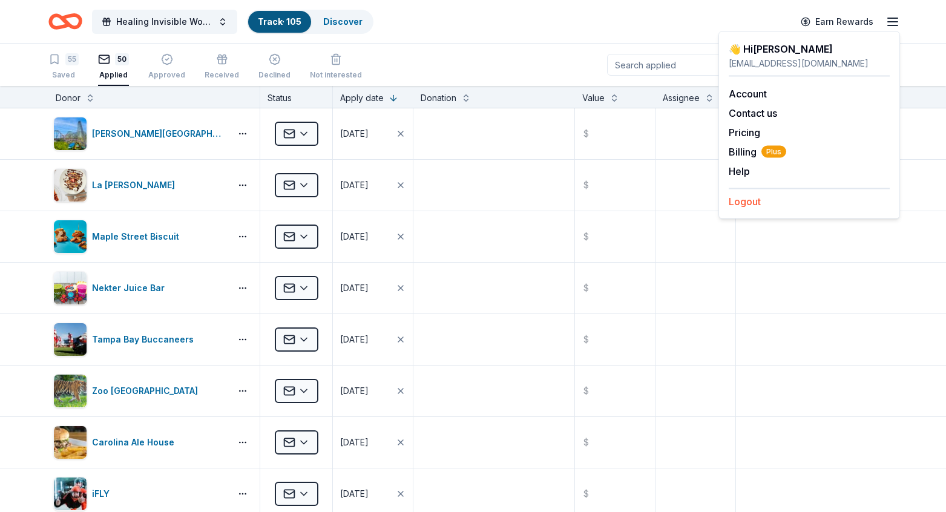
click at [748, 201] on button "Logout" at bounding box center [744, 201] width 32 height 15
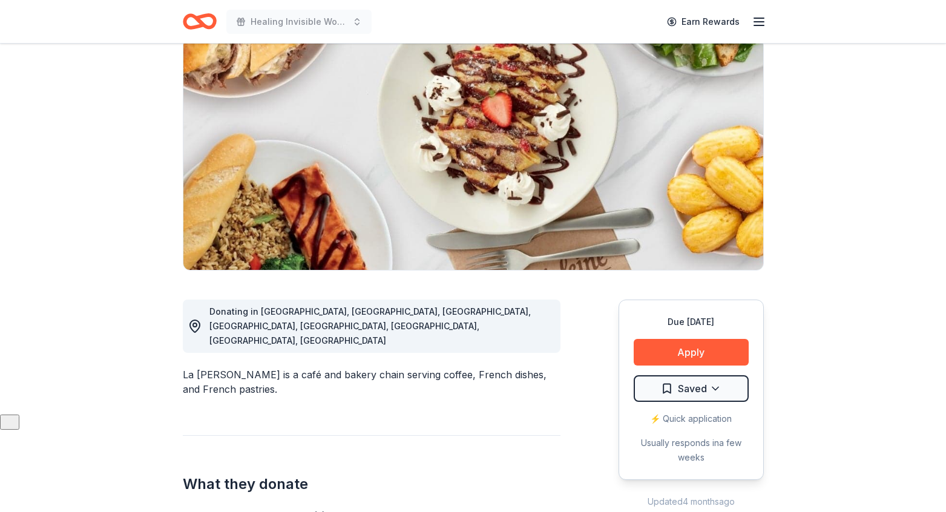
scroll to position [102, 0]
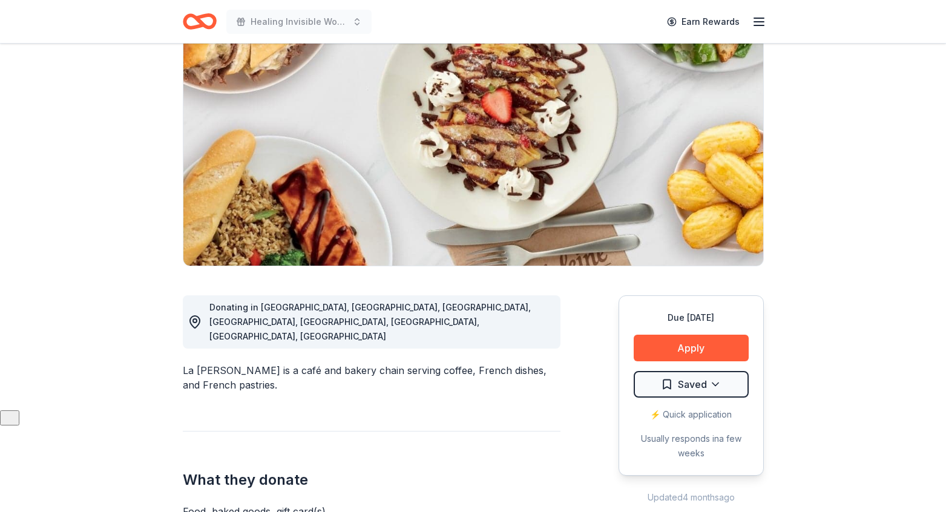
drag, startPoint x: 183, startPoint y: 338, endPoint x: 299, endPoint y: 365, distance: 119.2
drag, startPoint x: 180, startPoint y: 333, endPoint x: 236, endPoint y: 339, distance: 55.9
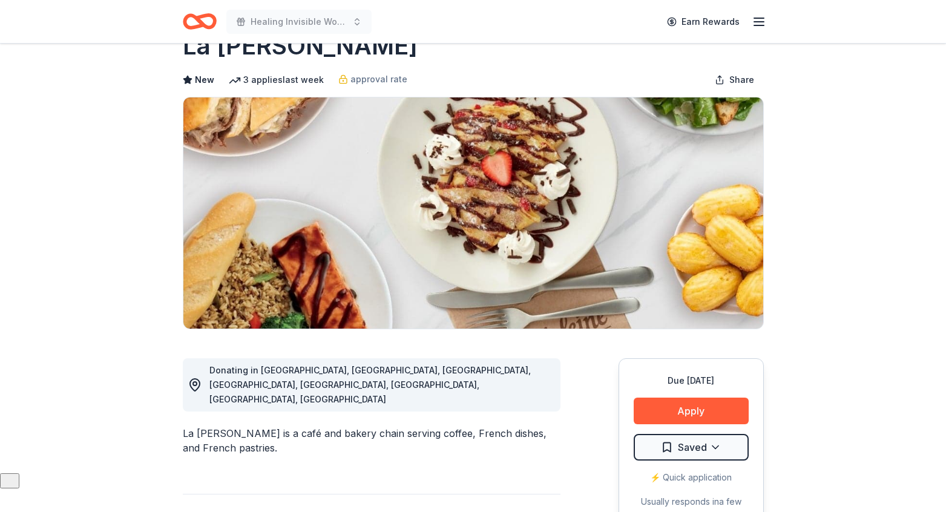
scroll to position [0, 0]
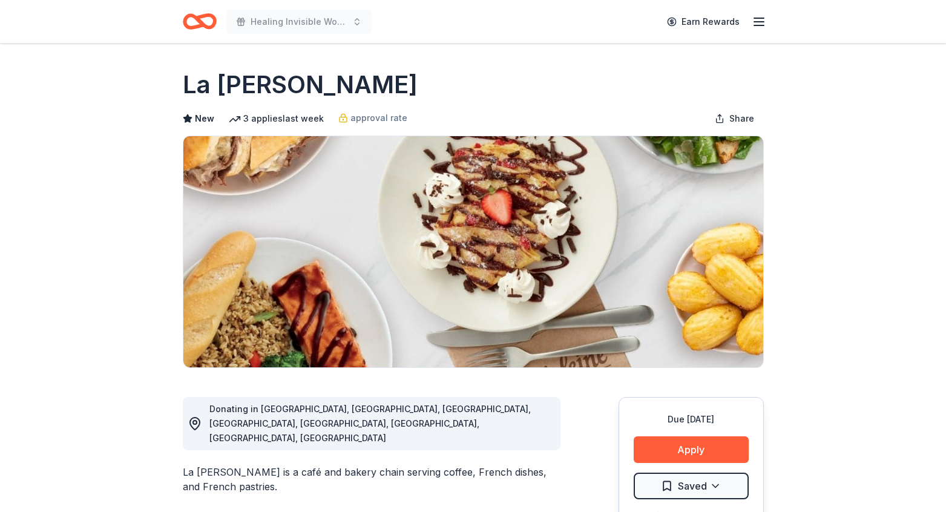
drag, startPoint x: 175, startPoint y: 85, endPoint x: 388, endPoint y: 90, distance: 213.6
click at [660, 446] on button "Apply" at bounding box center [690, 449] width 115 height 27
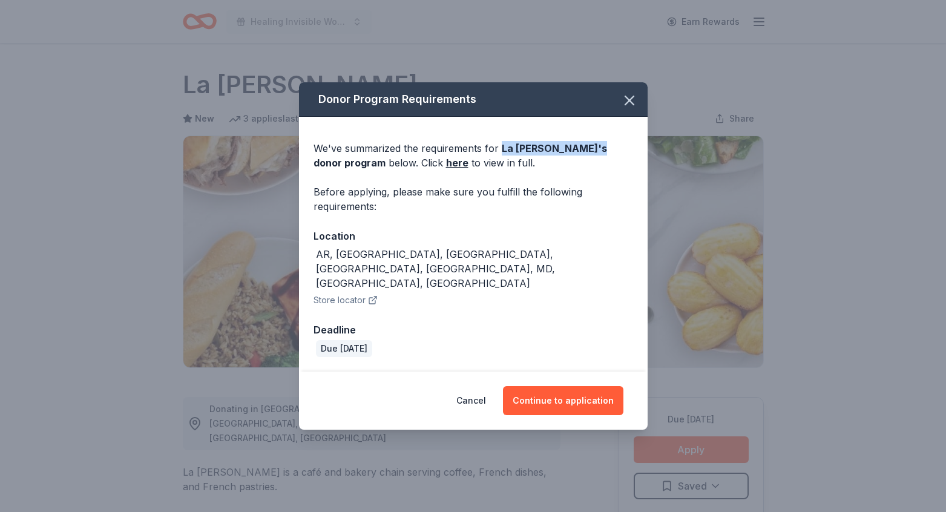
drag, startPoint x: 497, startPoint y: 162, endPoint x: 569, endPoint y: 160, distance: 71.4
click at [569, 160] on div "We've summarized the requirements for La Madeleine 's donor program below. Clic…" at bounding box center [472, 155] width 319 height 29
copy span "La Madeleine 's"
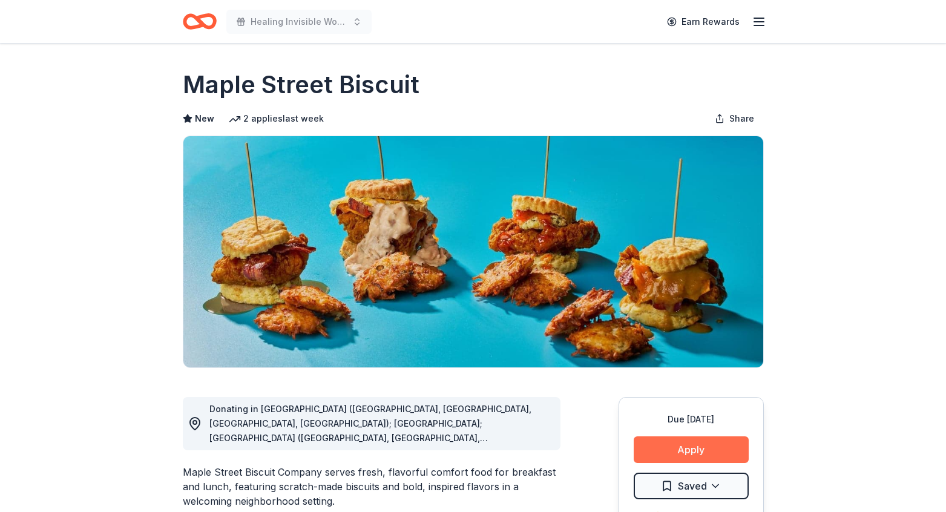
click at [685, 443] on button "Apply" at bounding box center [690, 449] width 115 height 27
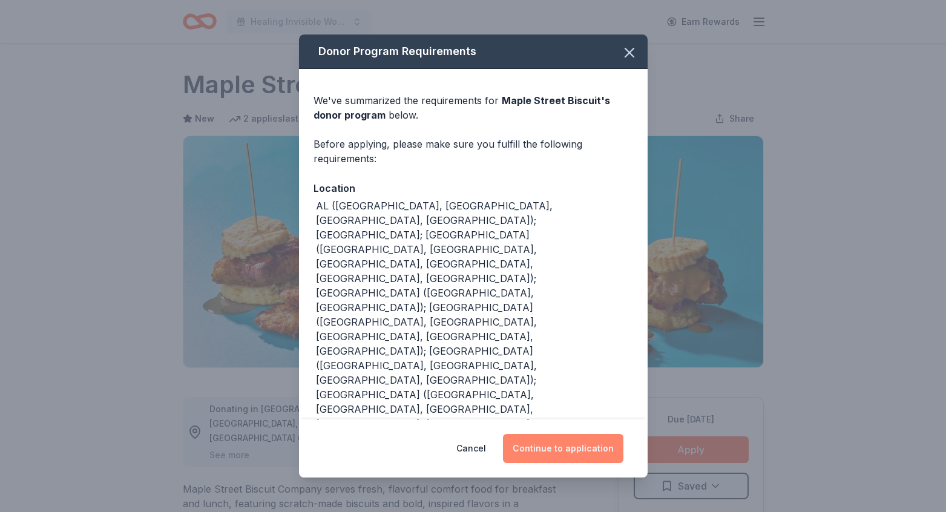
click at [597, 434] on button "Continue to application" at bounding box center [563, 448] width 120 height 29
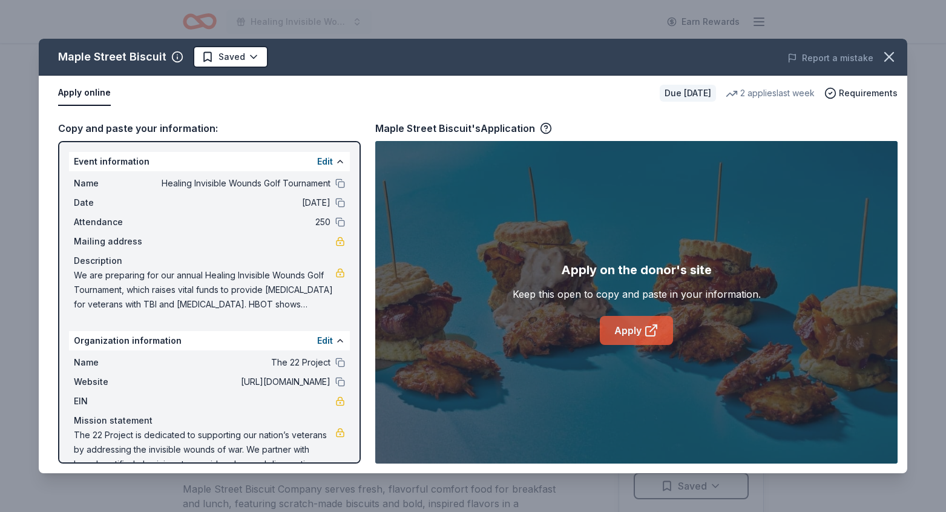
click at [619, 326] on link "Apply" at bounding box center [636, 330] width 73 height 29
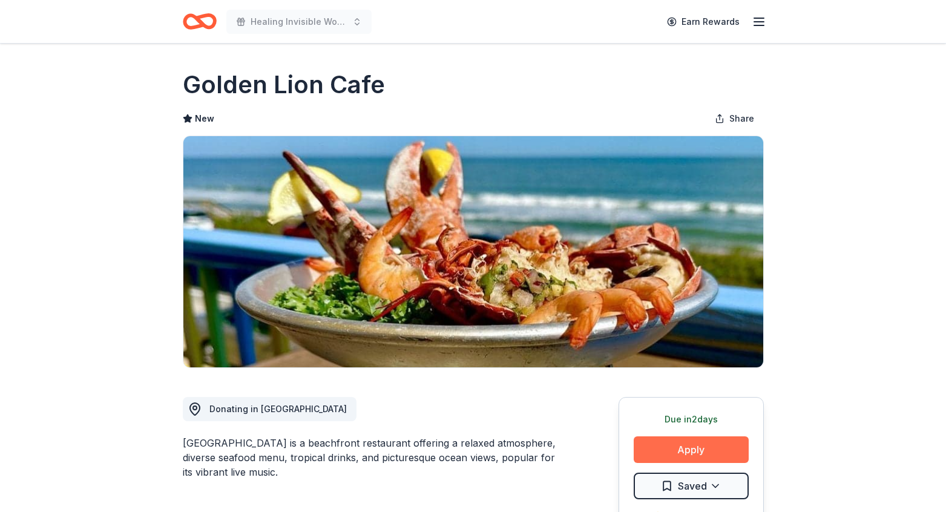
click at [671, 453] on button "Apply" at bounding box center [690, 449] width 115 height 27
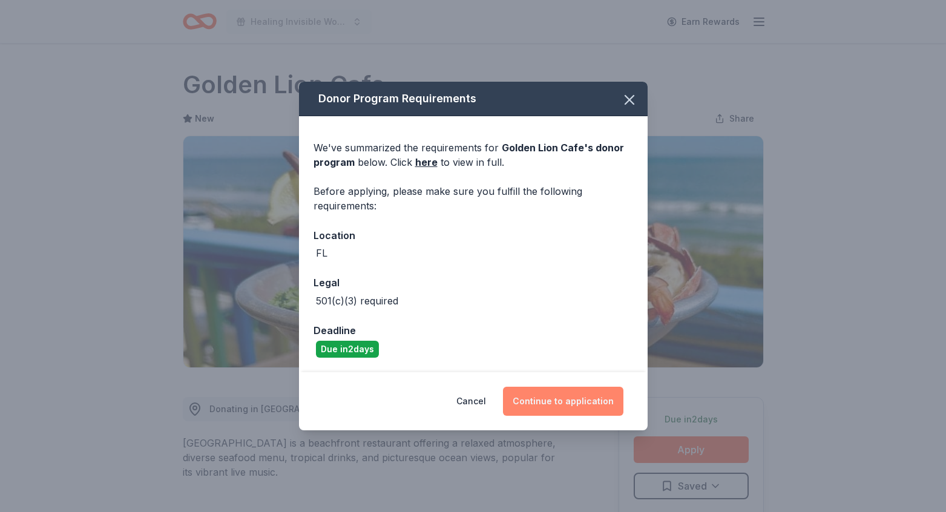
click at [586, 398] on button "Continue to application" at bounding box center [563, 401] width 120 height 29
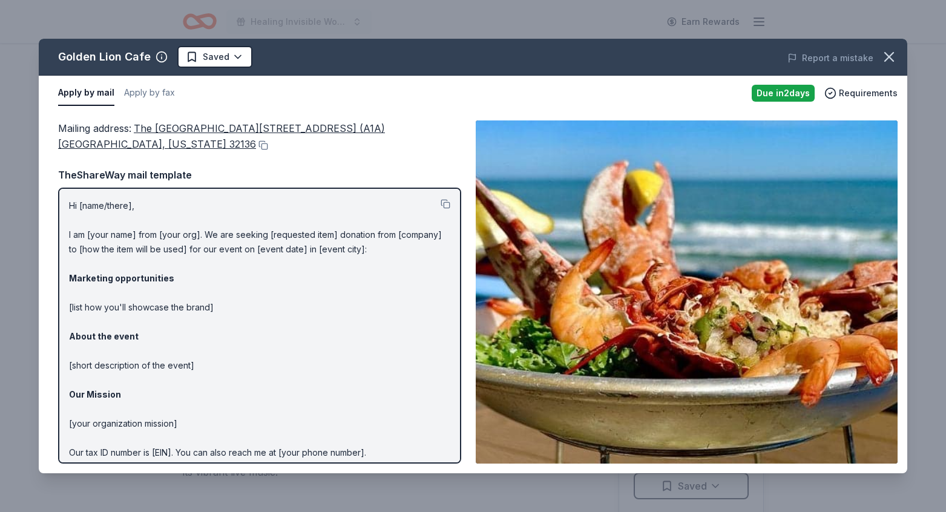
drag, startPoint x: 234, startPoint y: 145, endPoint x: 50, endPoint y: 125, distance: 185.0
click at [50, 125] on div "Mailing address : The Golden Lion Cafe, PO Box 2225, 501 N. Oceanshore Blvd. (A…" at bounding box center [473, 292] width 868 height 362
click at [153, 92] on button "Apply by fax" at bounding box center [149, 92] width 51 height 25
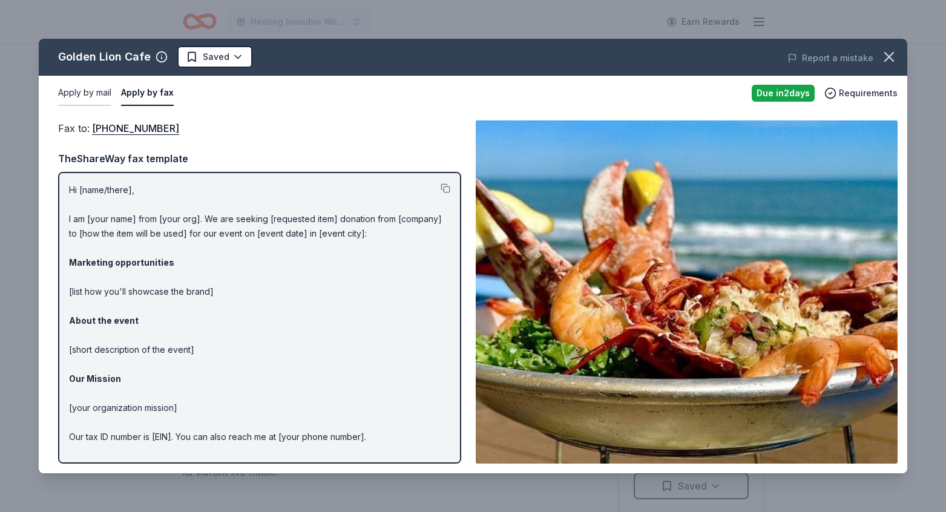
click at [79, 97] on button "Apply by mail" at bounding box center [84, 92] width 53 height 25
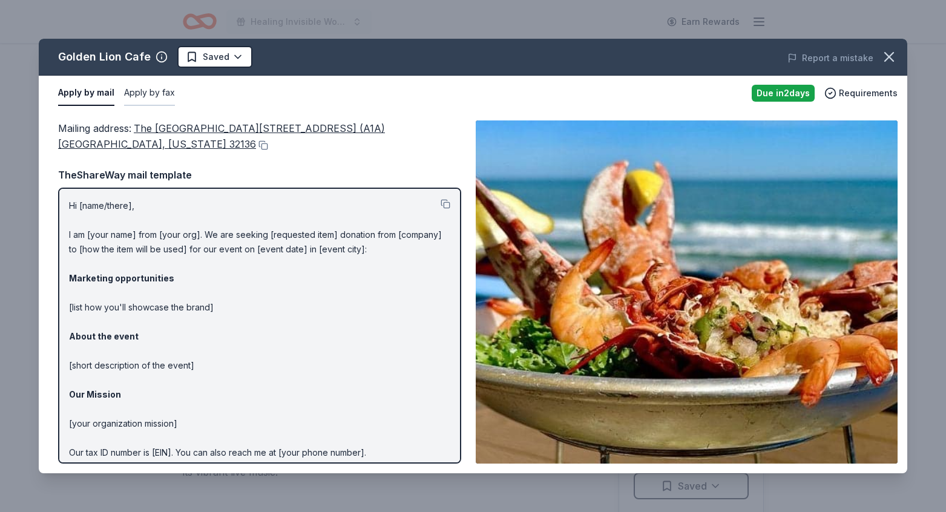
click at [148, 90] on button "Apply by fax" at bounding box center [149, 92] width 51 height 25
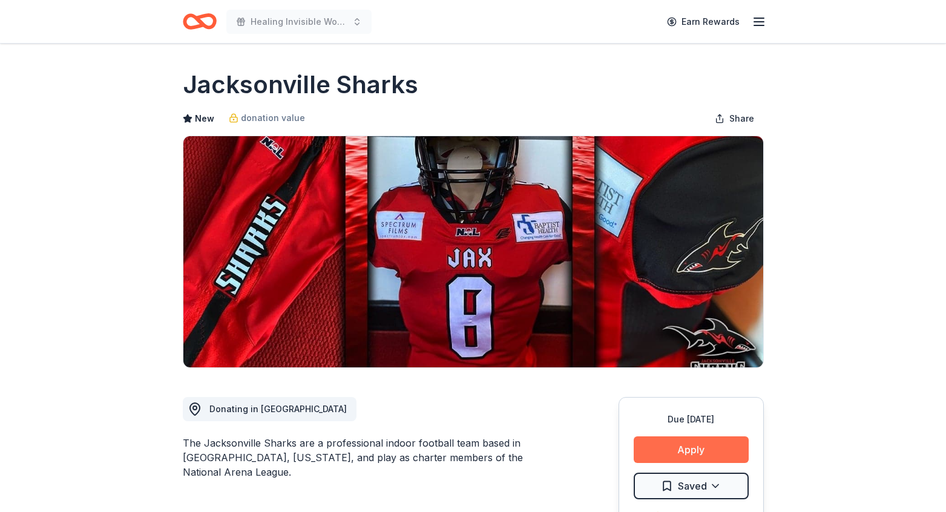
click at [696, 443] on button "Apply" at bounding box center [690, 449] width 115 height 27
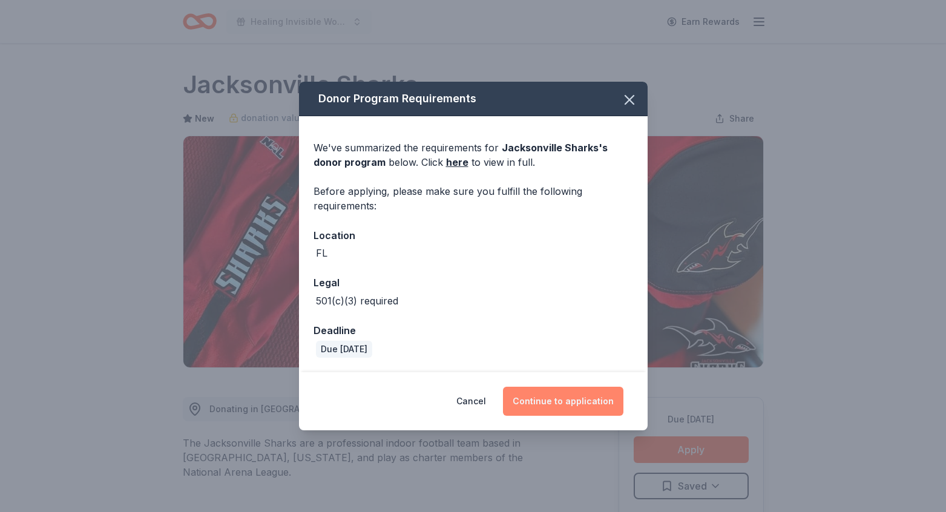
click at [554, 400] on button "Continue to application" at bounding box center [563, 401] width 120 height 29
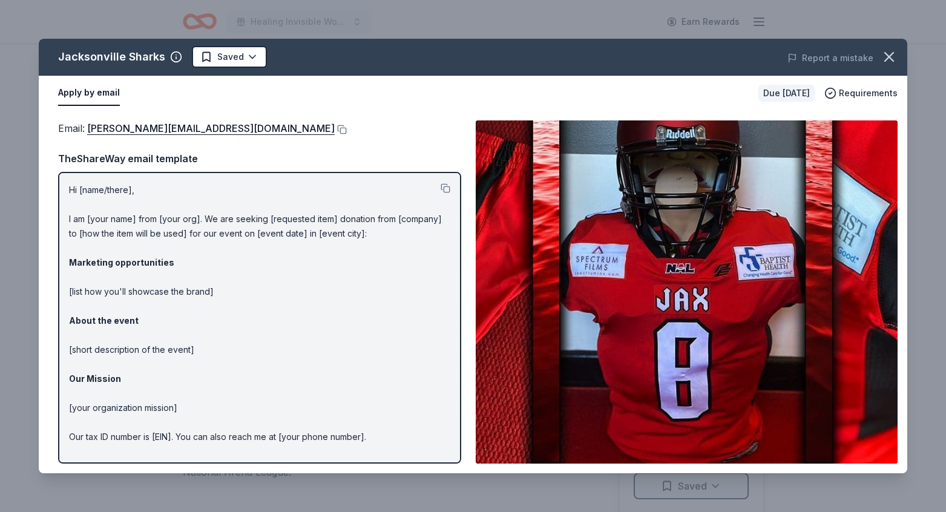
drag, startPoint x: 43, startPoint y: 128, endPoint x: 217, endPoint y: 136, distance: 173.8
click at [221, 140] on div "Email : dave@jaxsharks.com Email : dave@jaxsharks.com TheShareWay email templat…" at bounding box center [473, 292] width 868 height 362
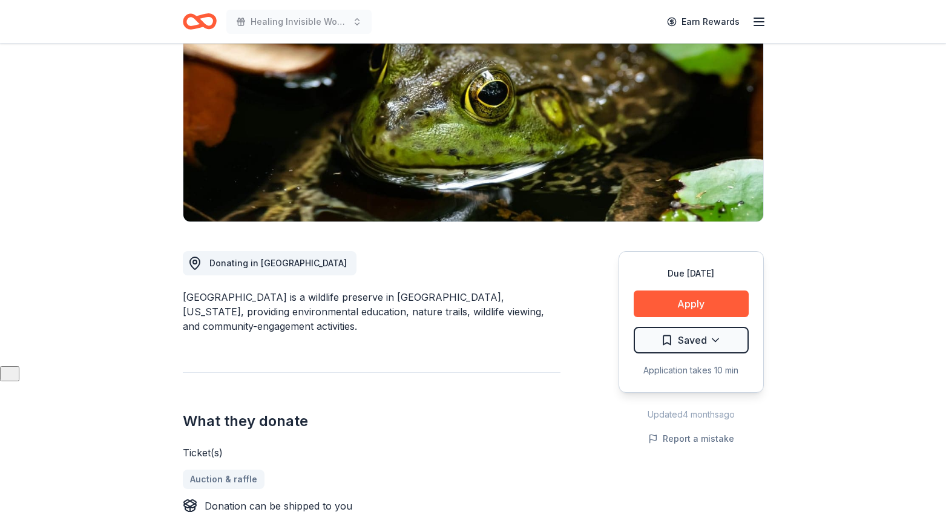
scroll to position [122, 0]
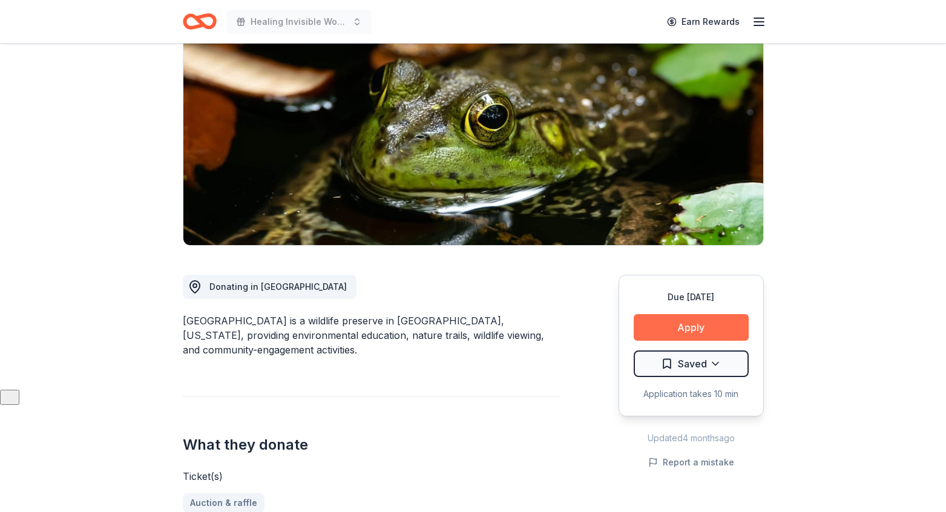
click at [679, 324] on button "Apply" at bounding box center [690, 327] width 115 height 27
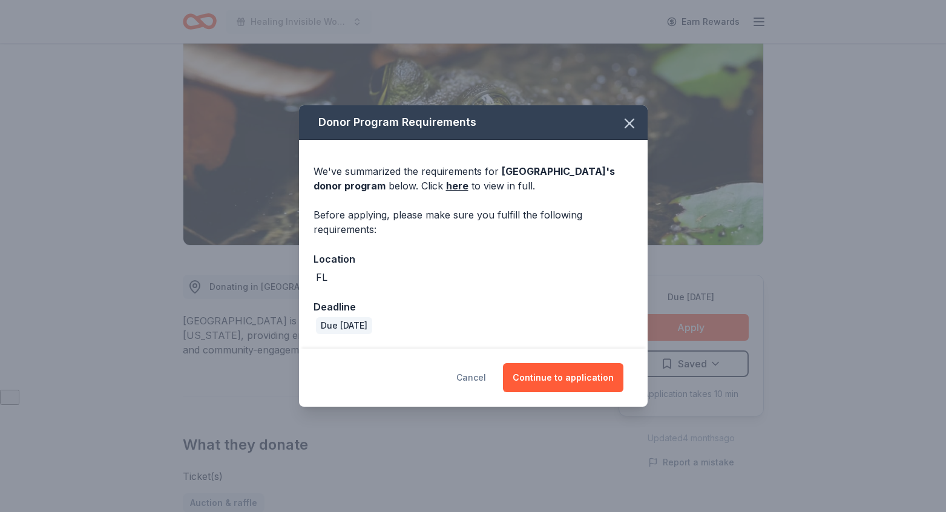
click at [486, 376] on button "Cancel" at bounding box center [471, 377] width 30 height 29
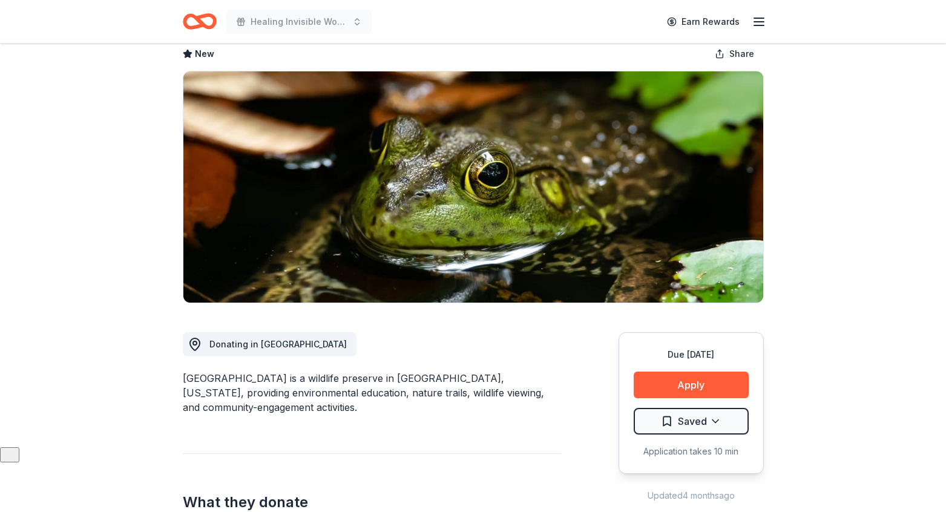
scroll to position [50, 0]
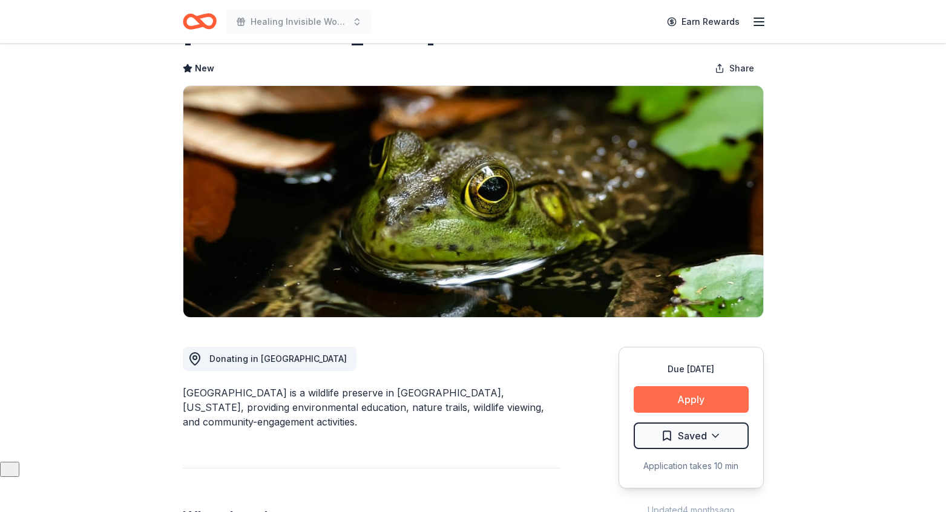
click at [673, 398] on button "Apply" at bounding box center [690, 399] width 115 height 27
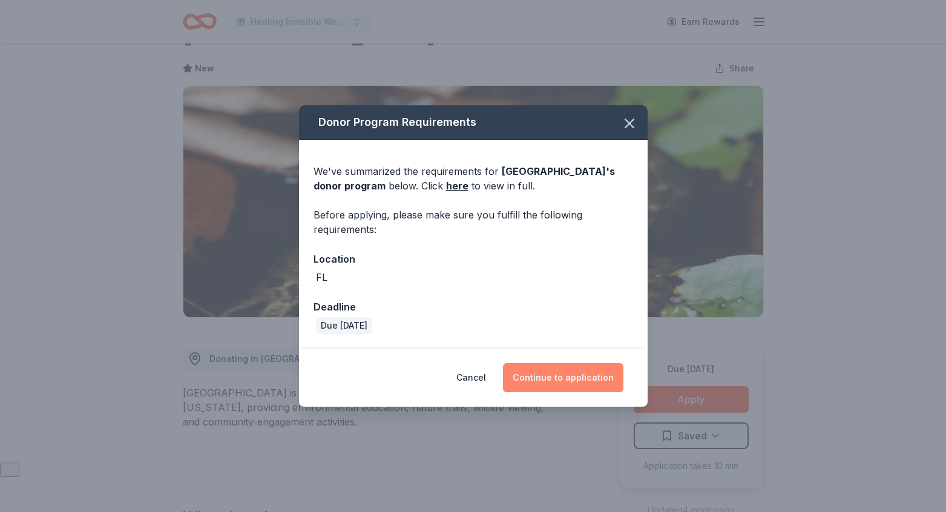
click at [584, 377] on button "Continue to application" at bounding box center [563, 377] width 120 height 29
